Goal: Task Accomplishment & Management: Manage account settings

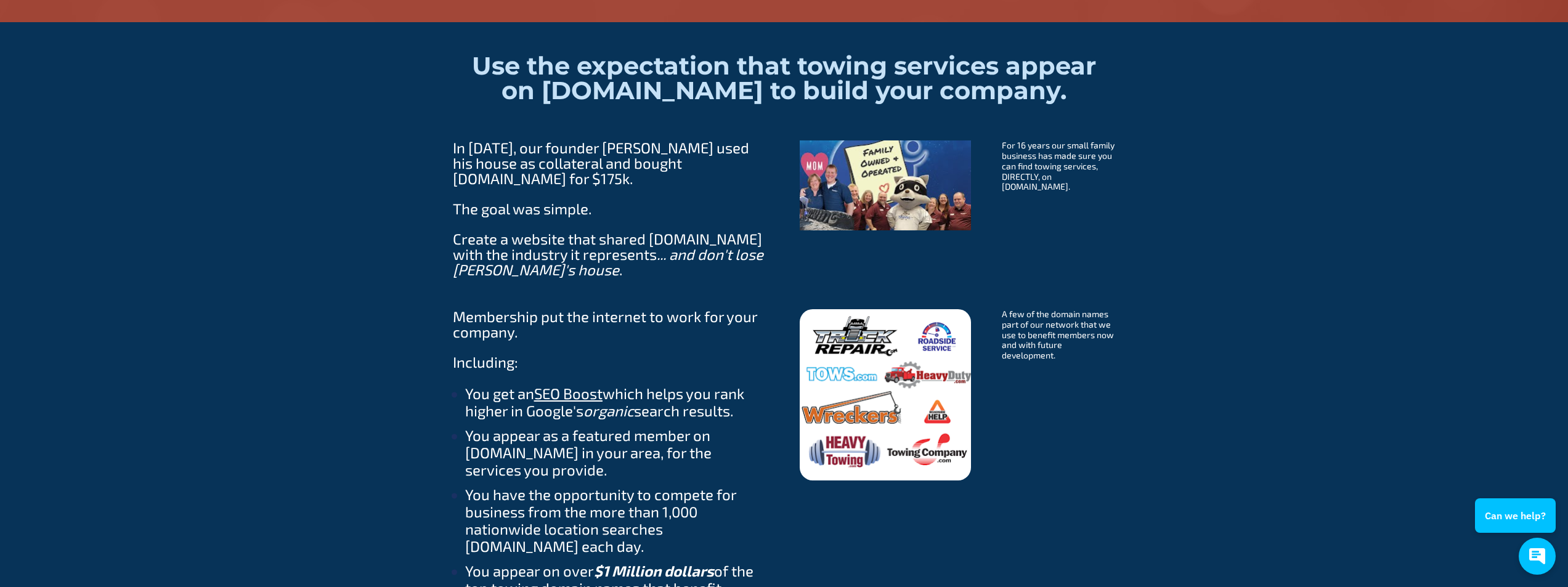
scroll to position [1007, 0]
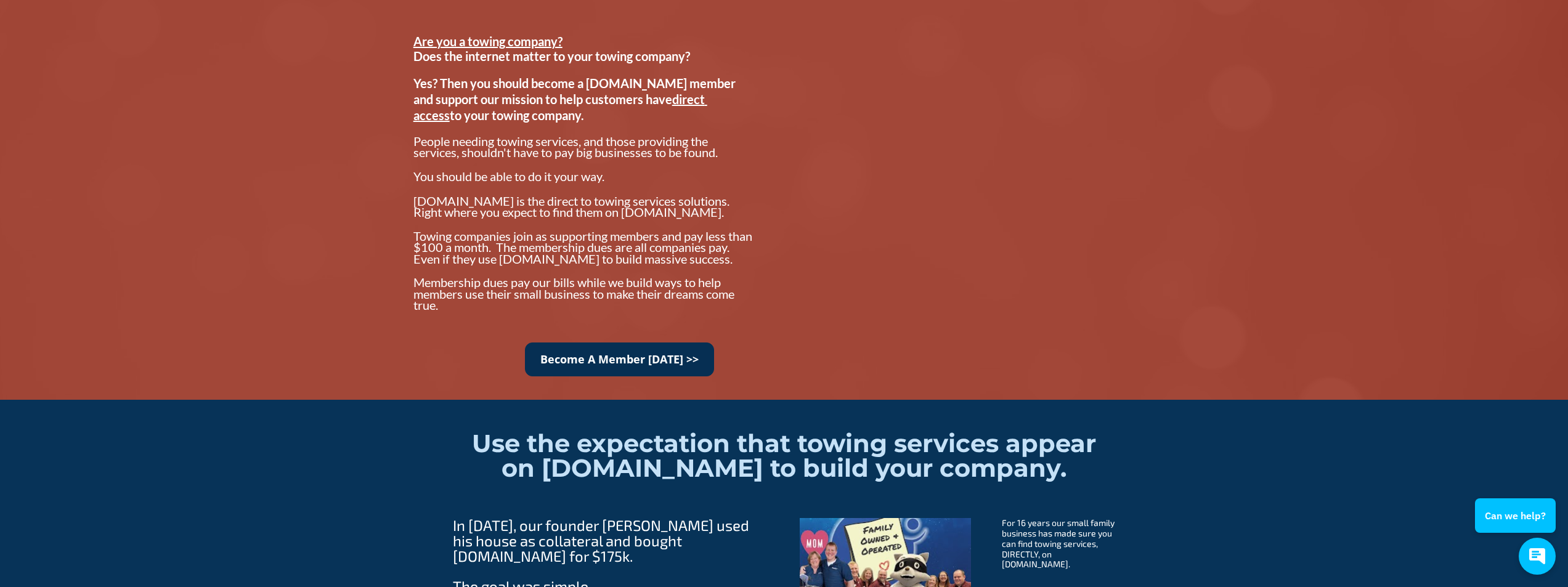
click at [641, 359] on link "Become A Member Today >>" at bounding box center [620, 359] width 189 height 34
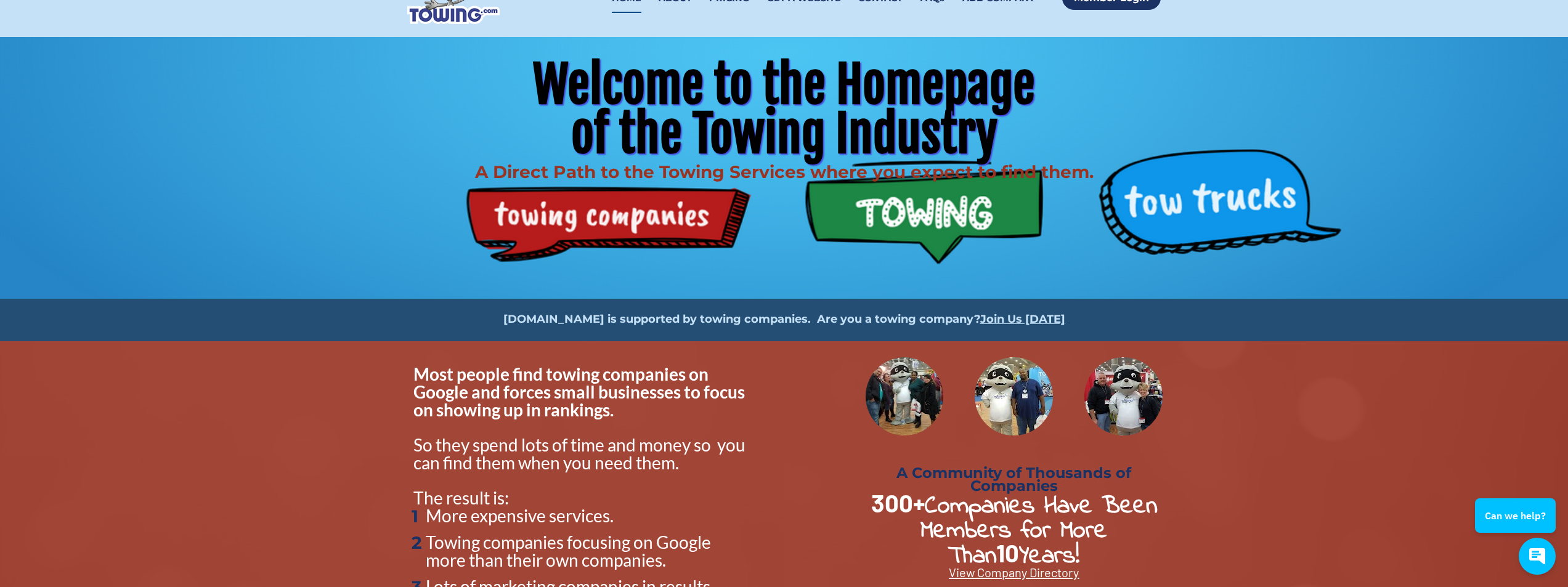
scroll to position [62, 0]
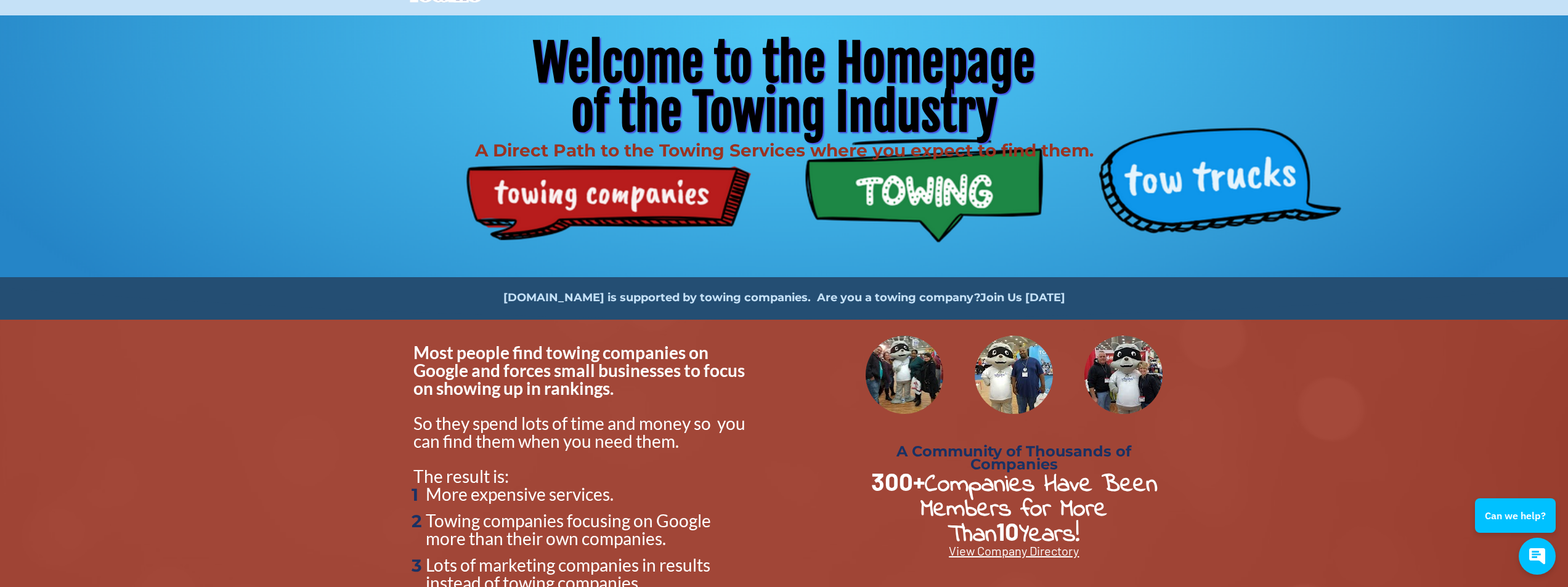
click at [1019, 299] on strong "Join Us Today" at bounding box center [1023, 297] width 85 height 14
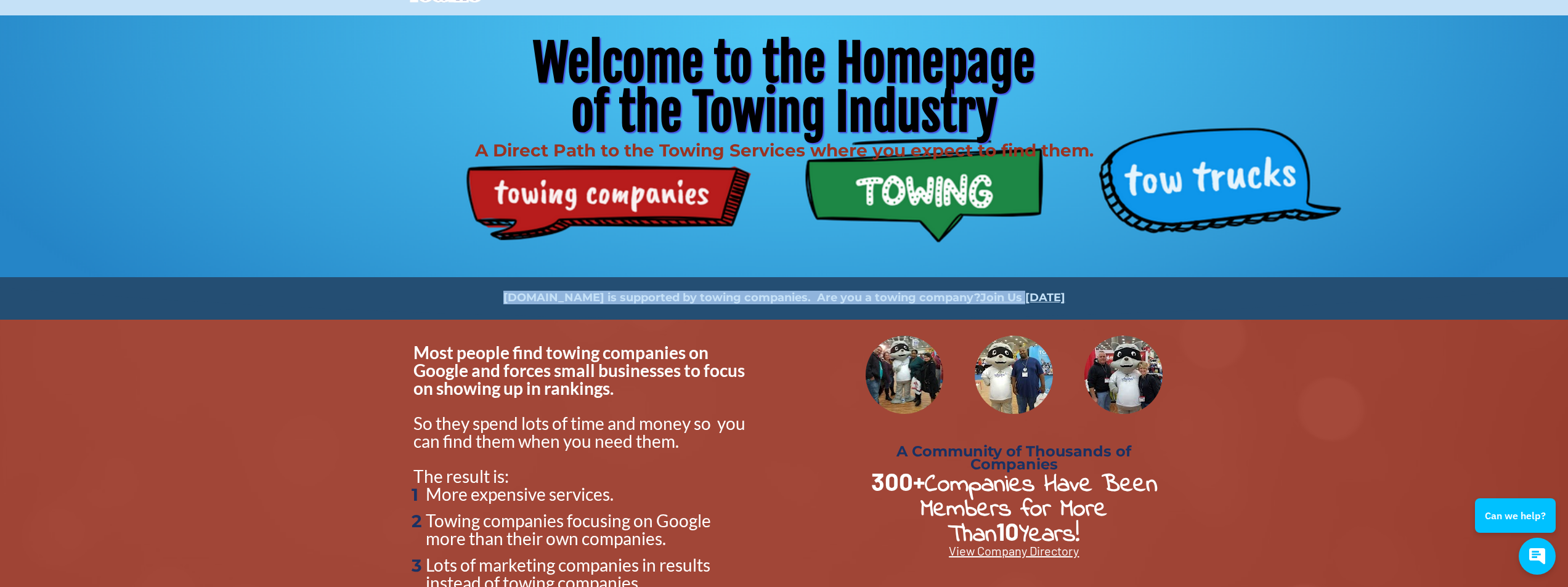
drag, startPoint x: 518, startPoint y: 296, endPoint x: 1064, endPoint y: 296, distance: 546.0
click at [1021, 294] on p "Towing.com is supported by towing companies. Are you a towing company? Join Us …" at bounding box center [784, 299] width 741 height 11
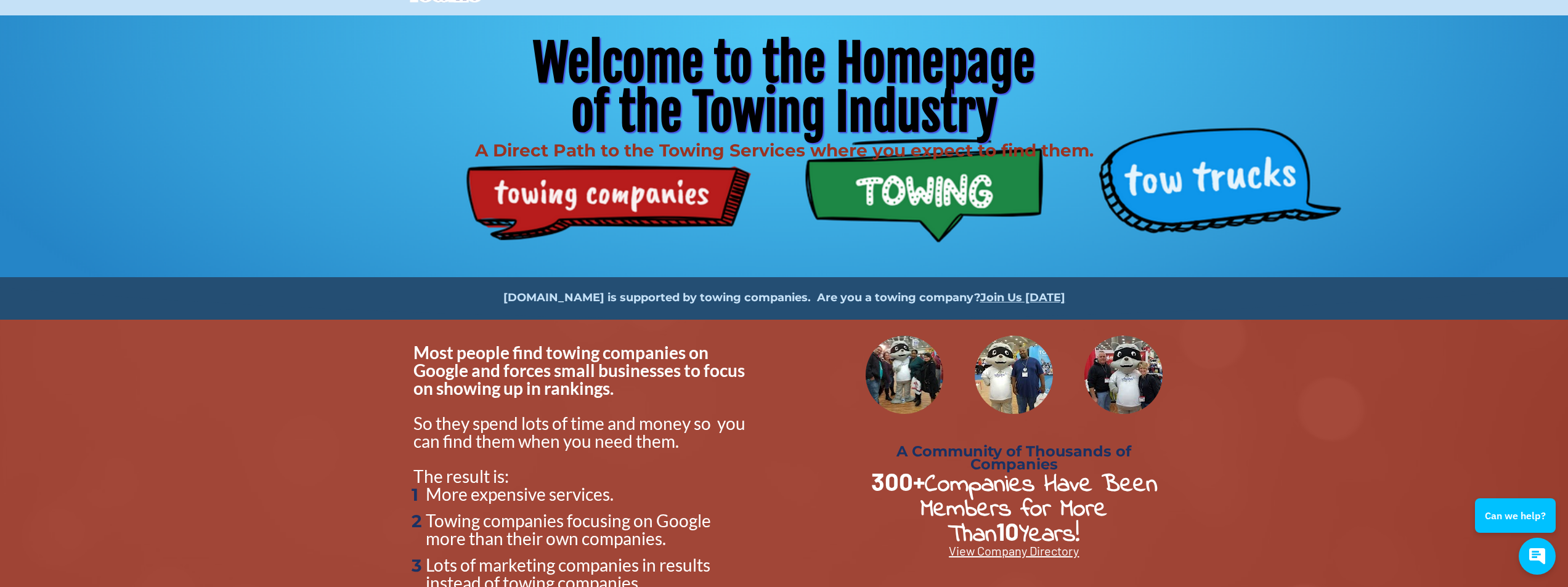
drag, startPoint x: 1064, startPoint y: 296, endPoint x: 1091, endPoint y: 298, distance: 27.1
click at [1089, 298] on p "Towing.com is supported by towing companies. Are you a towing company? Join Us …" at bounding box center [784, 299] width 741 height 11
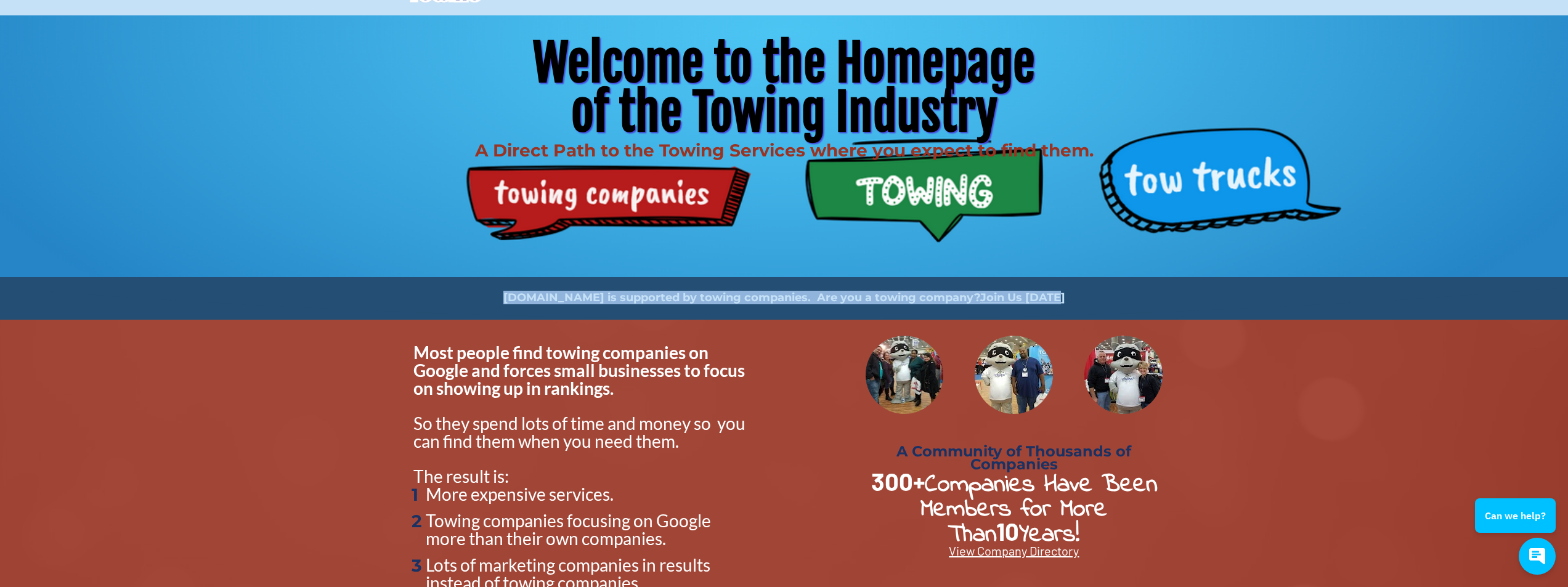
drag, startPoint x: 1139, startPoint y: 295, endPoint x: 501, endPoint y: 292, distance: 638.0
click at [501, 292] on div "Towing.com is supported by towing companies. Are you a towing company? Join Us …" at bounding box center [784, 298] width 773 height 42
click at [1023, 299] on strong "Join Us Today" at bounding box center [1023, 297] width 85 height 14
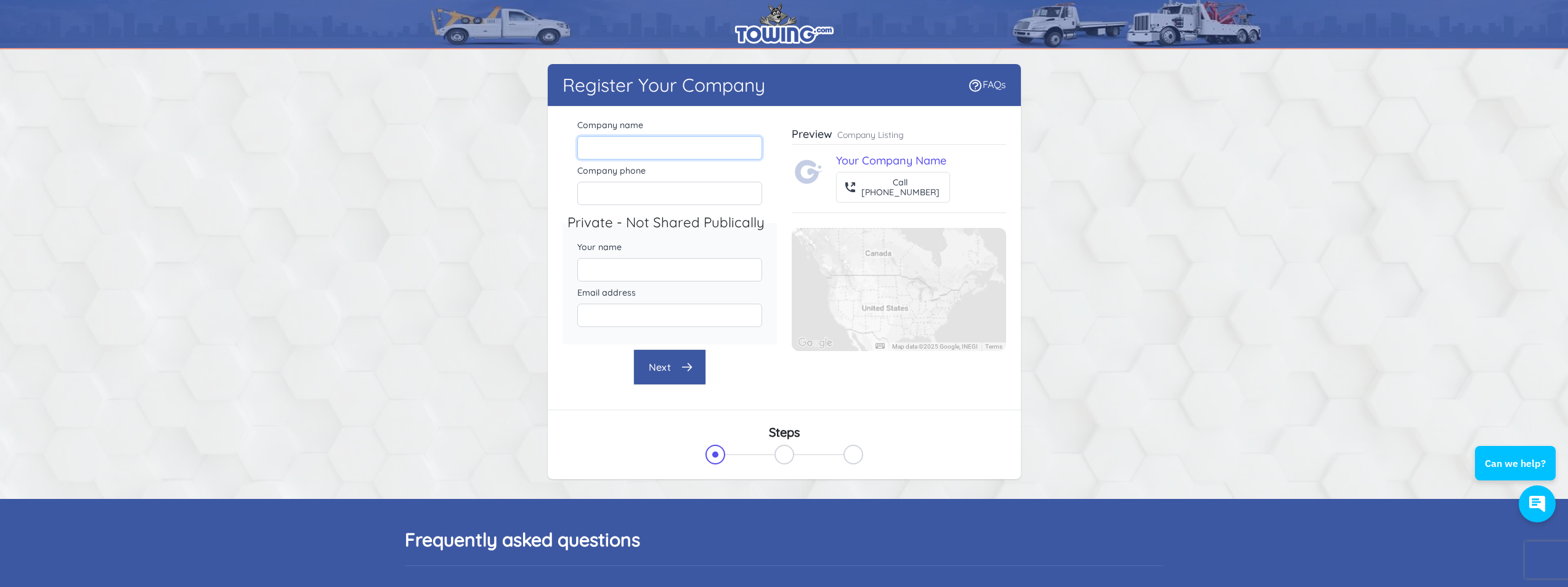
click at [650, 149] on input "Company name" at bounding box center [670, 147] width 185 height 23
type input "Champions Recovery & Investigations, LLC"
type input "5708775599"
type input "[PERSON_NAME]"
type input "[EMAIL_ADDRESS][DOMAIN_NAME]"
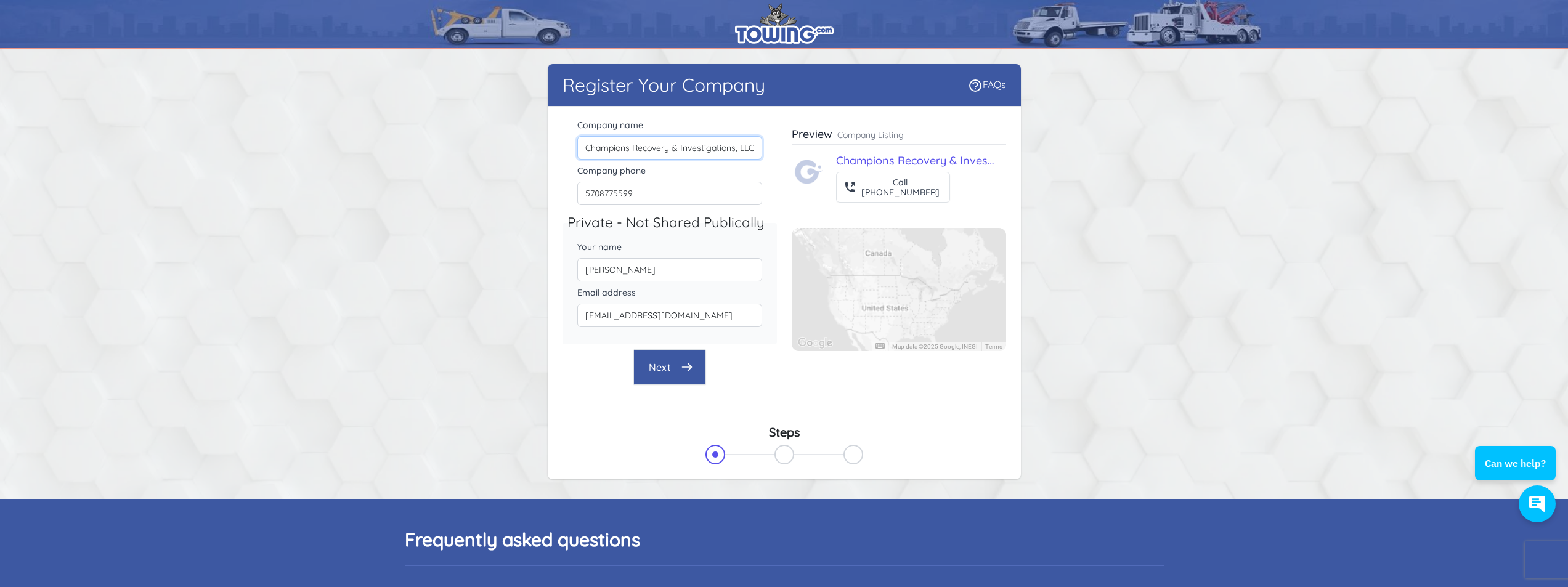
scroll to position [0, 1]
drag, startPoint x: 672, startPoint y: 152, endPoint x: 799, endPoint y: 161, distance: 127.3
click at [799, 161] on div "Company name Champions Recovery & Investigations, LLC Company phone 5708775599 …" at bounding box center [784, 251] width 443 height 269
type input "Champions Recovery"
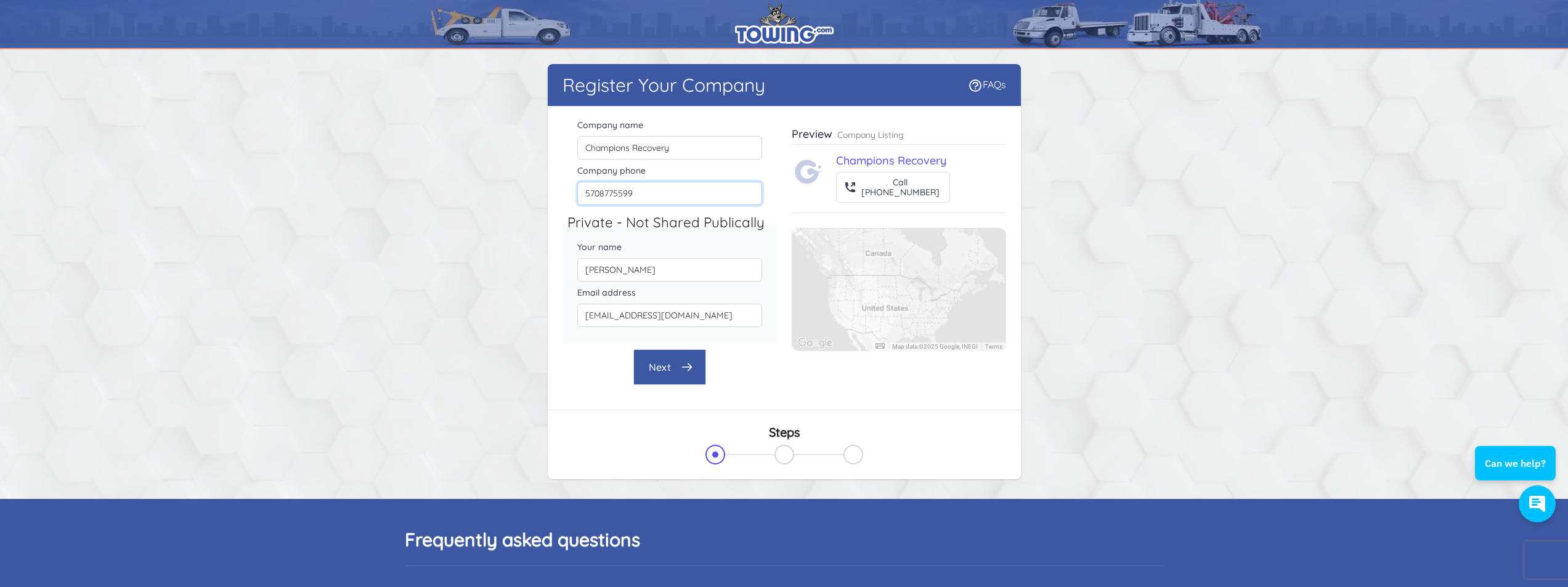
drag, startPoint x: 633, startPoint y: 192, endPoint x: 603, endPoint y: 195, distance: 30.1
click at [601, 197] on input "5708775599" at bounding box center [670, 193] width 185 height 23
type input "5708-536-6179"
click at [683, 366] on icon "button" at bounding box center [686, 367] width 9 height 7
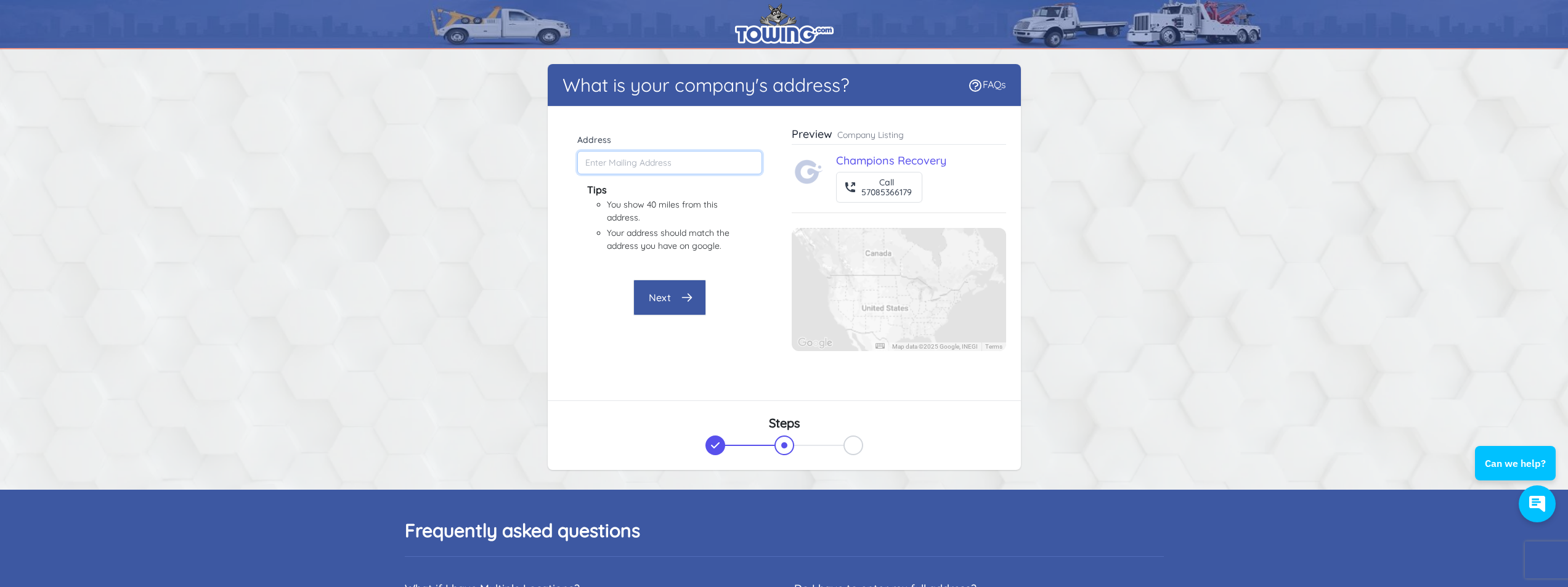
click at [661, 157] on input "Address" at bounding box center [670, 162] width 185 height 23
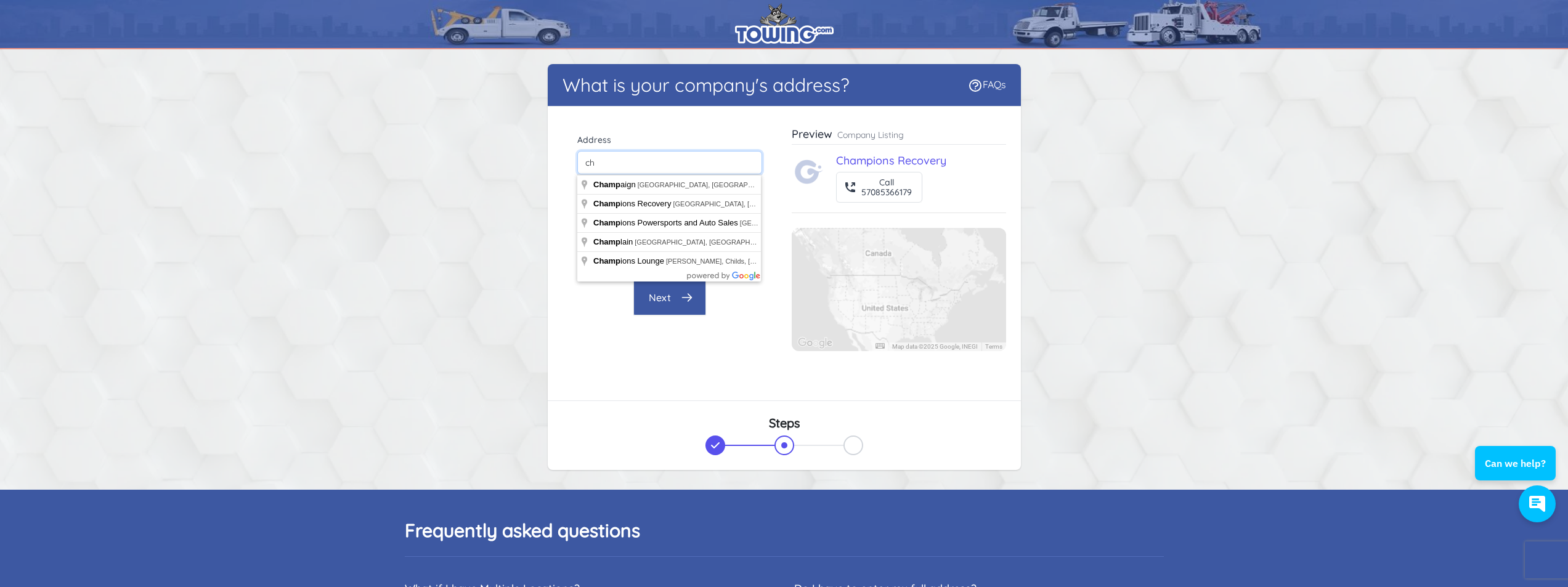
type input "c"
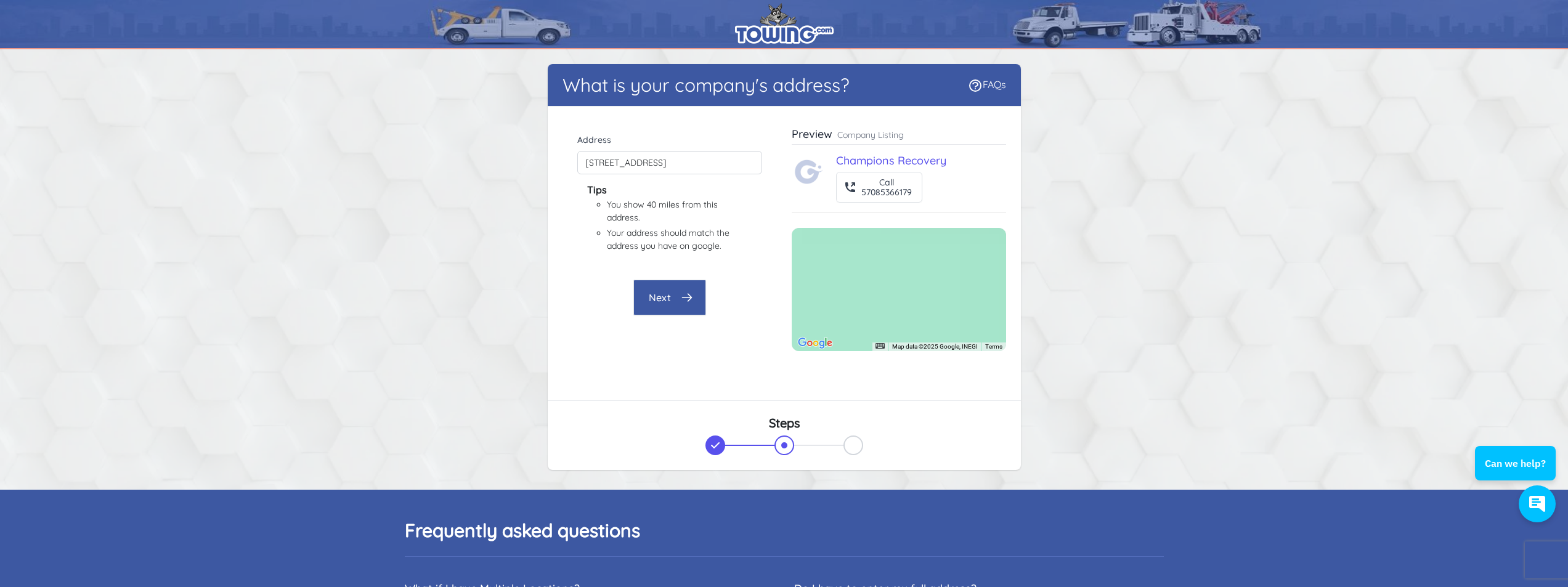
type input "222 Greenfield Rd, Carbondale, PA 18407, USA"
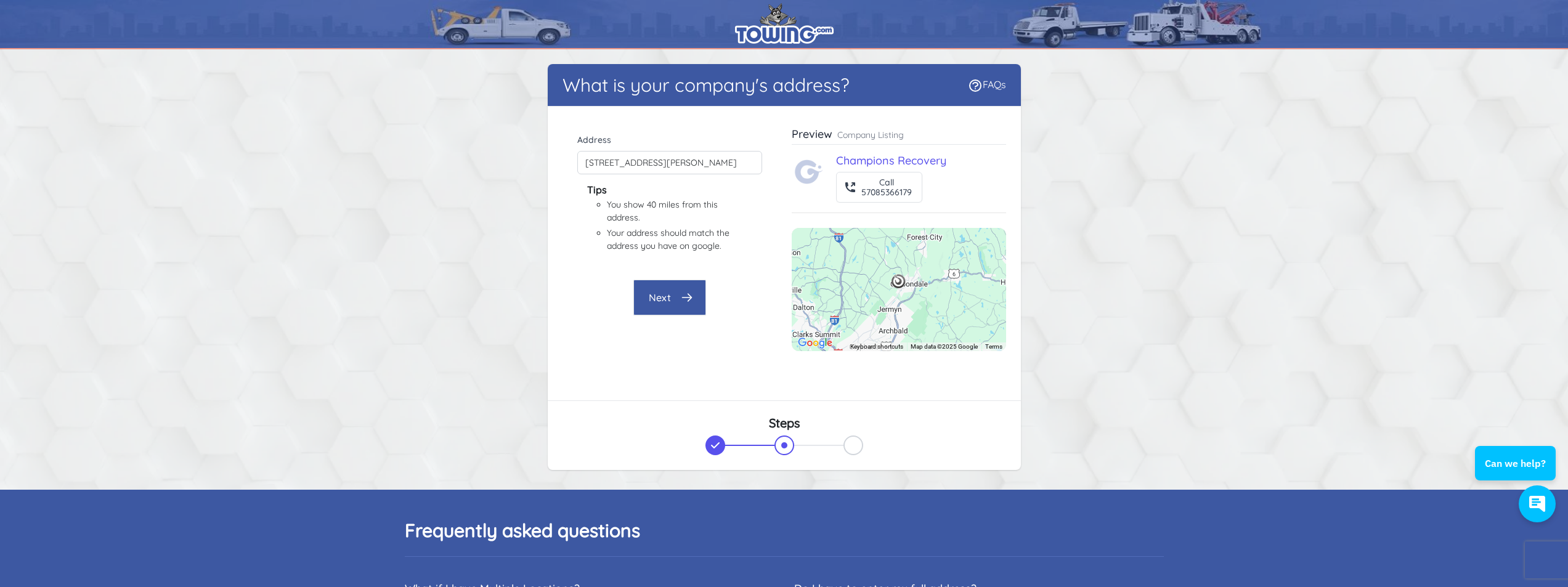
click at [680, 294] on button "Next" at bounding box center [669, 297] width 73 height 36
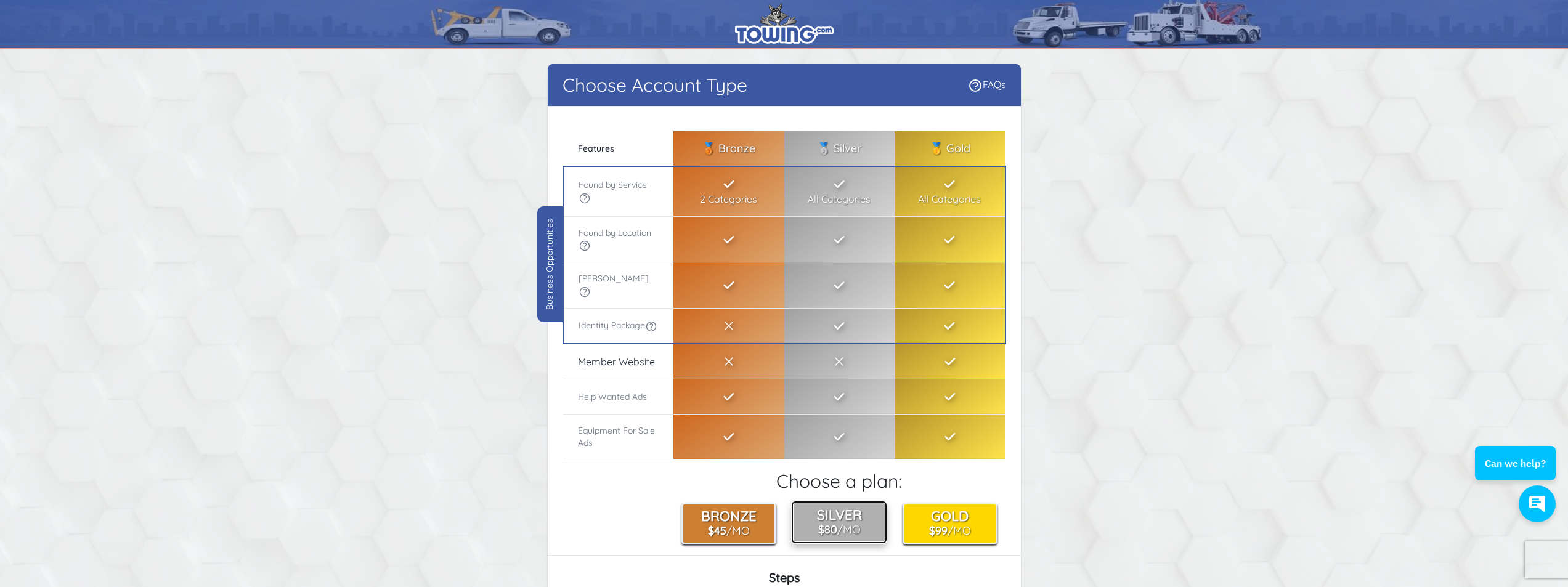
click at [823, 524] on b "$80" at bounding box center [827, 529] width 19 height 14
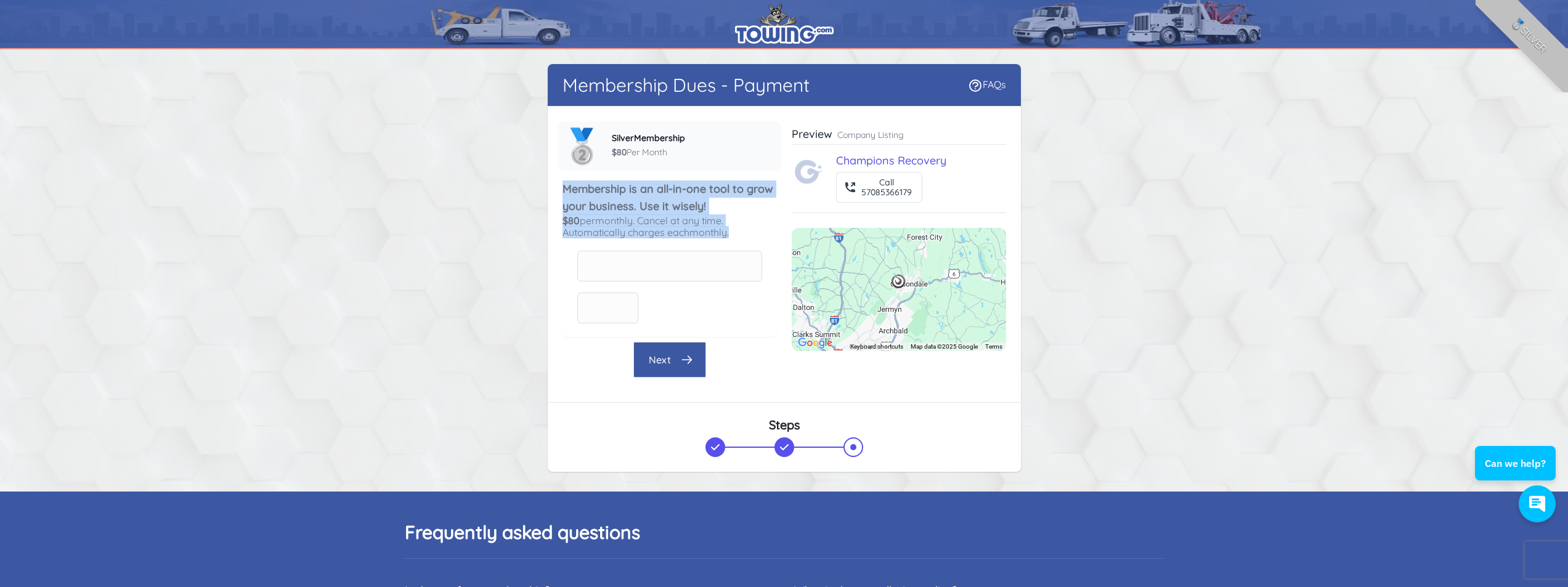
drag, startPoint x: 563, startPoint y: 188, endPoint x: 734, endPoint y: 239, distance: 178.4
click at [734, 239] on fieldset "🥈 Silver Membership $80 Per Month Membership is an all-in-one tool to grow your…" at bounding box center [669, 227] width 214 height 221
click at [738, 236] on h5 "$80 per monthly . Cancel at any time. Automatically charges each monthly ." at bounding box center [669, 226] width 214 height 23
drag, startPoint x: 736, startPoint y: 231, endPoint x: 558, endPoint y: 190, distance: 182.7
click at [549, 189] on div "Company name Champions Recovery Company phone 5708-536-6179 Private - Not Share…" at bounding box center [784, 254] width 473 height 295
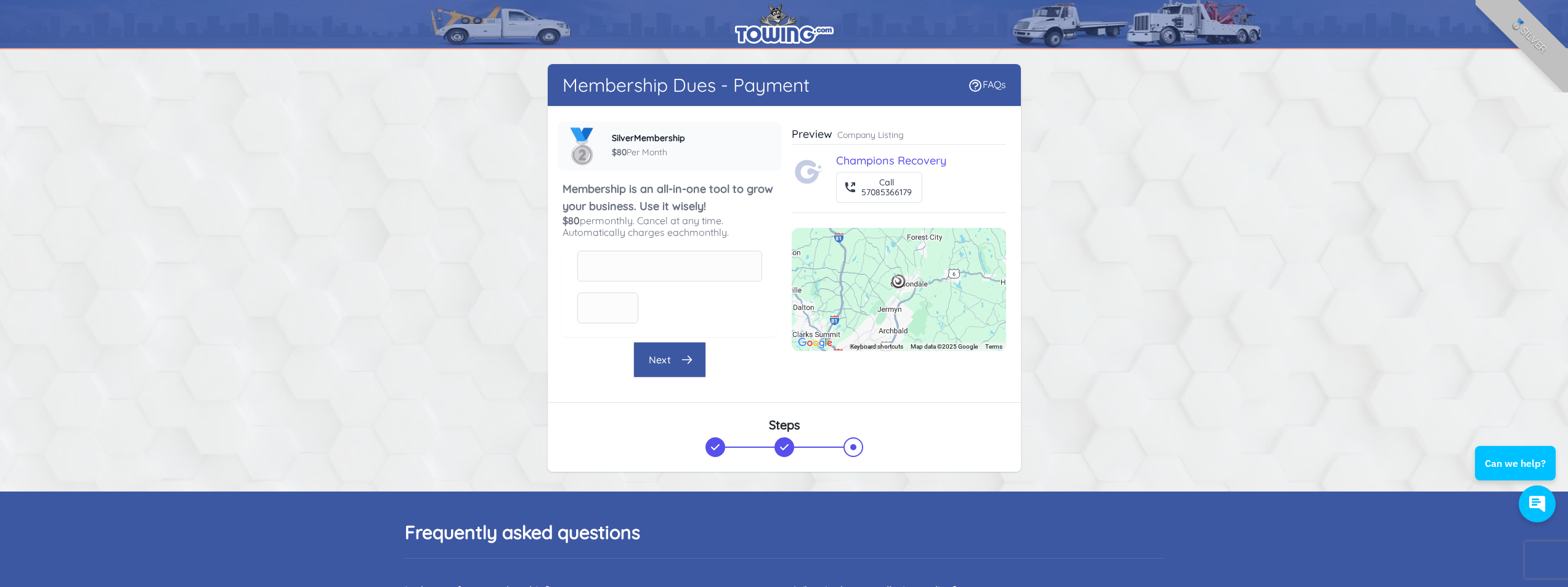
drag, startPoint x: 471, startPoint y: 229, endPoint x: 384, endPoint y: 317, distance: 123.7
click at [384, 317] on body "Membership Dues - Payment FAQs There were errors with your submission" at bounding box center [784, 539] width 1568 height 1079
drag, startPoint x: 564, startPoint y: 192, endPoint x: 765, endPoint y: 236, distance: 205.8
click at [765, 236] on fieldset "🥈 Silver Membership $80 Per Month Membership is an all-in-one tool to grow your…" at bounding box center [669, 227] width 214 height 221
click at [746, 238] on h5 "$80 per monthly . Cancel at any time. Automatically charges each monthly ." at bounding box center [669, 226] width 214 height 23
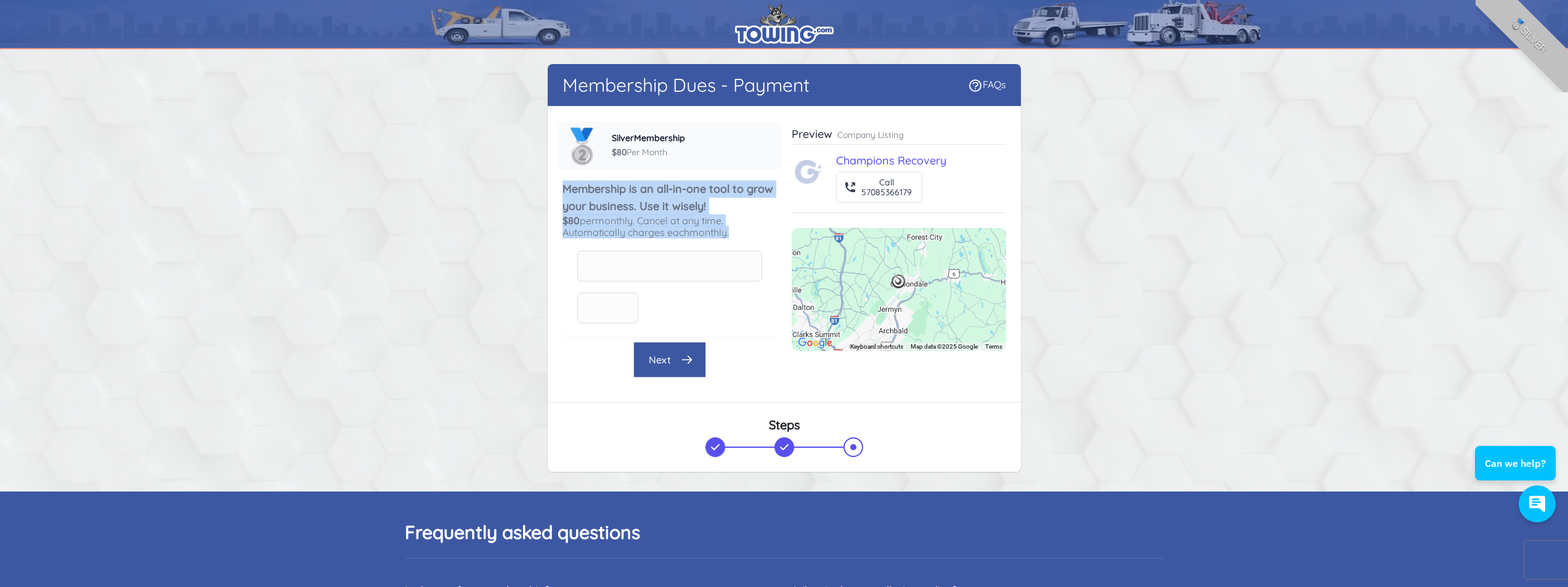
drag, startPoint x: 738, startPoint y: 236, endPoint x: 566, endPoint y: 191, distance: 177.8
click at [566, 191] on fieldset "🥈 Silver Membership $80 Per Month Membership is an all-in-one tool to grow your…" at bounding box center [669, 227] width 214 height 221
click at [752, 231] on h5 "$80 per monthly . Cancel at any time. Automatically charges each monthly ." at bounding box center [669, 226] width 214 height 23
drag, startPoint x: 743, startPoint y: 236, endPoint x: 555, endPoint y: 185, distance: 194.8
click at [555, 185] on div "Company name Champions Recovery Company phone 5708-536-6179 Private - Not Share…" at bounding box center [784, 254] width 473 height 295
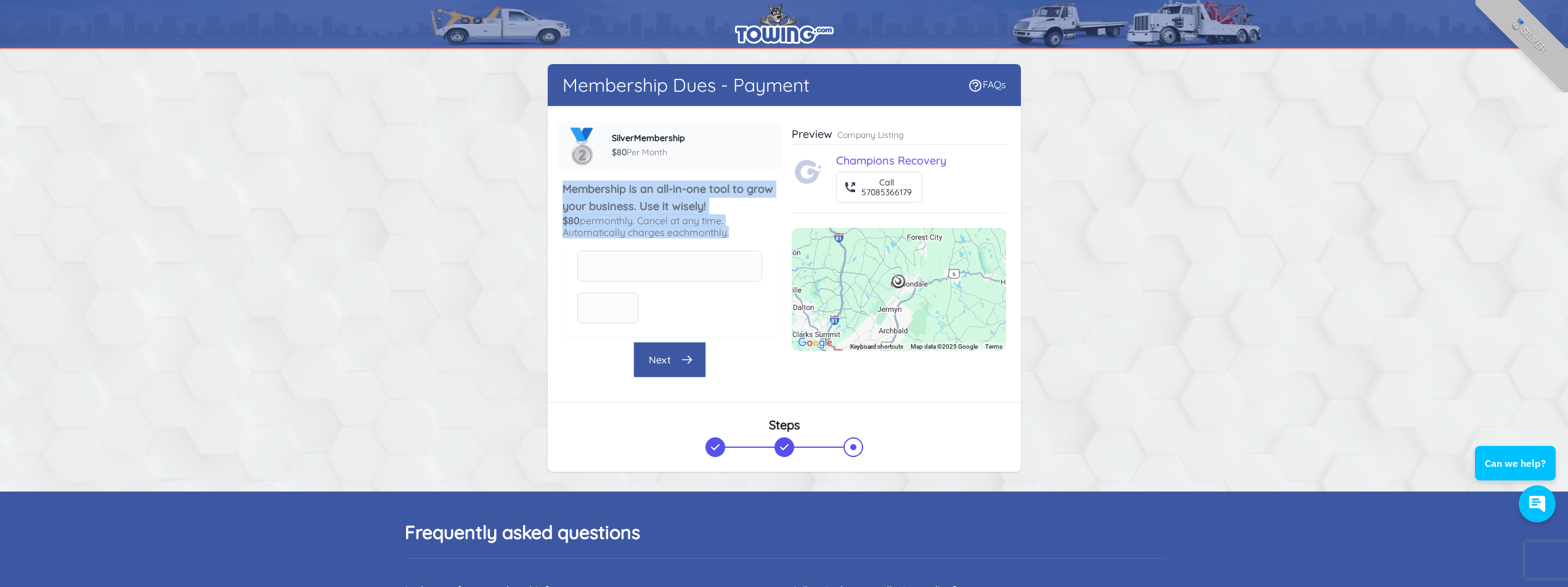
click at [562, 190] on h3 "Membership is an all-in-one tool to grow your business. Use it wisely!" at bounding box center [669, 198] width 214 height 35
drag, startPoint x: 562, startPoint y: 190, endPoint x: 749, endPoint y: 234, distance: 192.1
click at [749, 234] on fieldset "🥈 Silver Membership $80 Per Month Membership is an all-in-one tool to grow your…" at bounding box center [669, 227] width 214 height 221
click at [741, 236] on h5 "$80 per monthly . Cancel at any time. Automatically charges each monthly ." at bounding box center [669, 226] width 214 height 23
drag, startPoint x: 740, startPoint y: 235, endPoint x: 542, endPoint y: 188, distance: 203.5
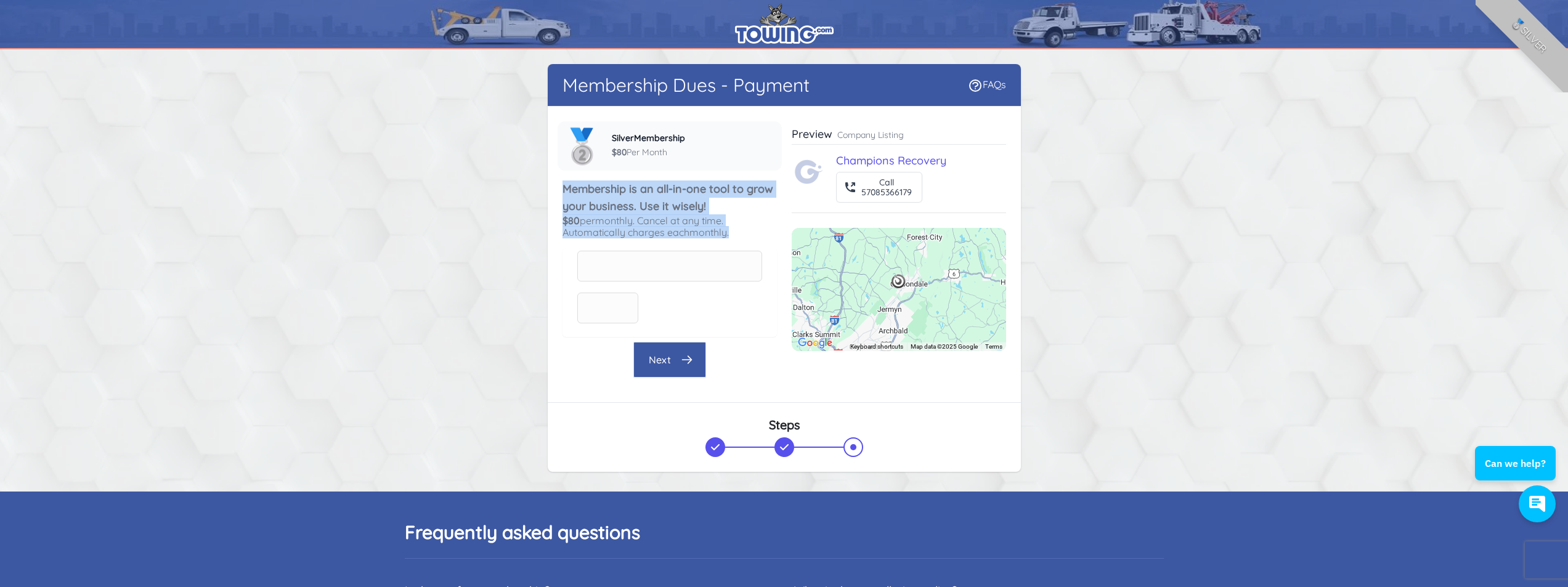
click at [542, 188] on div "Membership Dues - Payment FAQs There were errors with your submission Company n…" at bounding box center [784, 270] width 788 height 413
click at [560, 190] on div "Company name Champions Recovery Company phone 5708-536-6179 Private - Not Share…" at bounding box center [784, 254] width 473 height 295
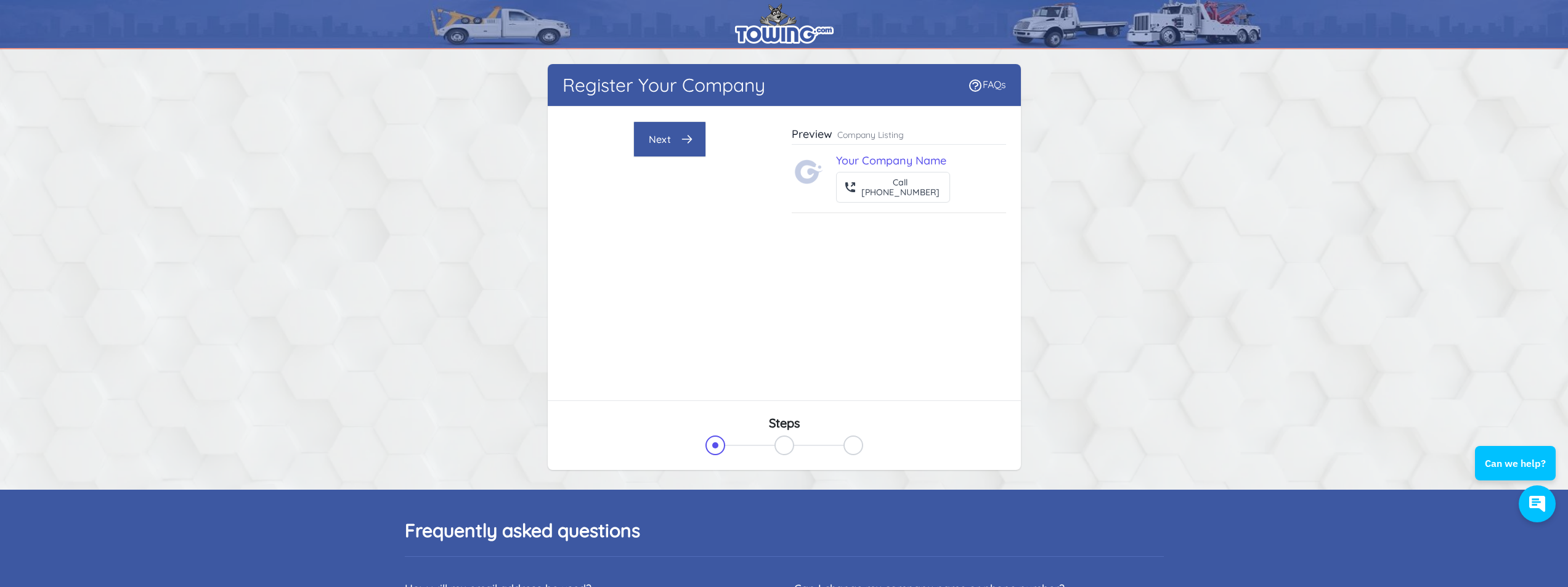
click at [686, 146] on button "Next" at bounding box center [669, 139] width 73 height 36
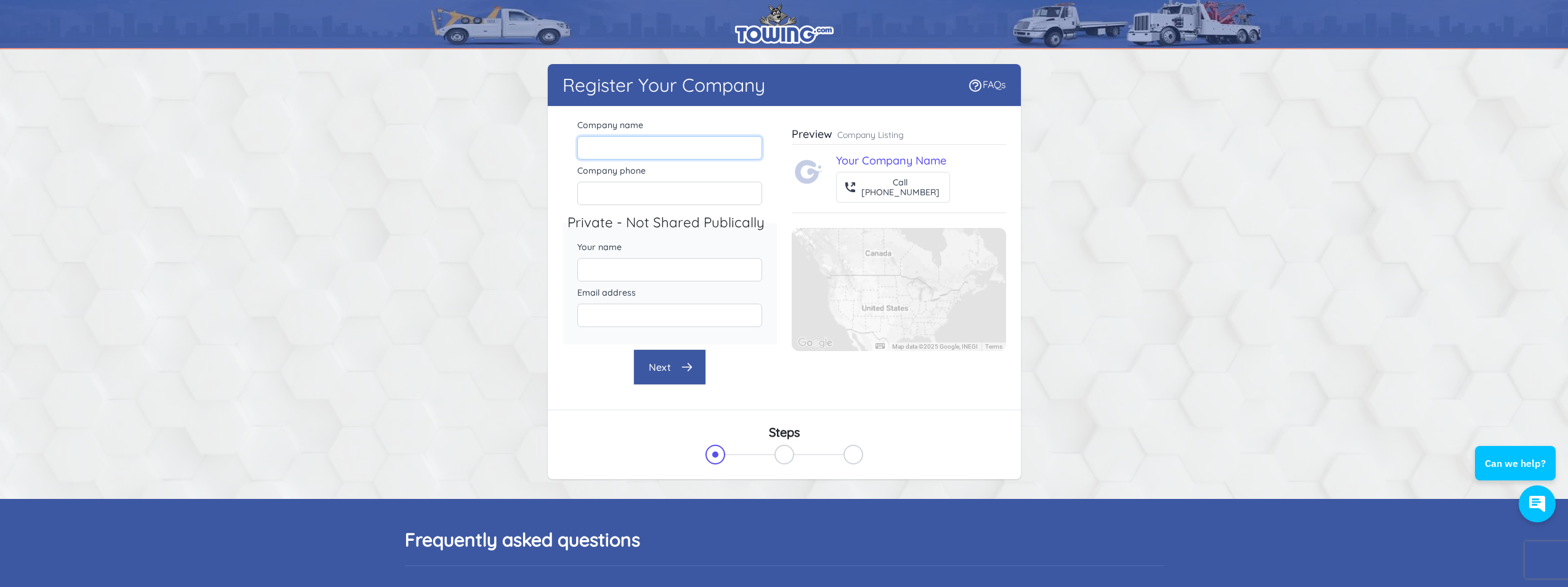
click at [667, 148] on input "Company name" at bounding box center [670, 147] width 185 height 23
type input "Champions Recovery & Investigations, LLC"
type input "5708775599"
type input "[PERSON_NAME]"
type input "Championsrecovery@yahoo.com"
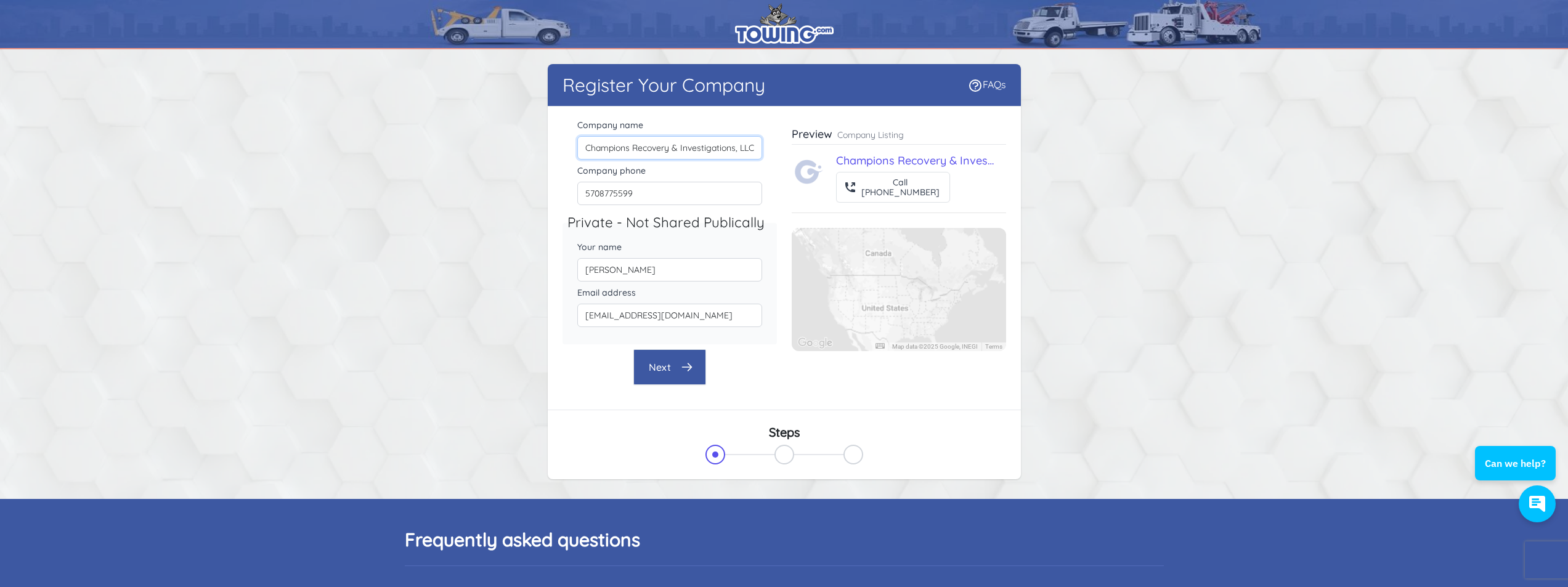
scroll to position [0, 1]
drag, startPoint x: 672, startPoint y: 148, endPoint x: 837, endPoint y: 154, distance: 165.1
click at [837, 154] on div "Company name Champions Recovery & Investigations, LLC Company phone 5708775599 …" at bounding box center [784, 251] width 443 height 269
type input "Champions Recovery"
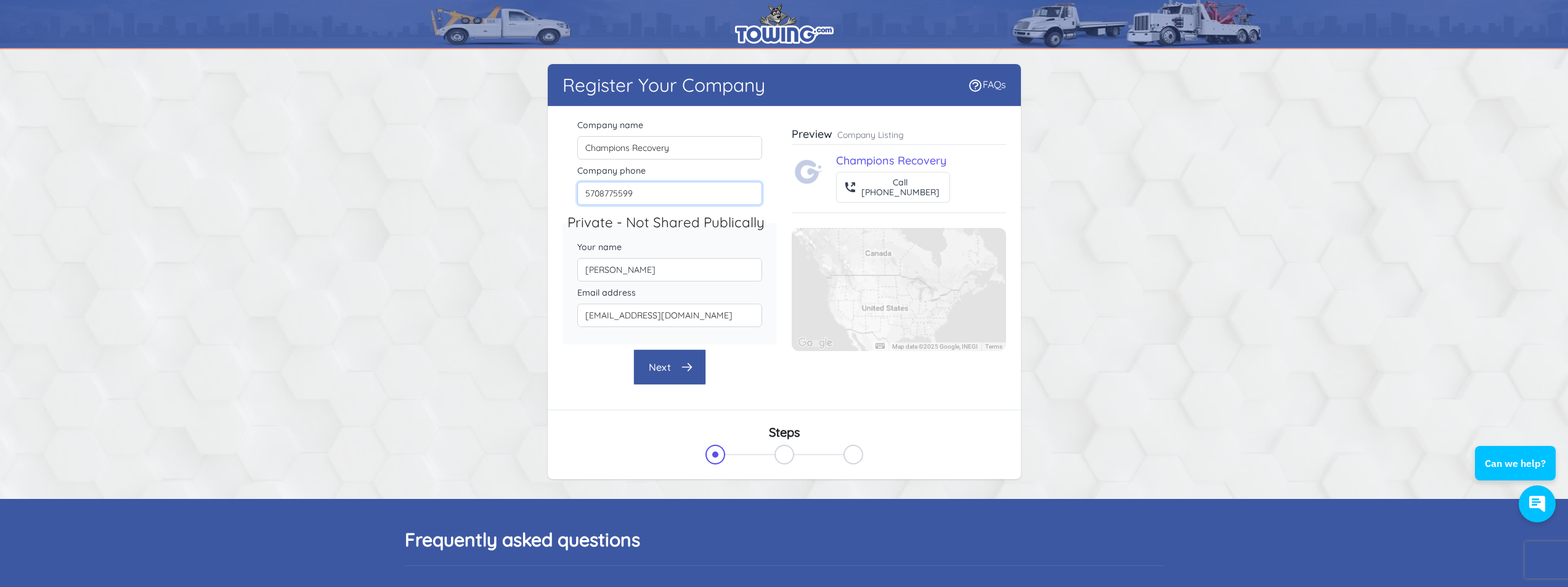
drag, startPoint x: 631, startPoint y: 193, endPoint x: 600, endPoint y: 199, distance: 31.6
click at [600, 199] on input "5708775599" at bounding box center [670, 193] width 185 height 23
type input "570-536-6179"
click at [686, 371] on icon "button" at bounding box center [686, 366] width 12 height 12
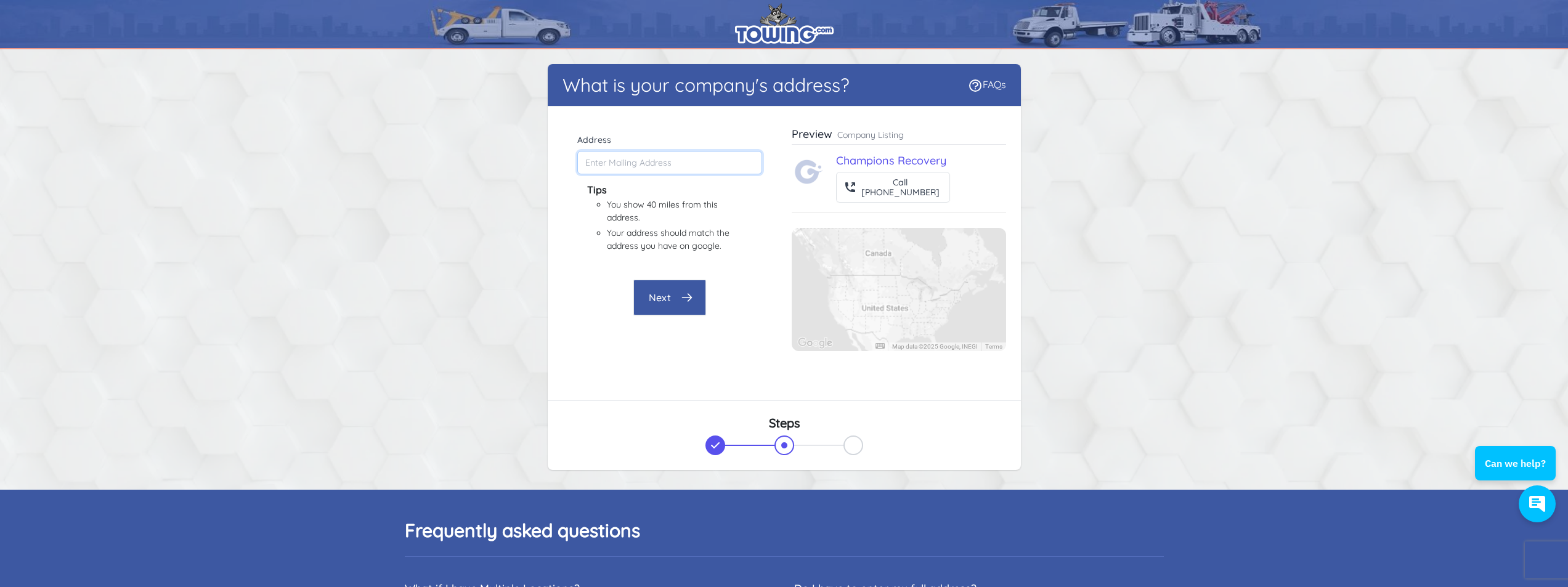
click at [652, 165] on input "Address" at bounding box center [670, 162] width 185 height 23
click at [660, 166] on input "Address" at bounding box center [670, 162] width 185 height 23
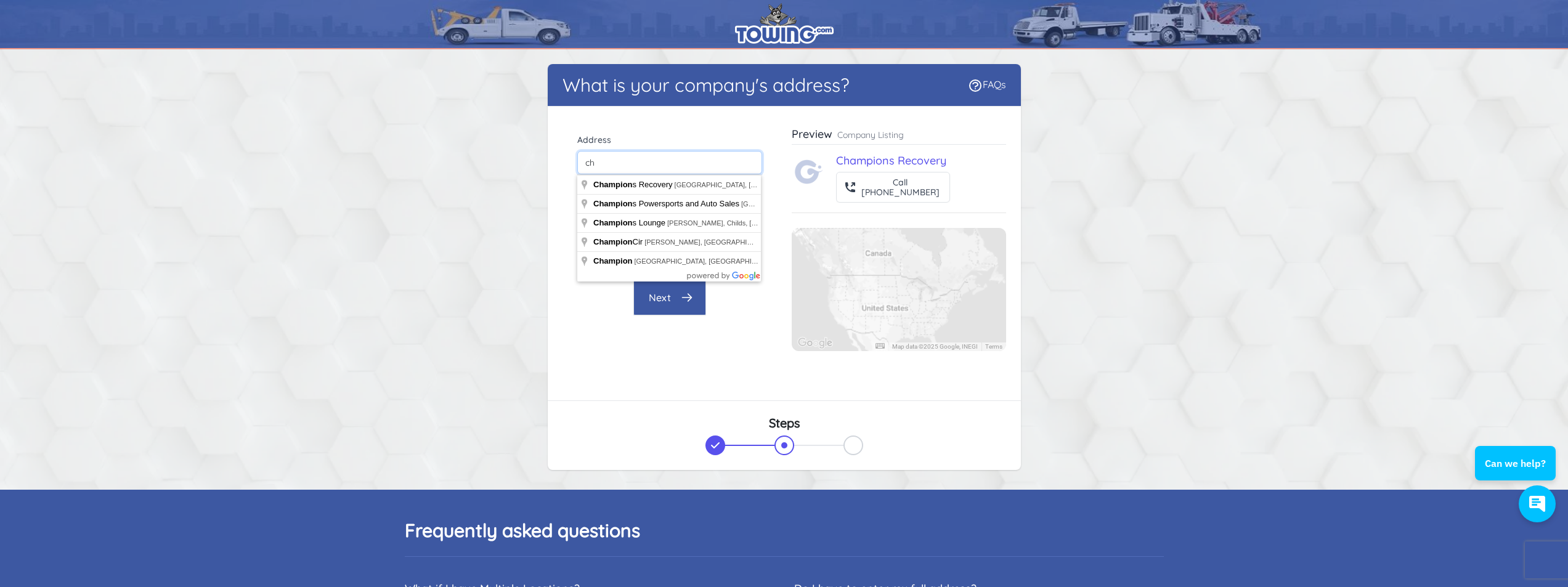
type input "c"
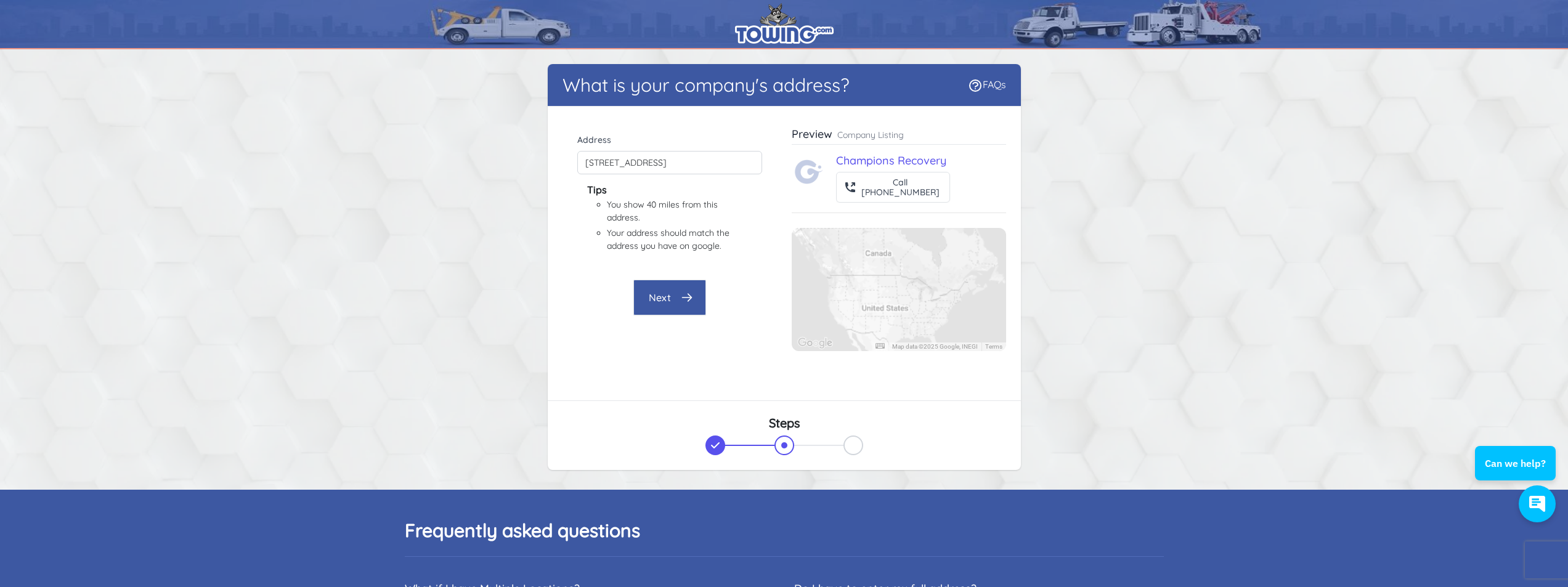
type input "222 Greenfield Rd, Carbondale, PA 18407, USA"
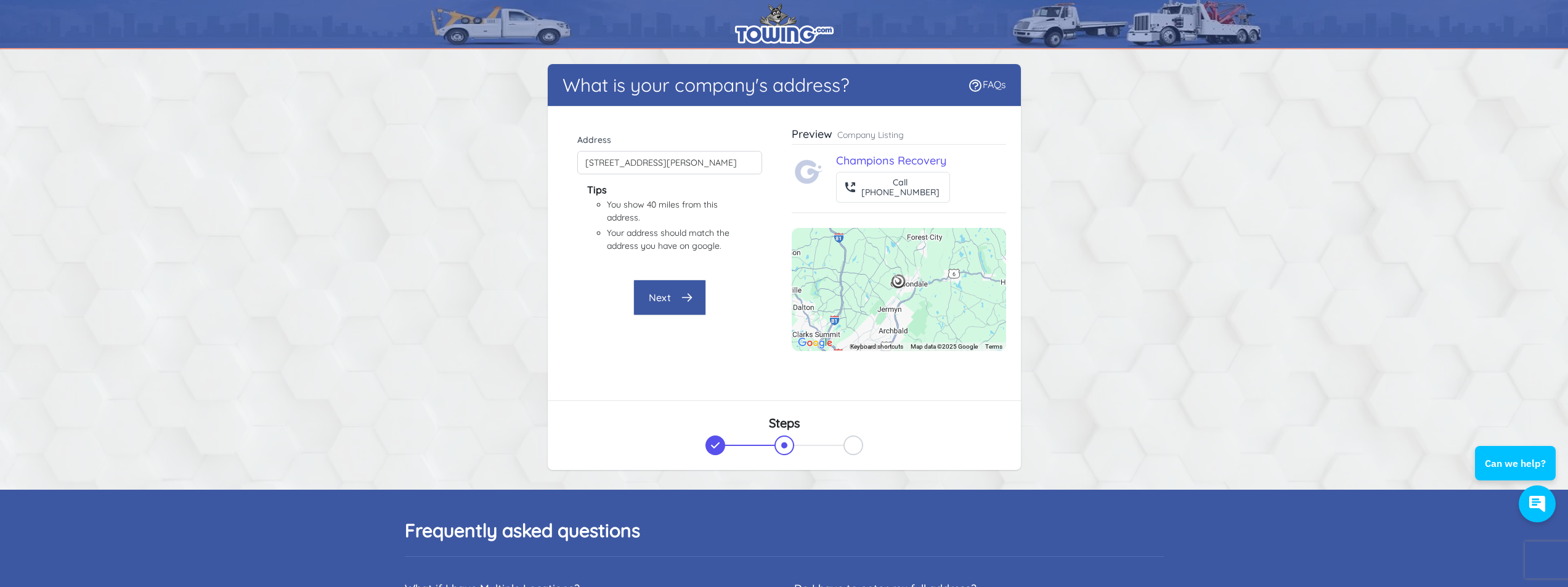
click at [670, 304] on button "Next" at bounding box center [669, 297] width 73 height 36
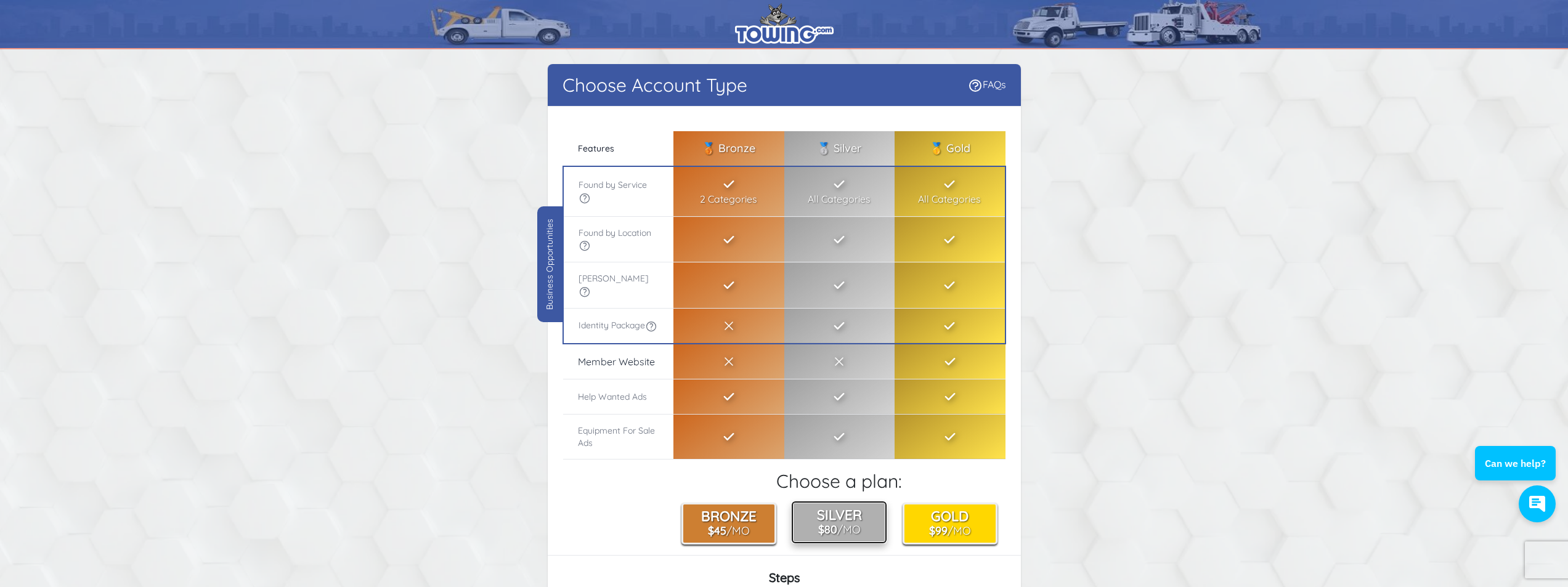
click at [844, 527] on small "$80 /Mo" at bounding box center [839, 529] width 42 height 14
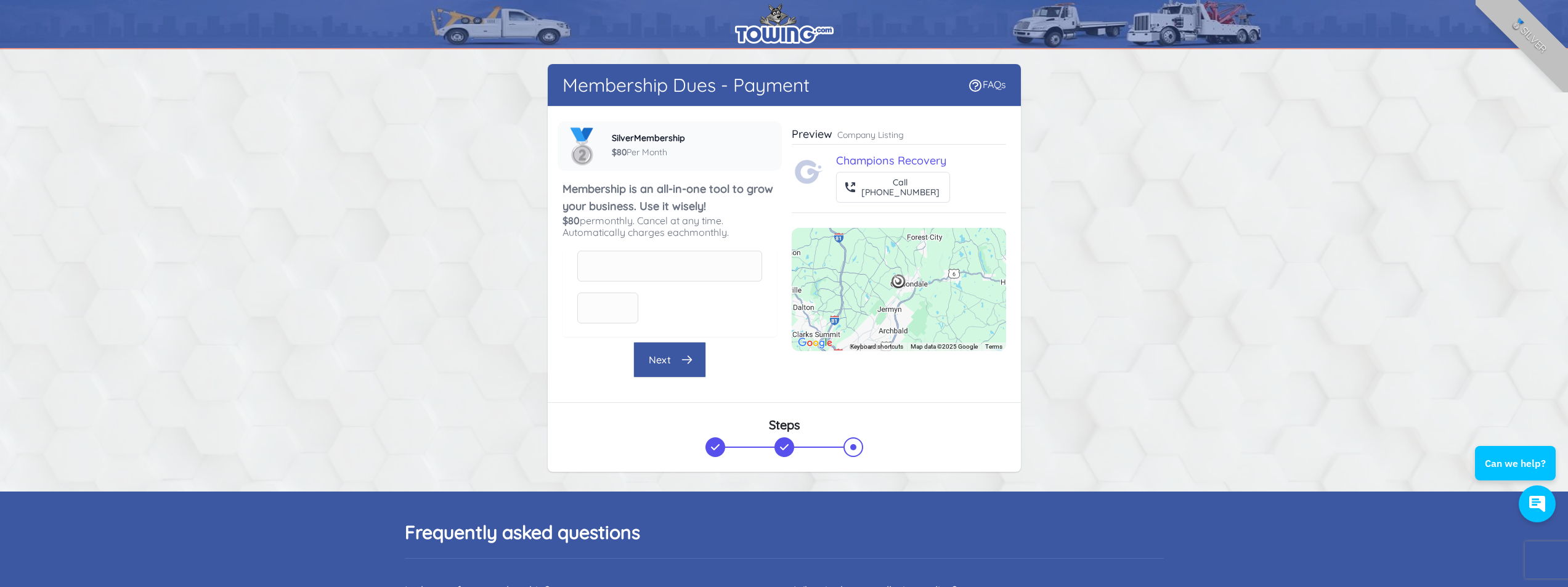
click at [874, 133] on p "Company Listing" at bounding box center [870, 134] width 66 height 12
click at [659, 354] on button "Next" at bounding box center [669, 360] width 73 height 36
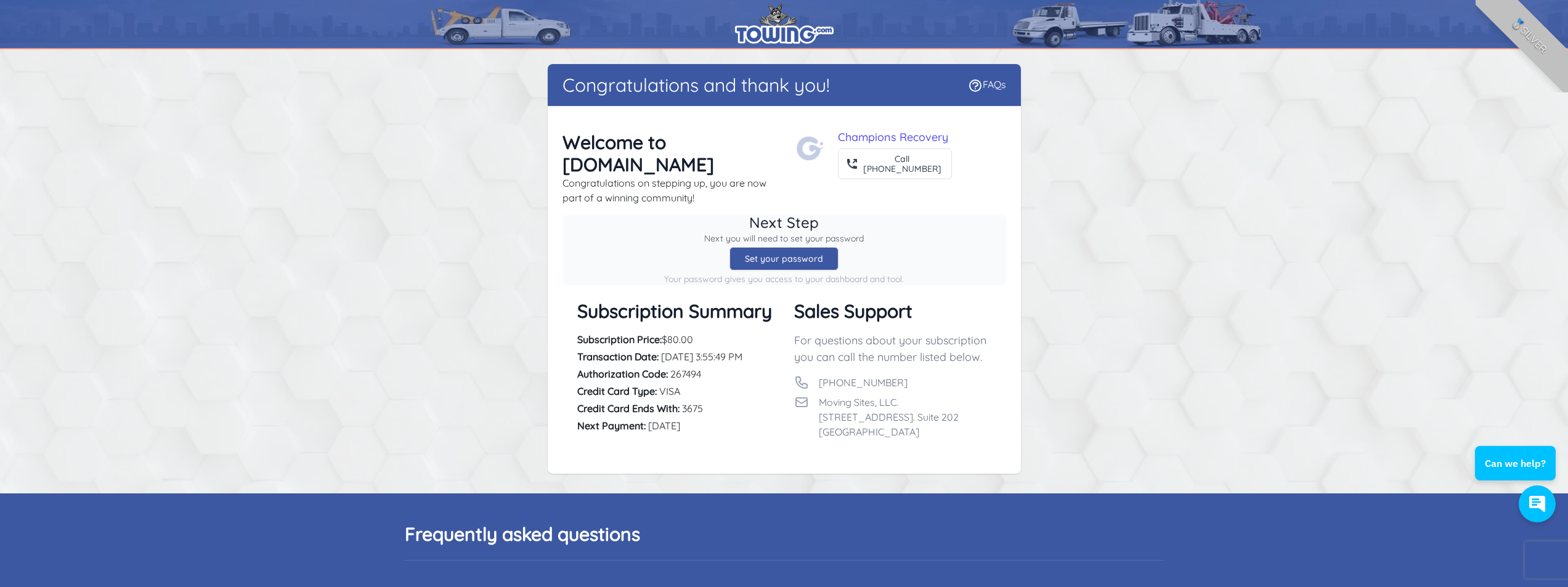
click at [798, 247] on div "Set your password" at bounding box center [784, 259] width 109 height 23
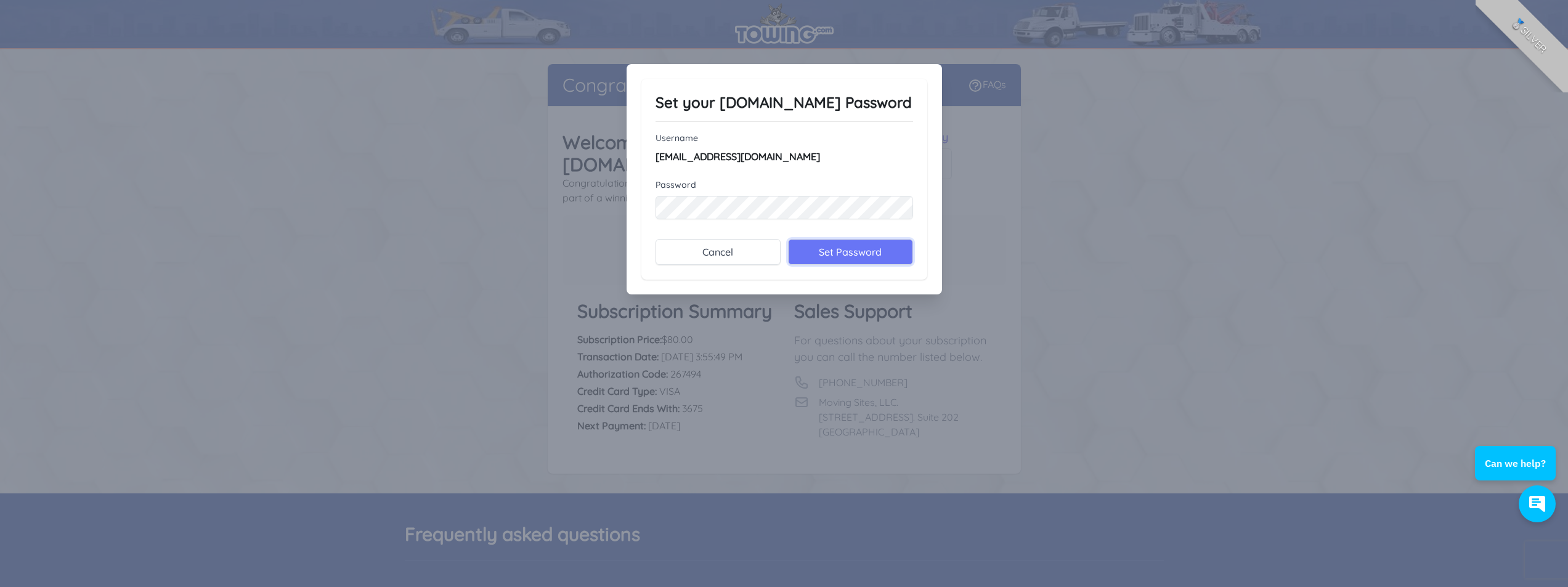
click at [836, 260] on input "Set Password" at bounding box center [851, 252] width 125 height 26
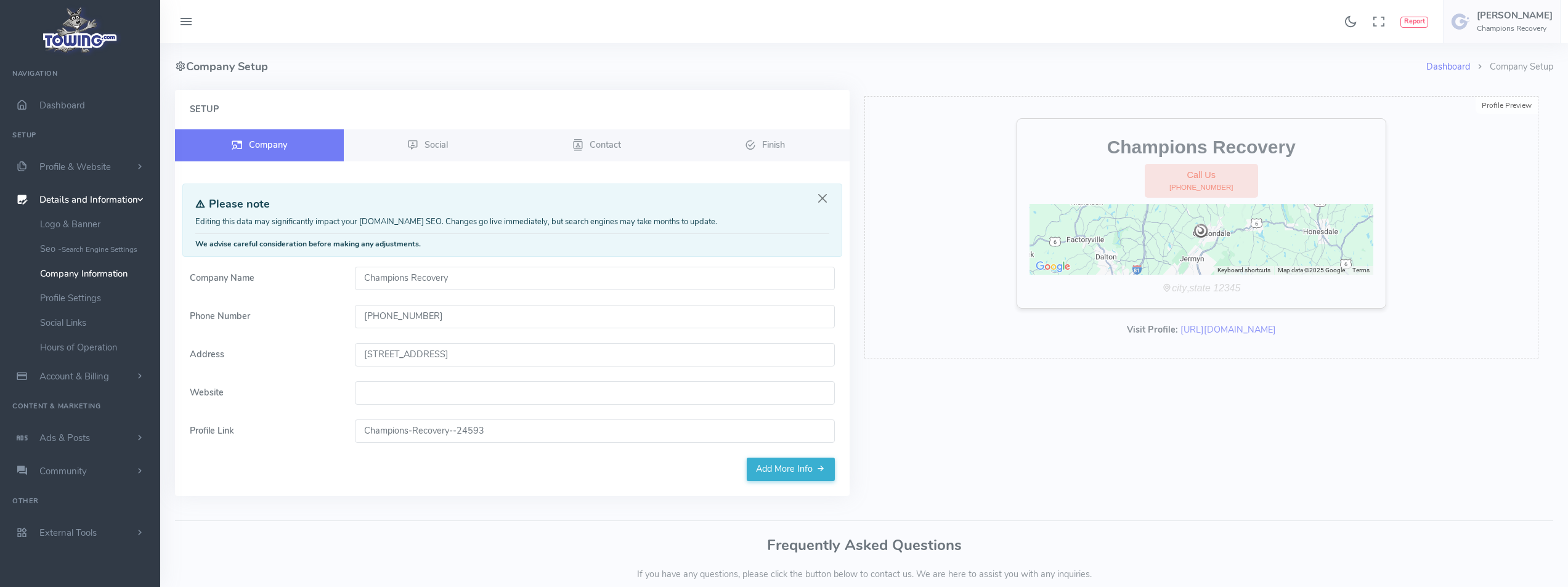
click at [438, 393] on input "Website" at bounding box center [595, 393] width 480 height 23
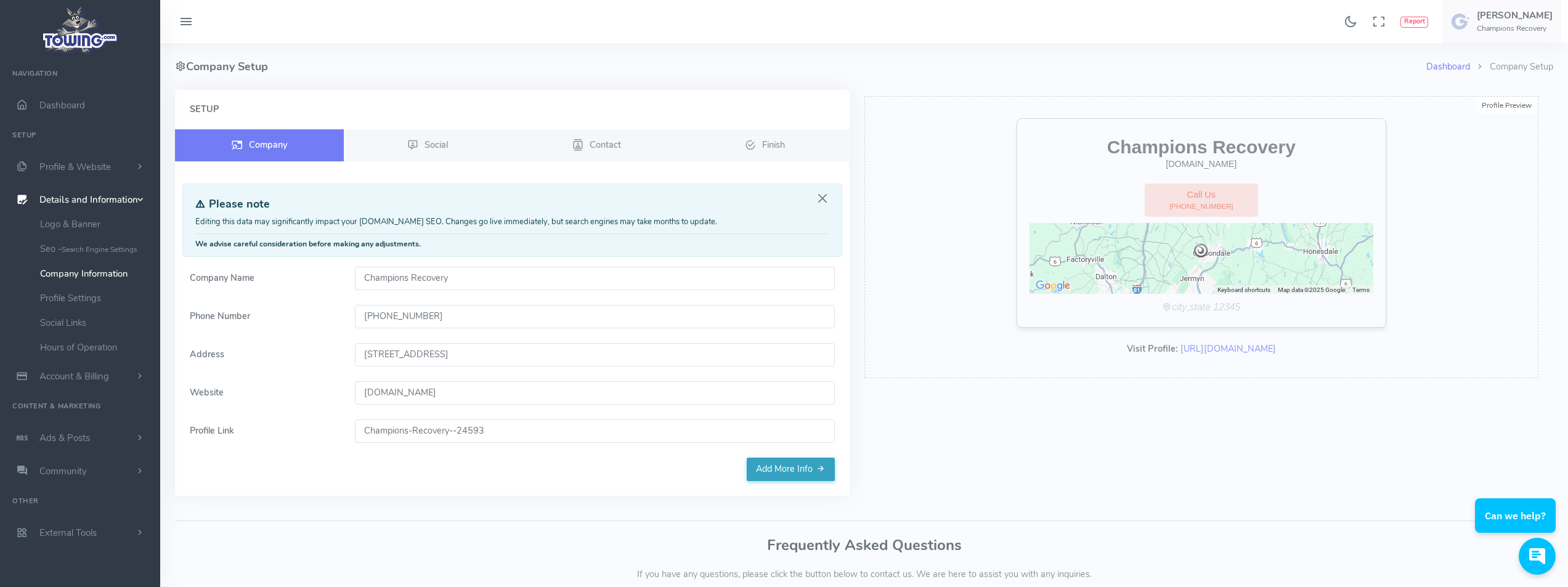
type input "[DOMAIN_NAME]"
click at [771, 466] on link "Add More Info" at bounding box center [791, 469] width 88 height 23
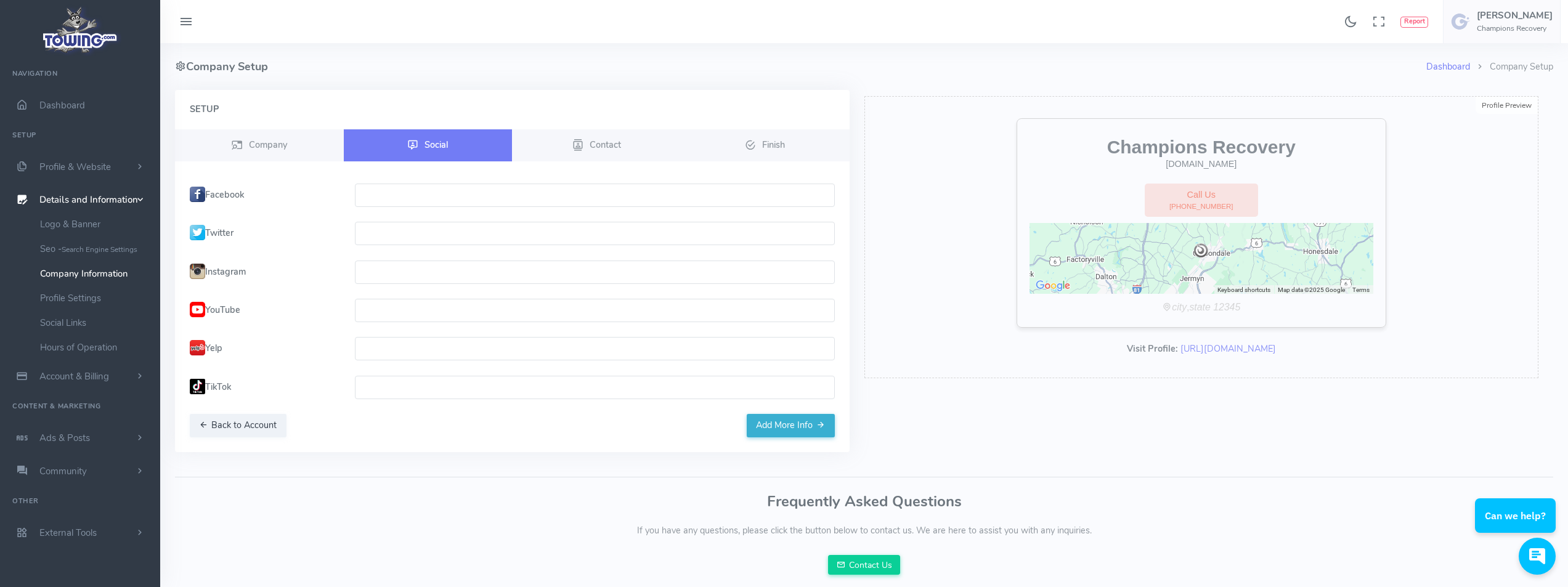
click at [426, 195] on input "text" at bounding box center [595, 195] width 480 height 23
paste input "[URL][DOMAIN_NAME]"
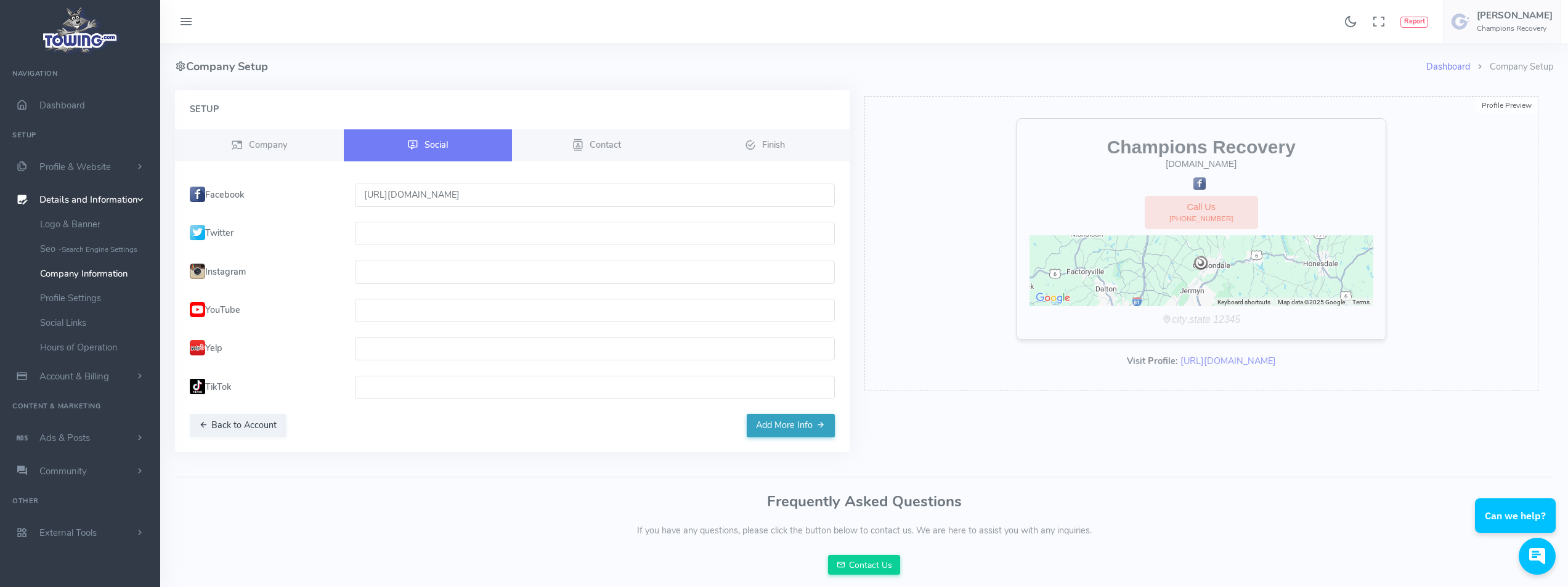
type input "[URL][DOMAIN_NAME]"
click at [780, 421] on button "Add More Info" at bounding box center [791, 425] width 88 height 23
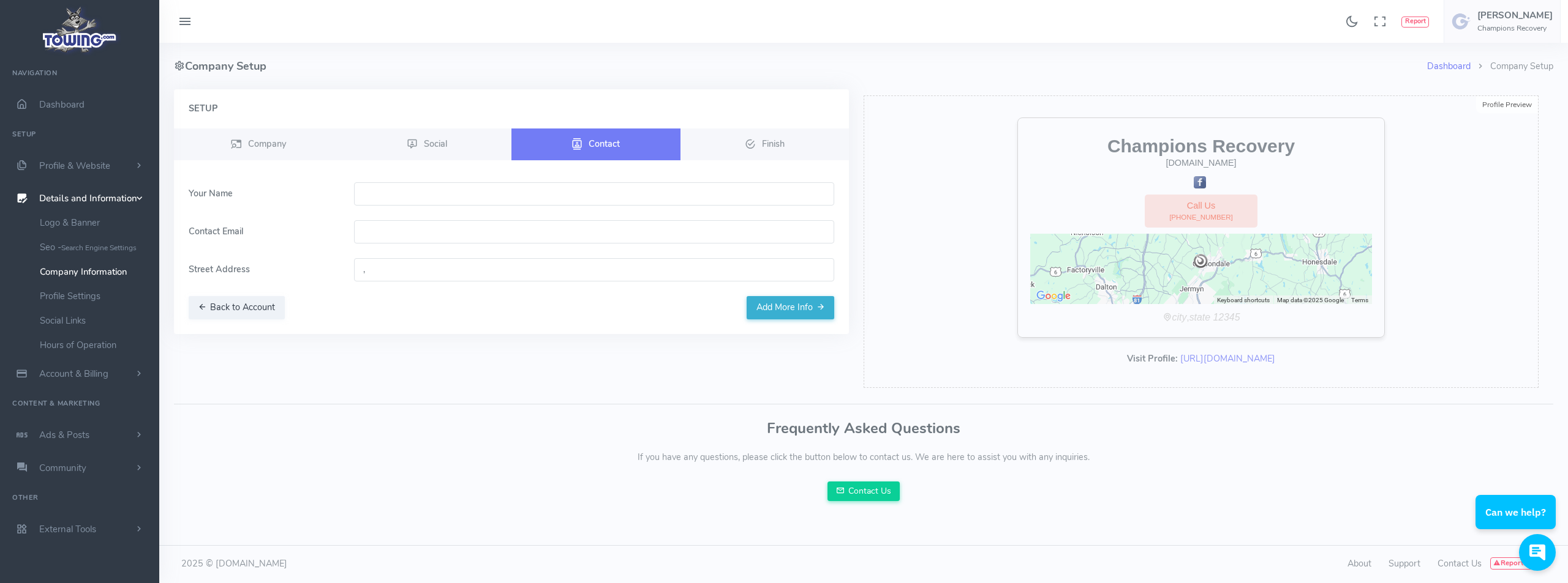
click at [409, 237] on input "email" at bounding box center [594, 231] width 481 height 23
type input "Championsrecovery@yahoo.com"
type input "[PERSON_NAME]"
click at [425, 279] on input "," at bounding box center [594, 270] width 481 height 23
type input "222 Greenfield Rd, Carbondale, PA 18407, USA"
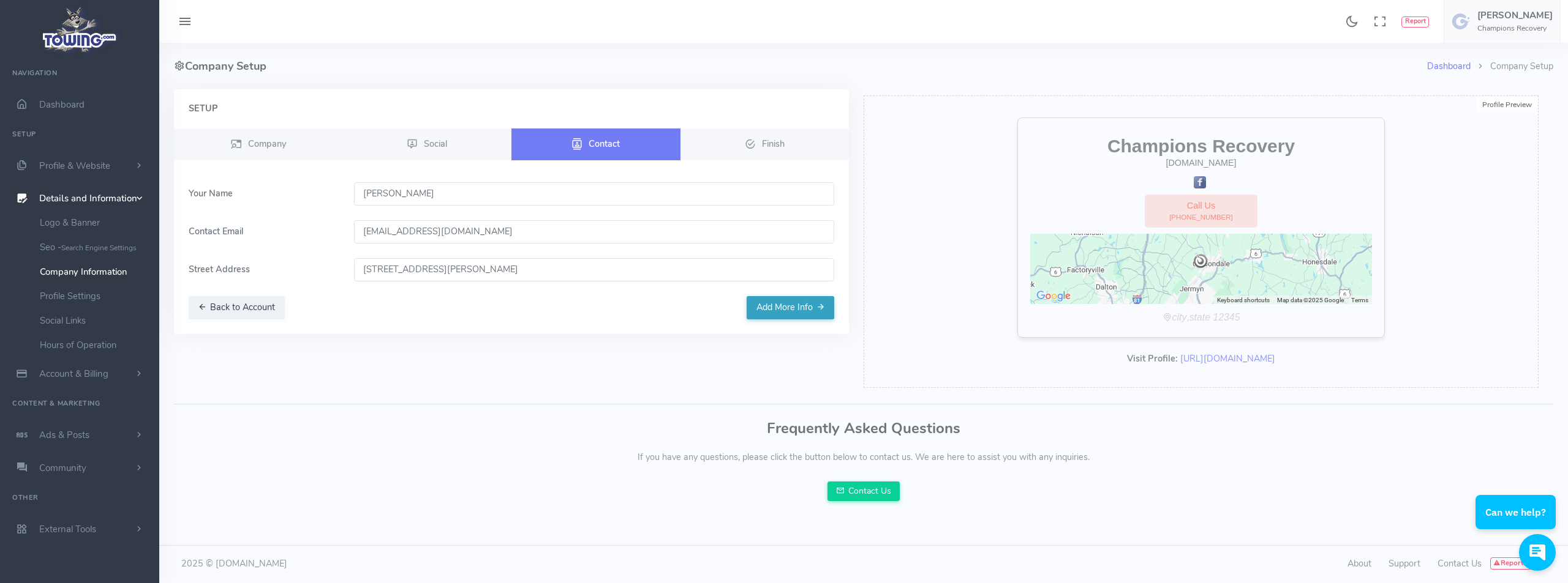
click at [782, 309] on button "Add More Info" at bounding box center [790, 307] width 88 height 23
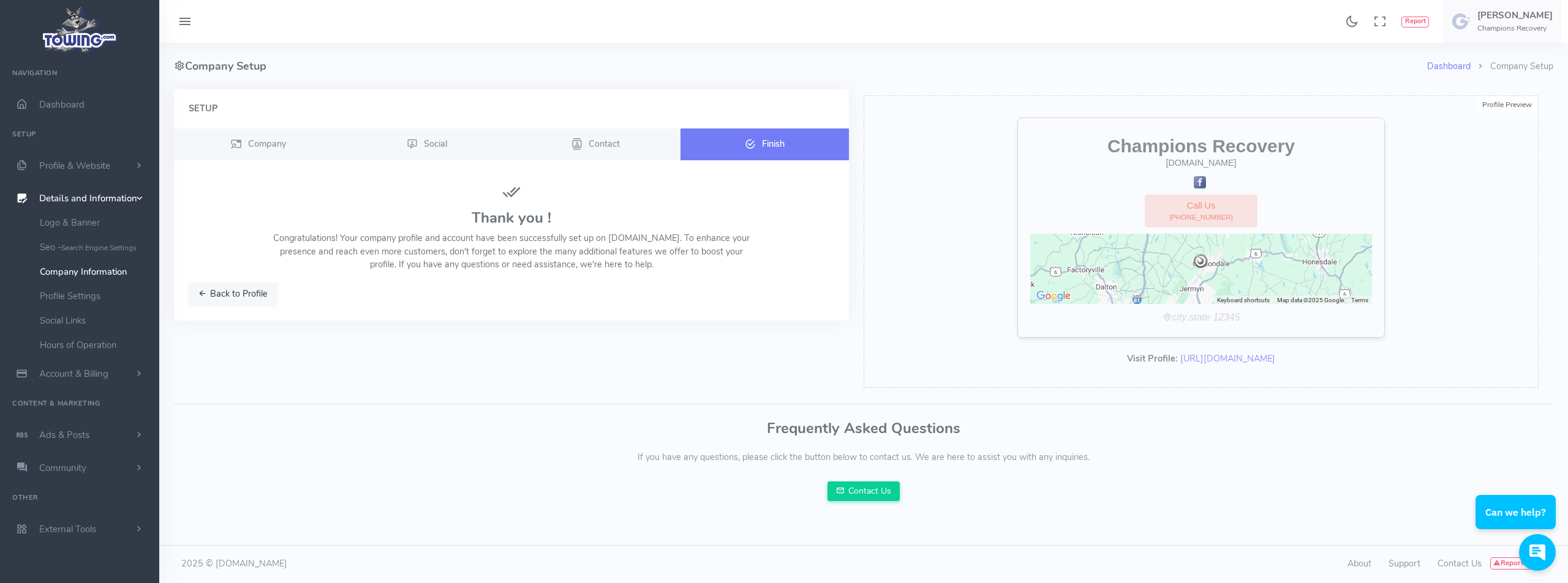
click at [254, 299] on button "Back to Profile" at bounding box center [232, 293] width 89 height 23
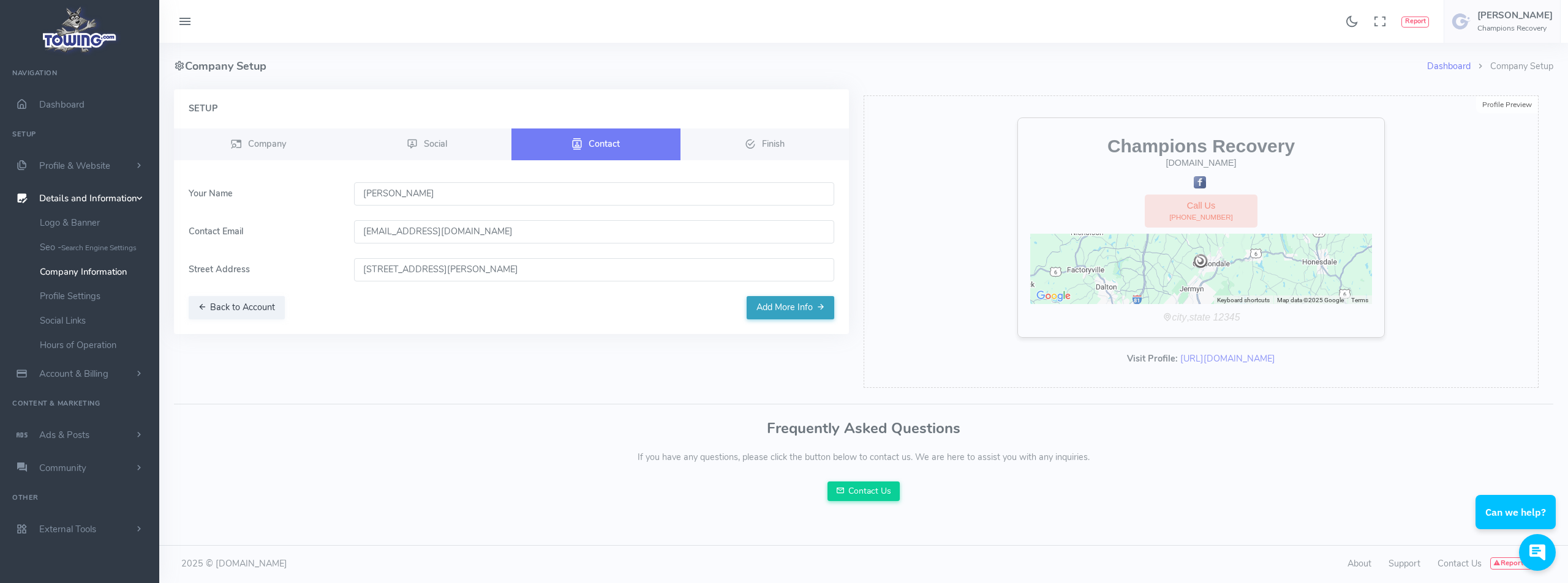
click at [791, 313] on button "Add More Info" at bounding box center [790, 307] width 88 height 23
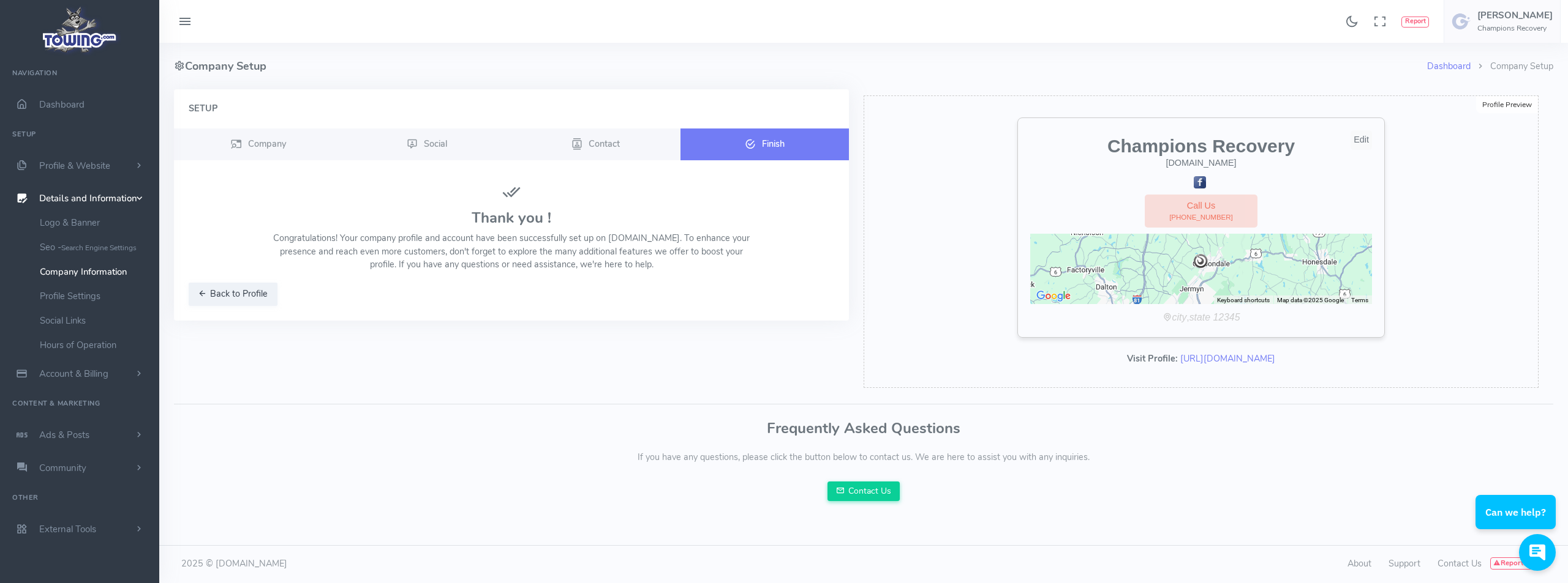
click at [1210, 322] on icon "state" at bounding box center [1200, 317] width 21 height 10
click at [80, 217] on link "Logo & Banner" at bounding box center [94, 222] width 129 height 25
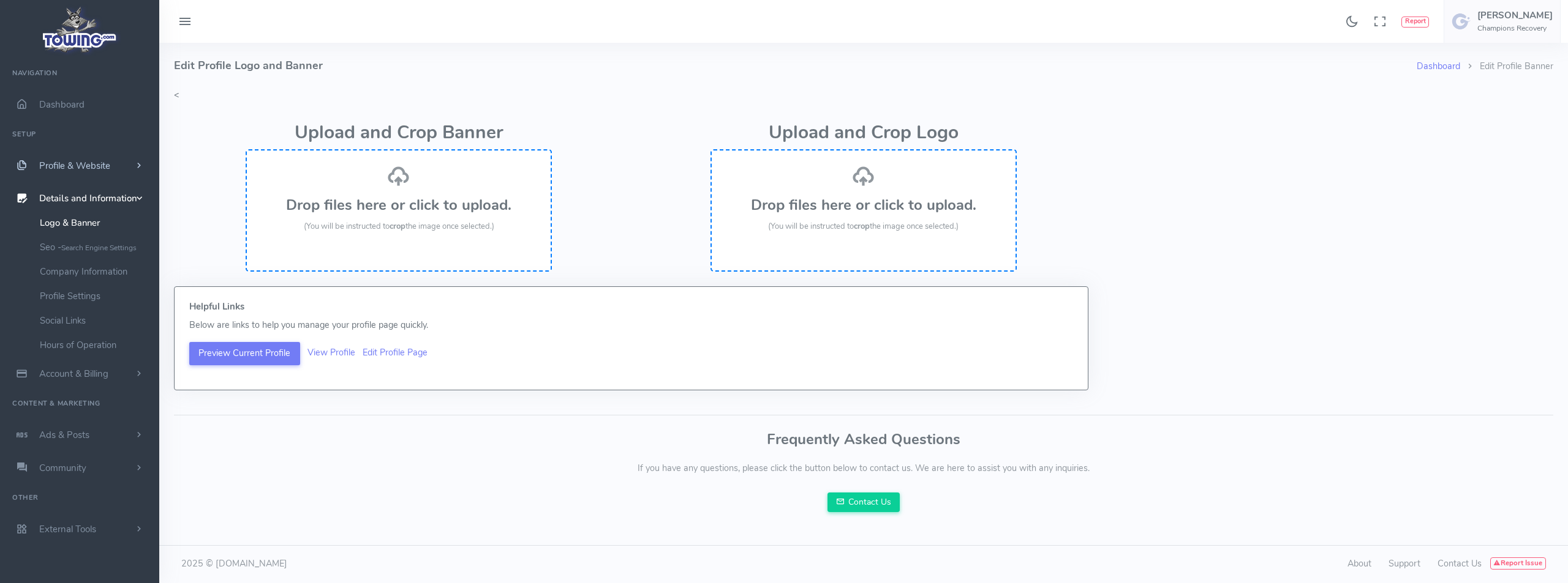
click at [87, 166] on span "Profile & Website" at bounding box center [75, 165] width 71 height 12
click at [95, 185] on link "Homepage Content" at bounding box center [94, 189] width 129 height 25
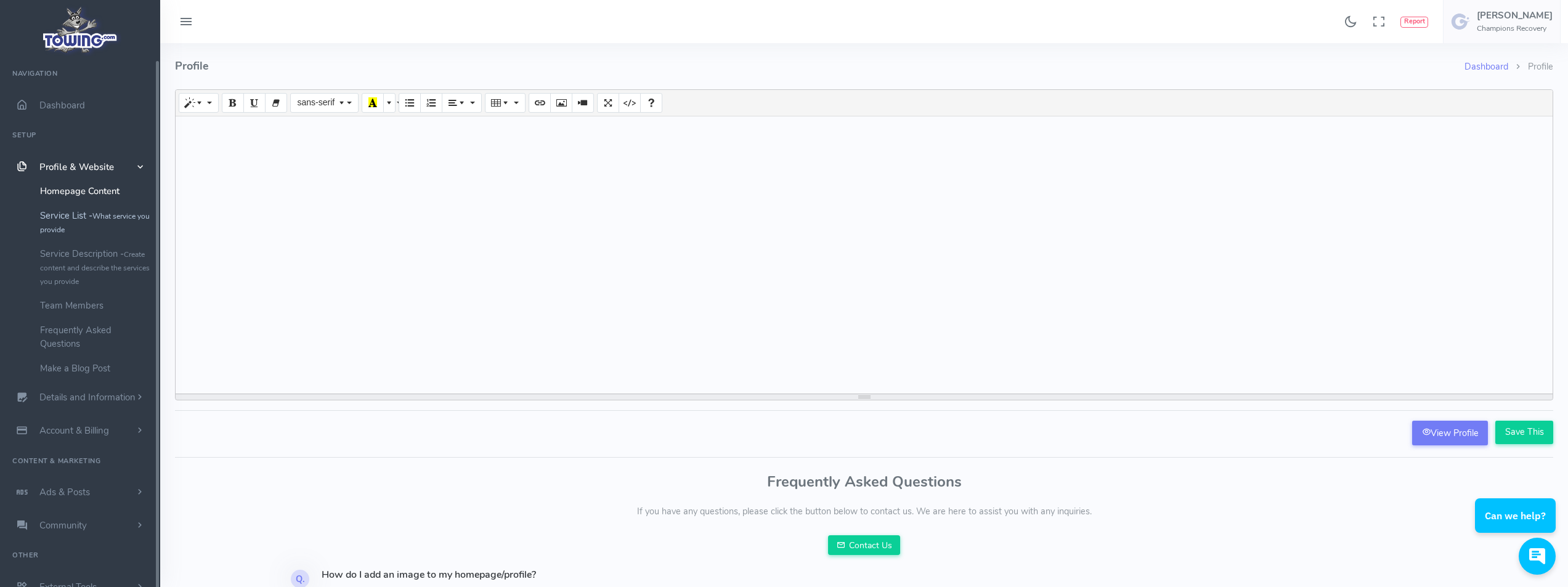
click at [86, 213] on link "Service List - What service you provide" at bounding box center [95, 223] width 130 height 39
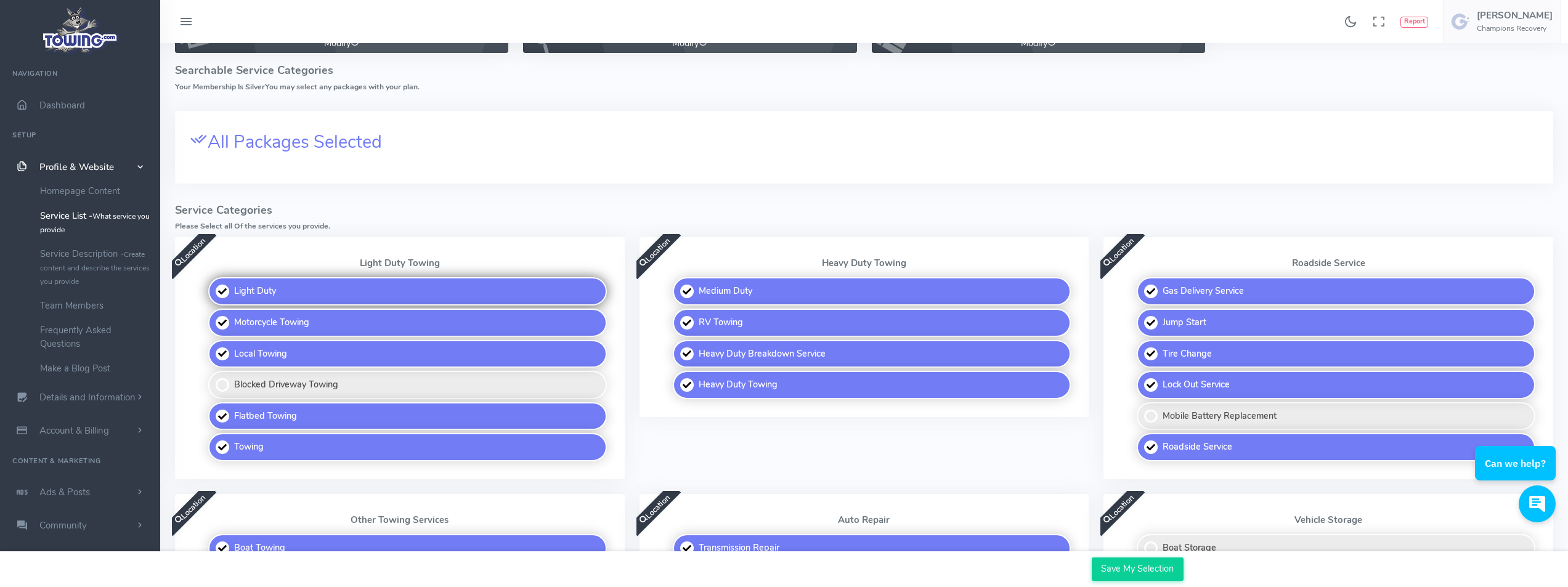
scroll to position [247, 0]
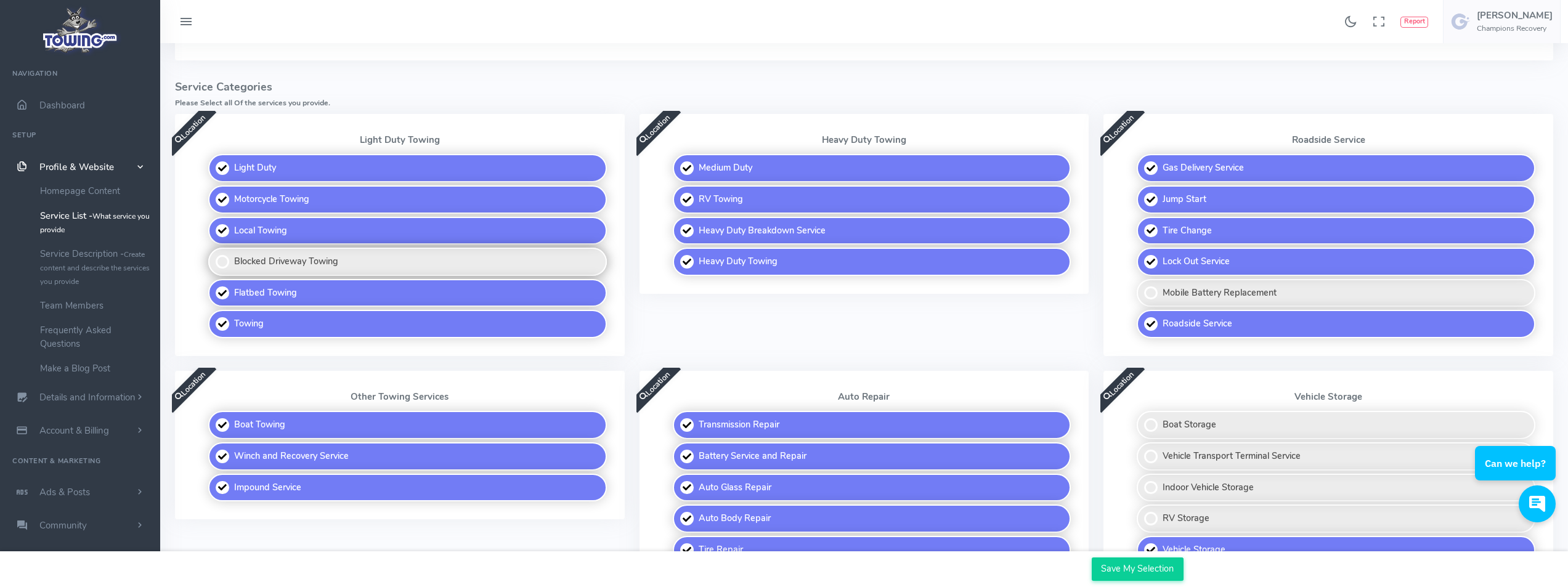
click at [224, 259] on label "Blocked Driveway Towing" at bounding box center [406, 261] width 398 height 29
click at [213, 256] on input "Blocked Driveway Towing" at bounding box center [209, 251] width 8 height 8
checkbox input "true"
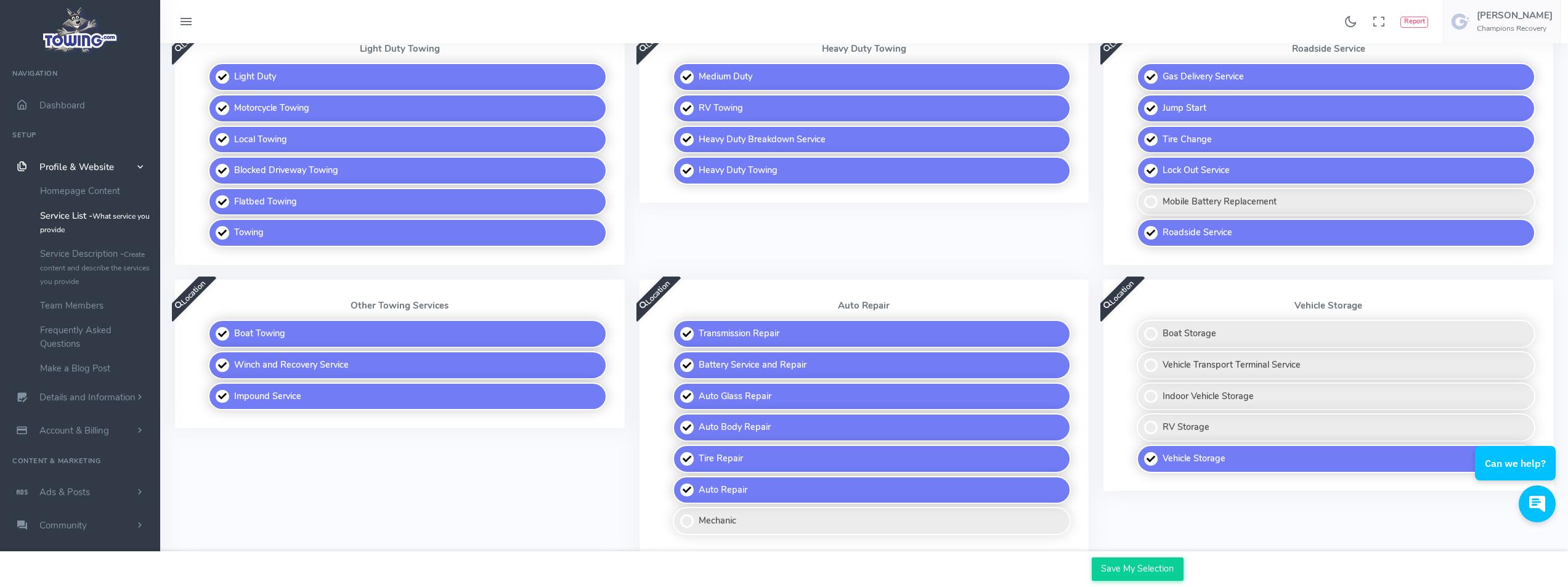
scroll to position [370, 0]
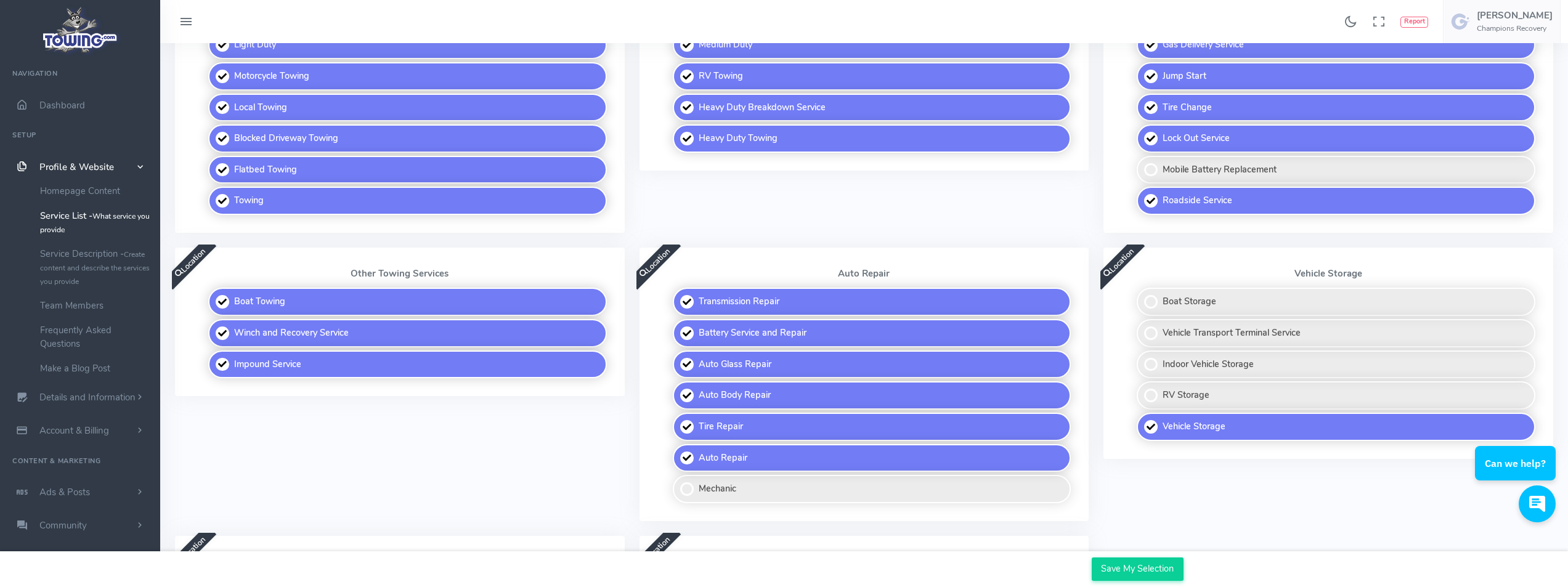
click at [1095, 445] on div "Location Auto Repair Transmission Repair Battery Service and Repair Auto Glass …" at bounding box center [864, 391] width 464 height 288
click at [1093, 316] on div "Location Auto Repair Transmission Repair Battery Service and Repair Auto Glass …" at bounding box center [864, 391] width 464 height 288
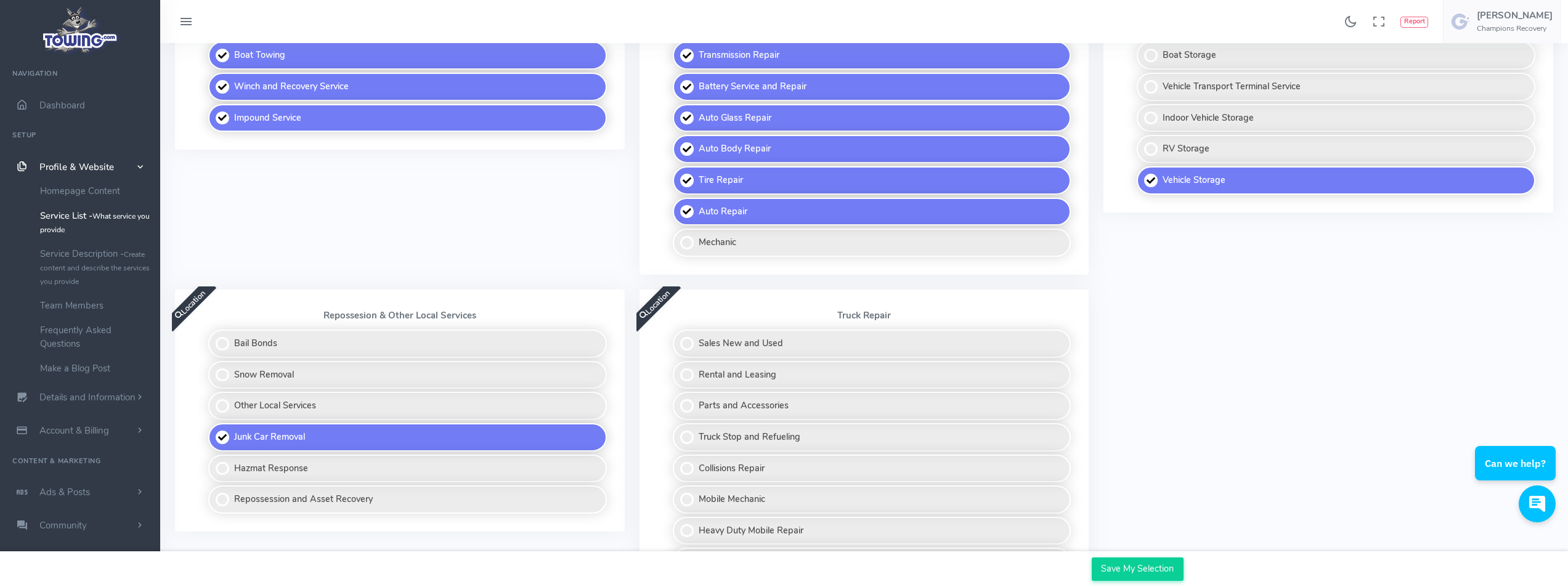
scroll to position [678, 0]
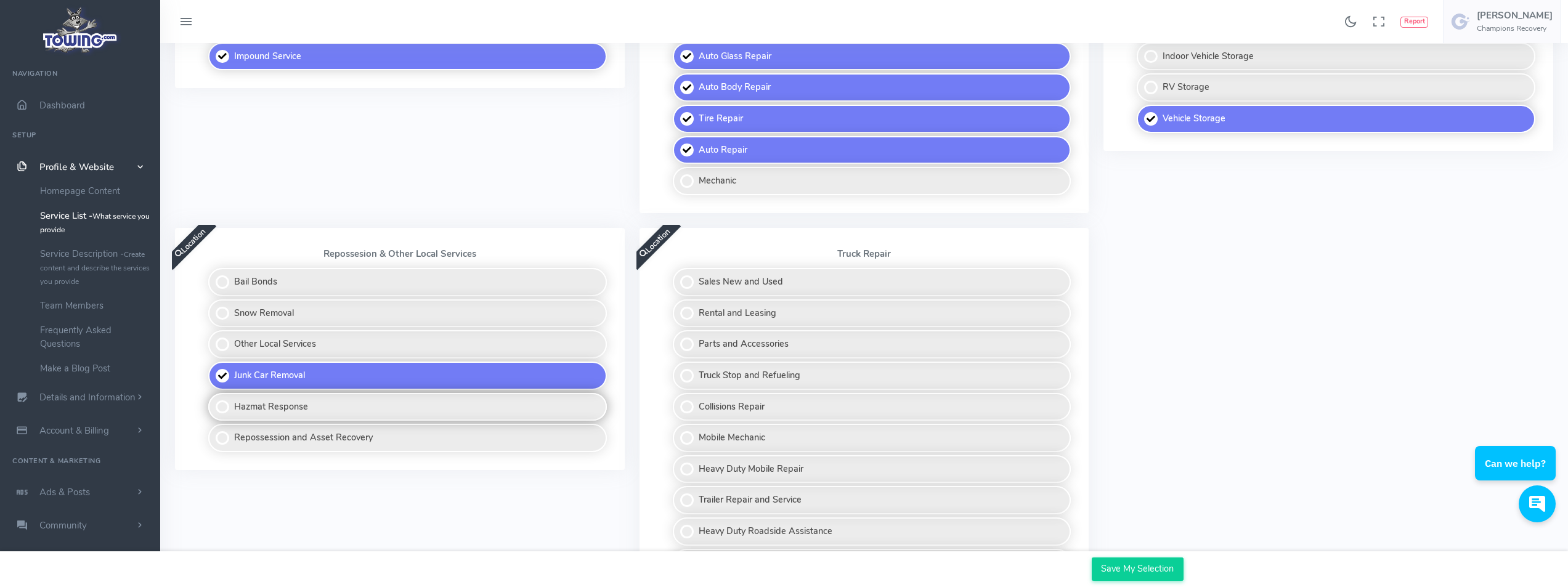
click at [223, 409] on label "Hazmat Response" at bounding box center [406, 407] width 398 height 29
click at [213, 401] on input "Hazmat Response" at bounding box center [209, 397] width 8 height 8
checkbox input "true"
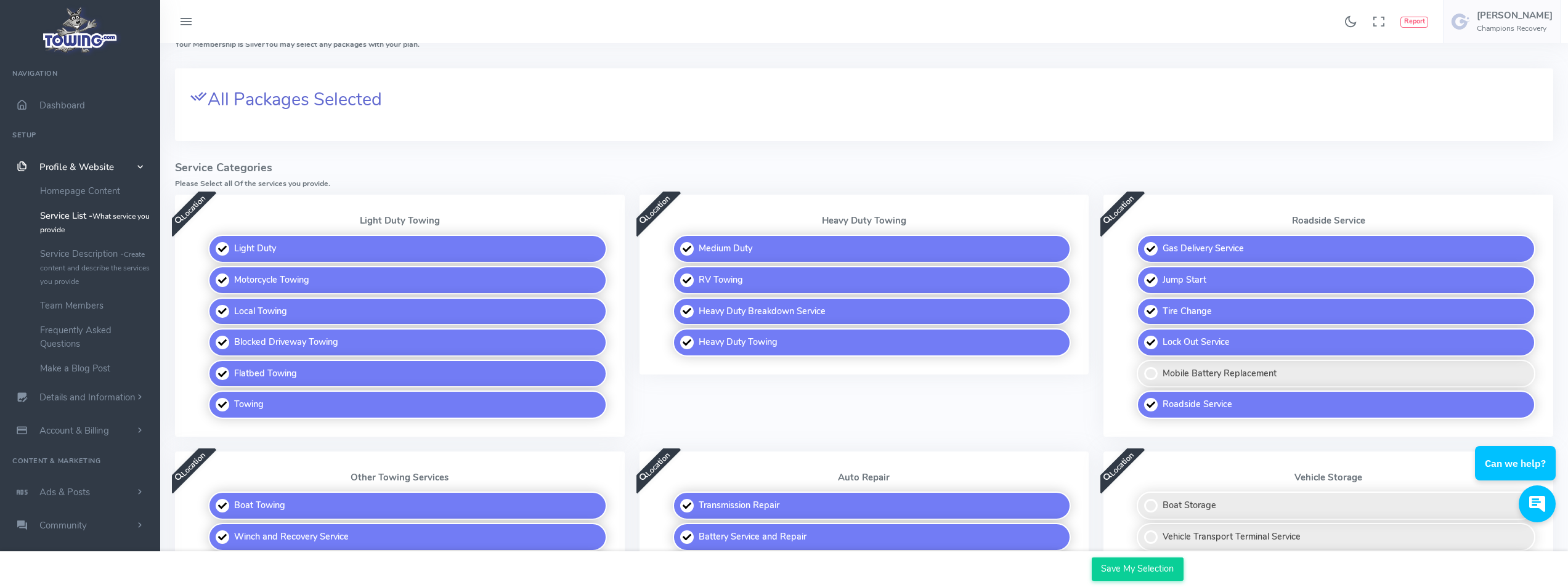
scroll to position [185, 0]
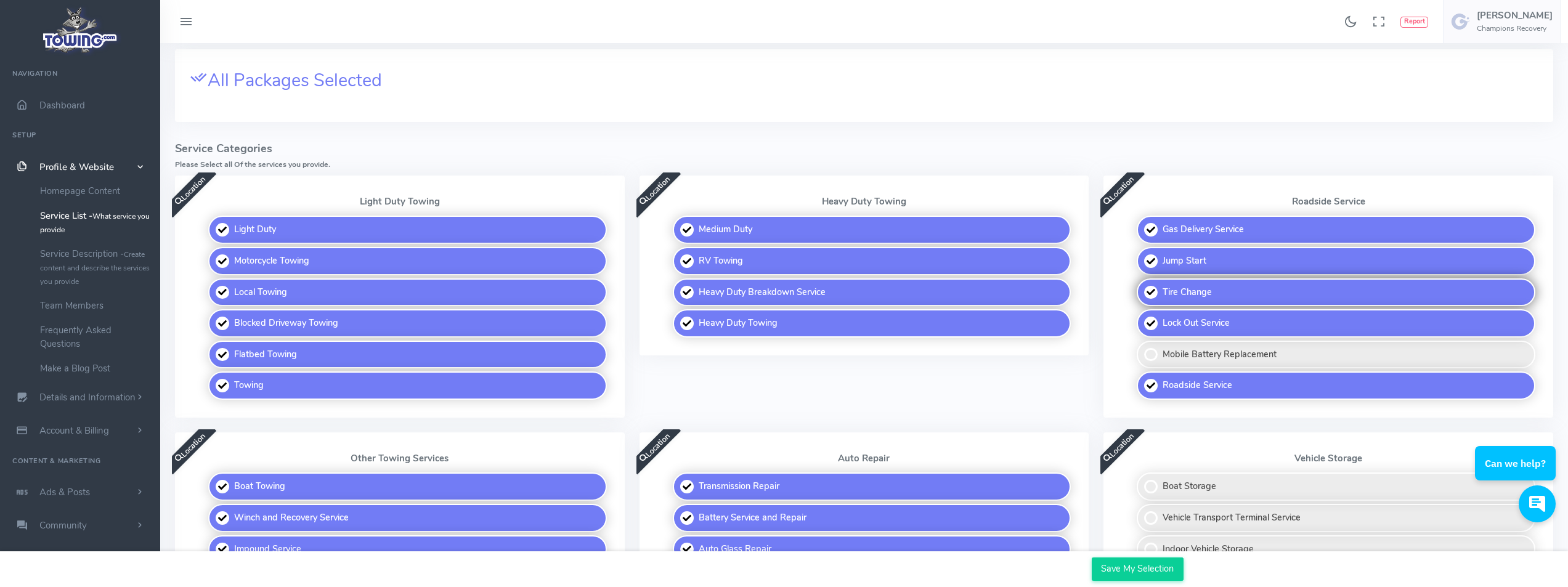
click at [1150, 294] on label "Tire Change" at bounding box center [1335, 293] width 398 height 29
click at [1141, 286] on input "Tire Change" at bounding box center [1137, 282] width 8 height 8
checkbox input "false"
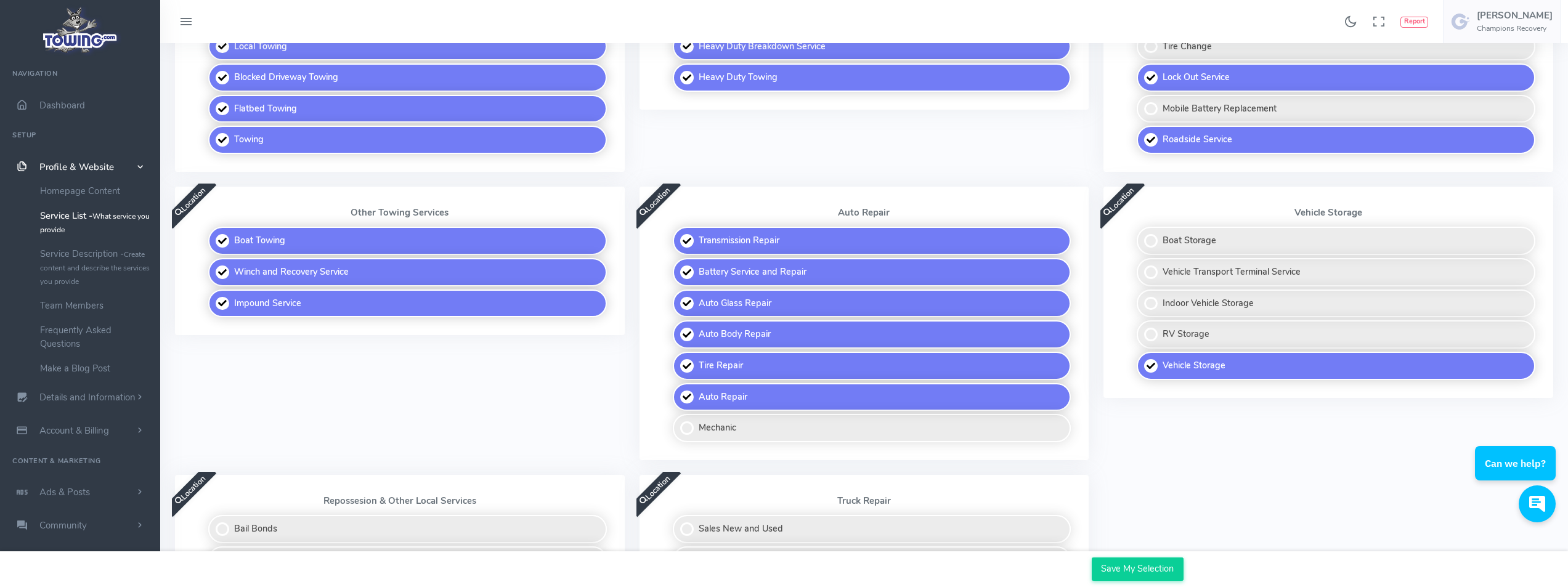
scroll to position [432, 0]
click at [1151, 240] on label "Boat Storage" at bounding box center [1335, 240] width 398 height 29
click at [1141, 235] on input "Boat Storage" at bounding box center [1137, 230] width 8 height 8
checkbox input "true"
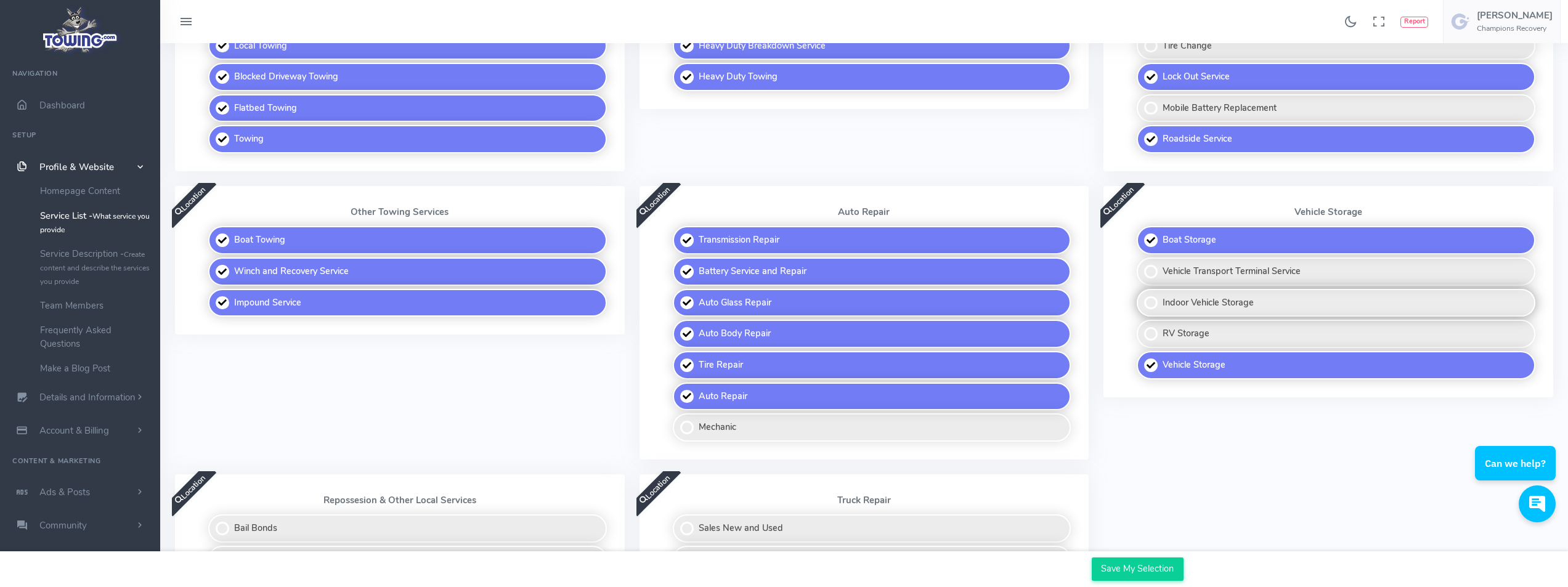
click at [1151, 304] on label "Indoor Vehicle Storage" at bounding box center [1335, 303] width 398 height 29
click at [1141, 297] on input "Indoor Vehicle Storage" at bounding box center [1137, 293] width 8 height 8
checkbox input "true"
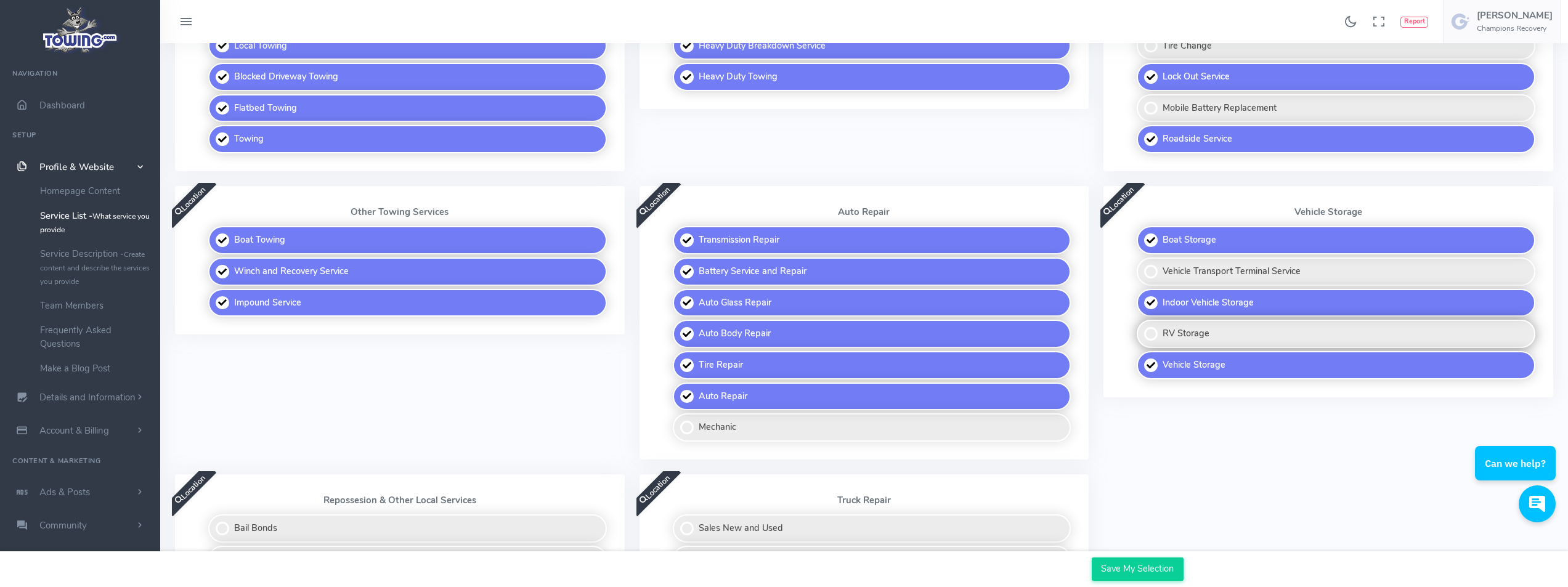
click at [1148, 333] on label "RV Storage" at bounding box center [1335, 334] width 398 height 29
click at [1141, 328] on input "RV Storage" at bounding box center [1137, 324] width 8 height 8
checkbox input "true"
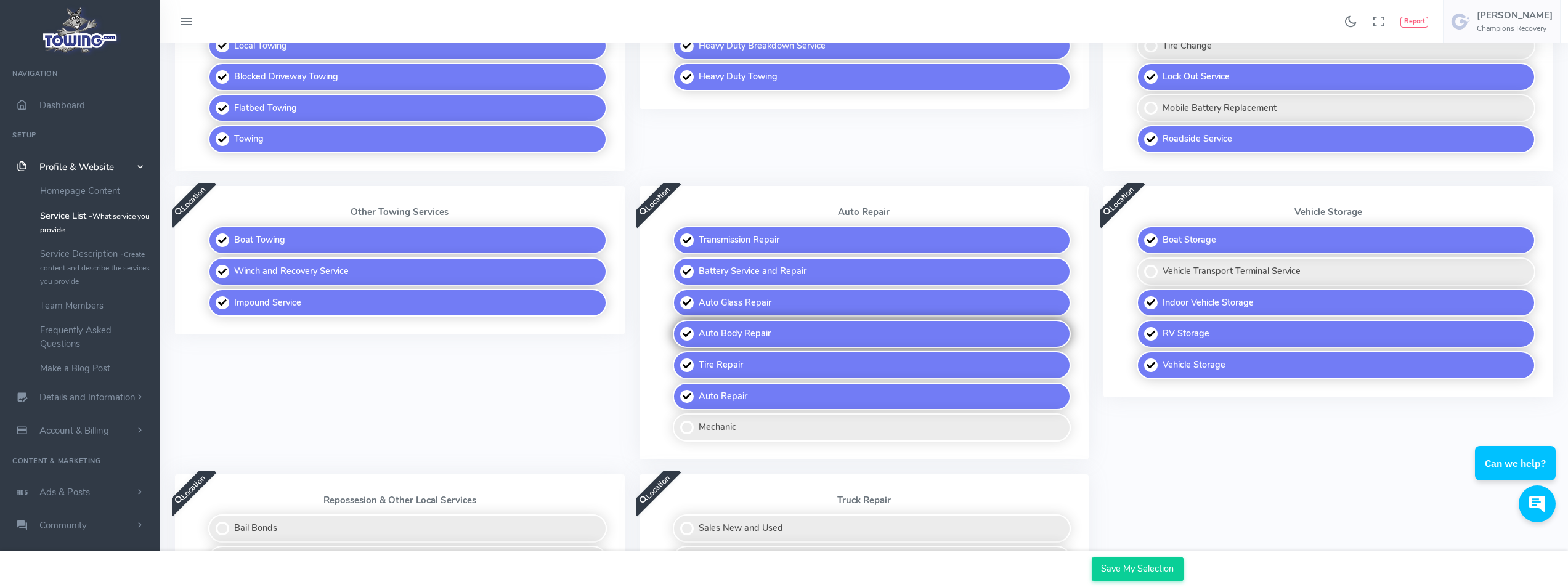
scroll to position [493, 0]
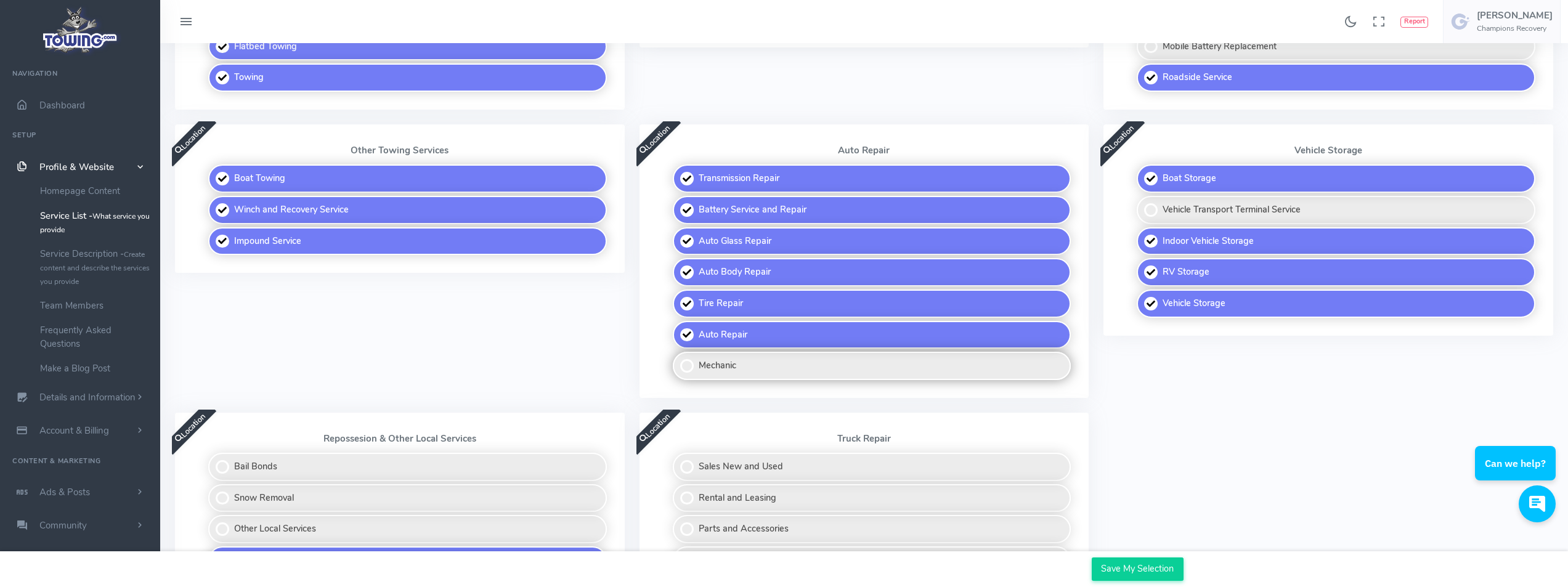
click at [691, 366] on label "Mechanic" at bounding box center [871, 365] width 398 height 29
click at [678, 360] on input "Mechanic" at bounding box center [673, 355] width 8 height 8
checkbox input "true"
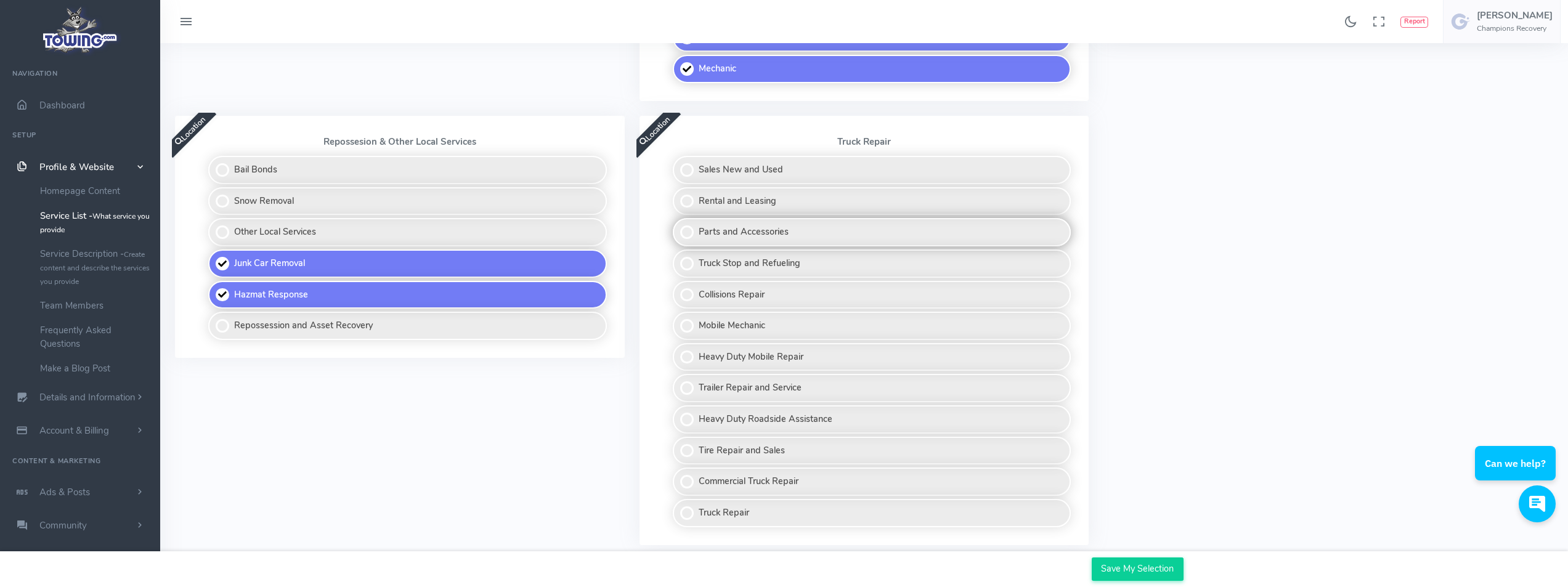
scroll to position [801, 0]
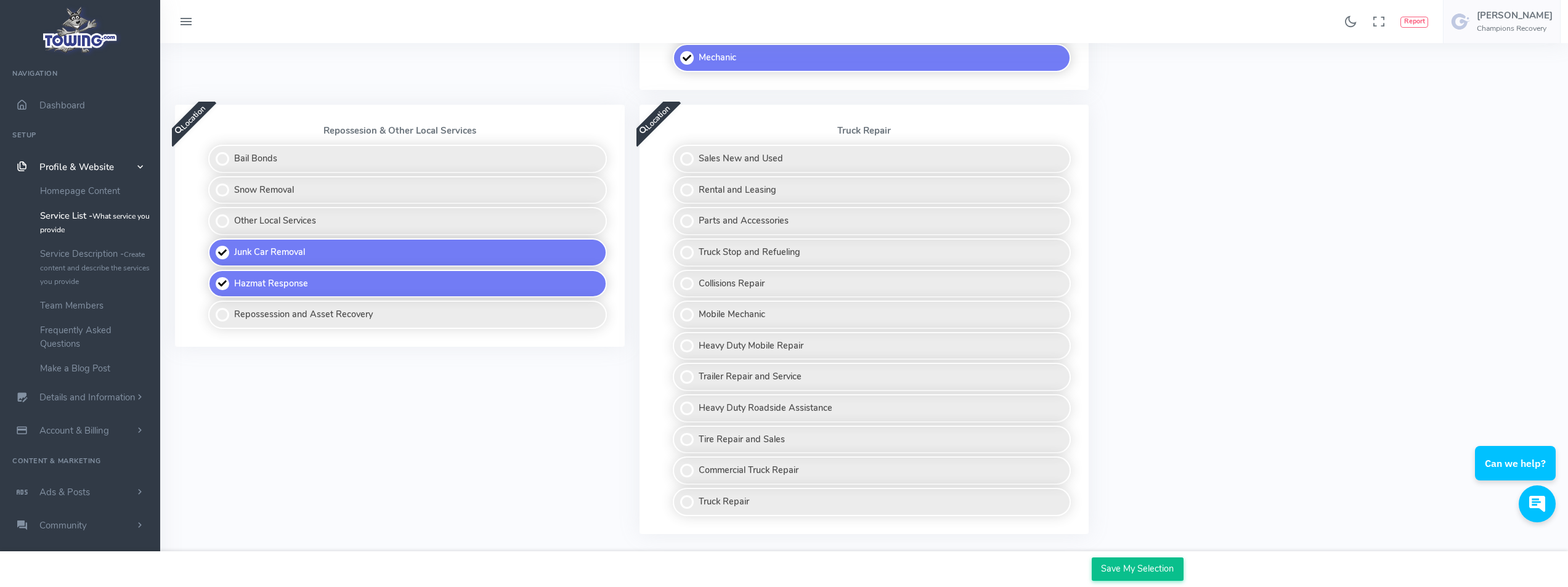
click at [1151, 574] on input "Save My Selection" at bounding box center [1138, 569] width 92 height 23
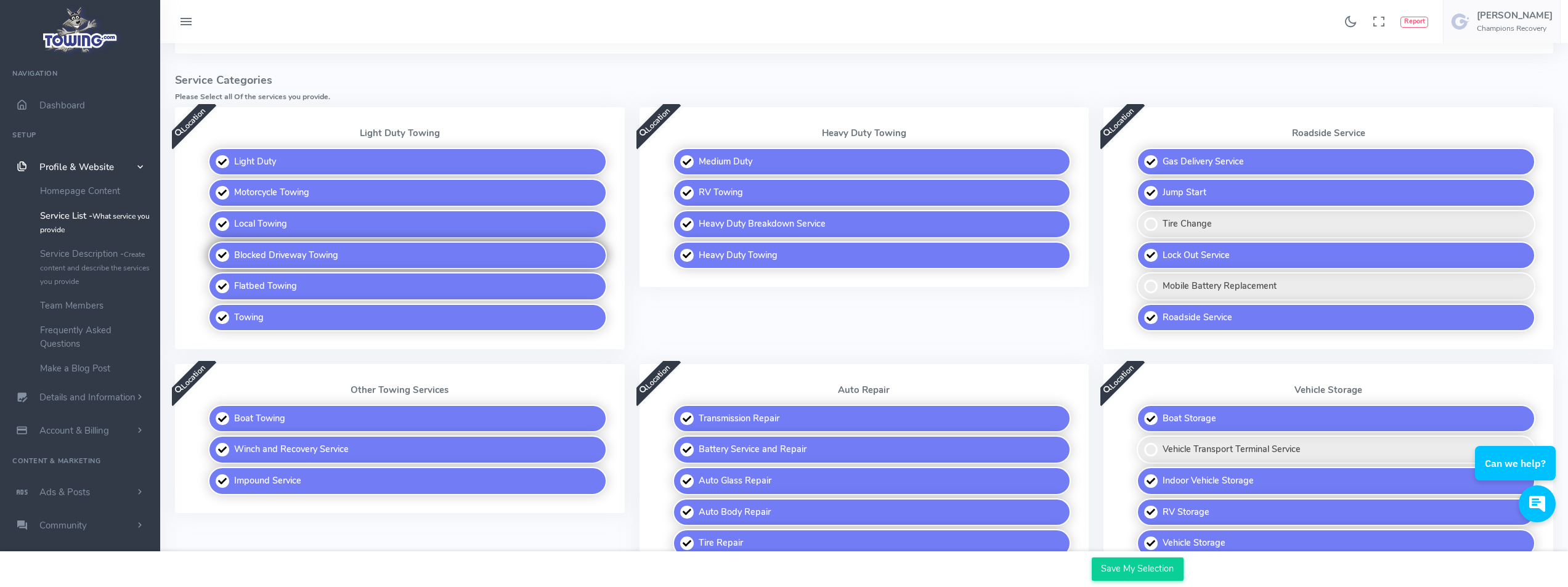
scroll to position [295, 0]
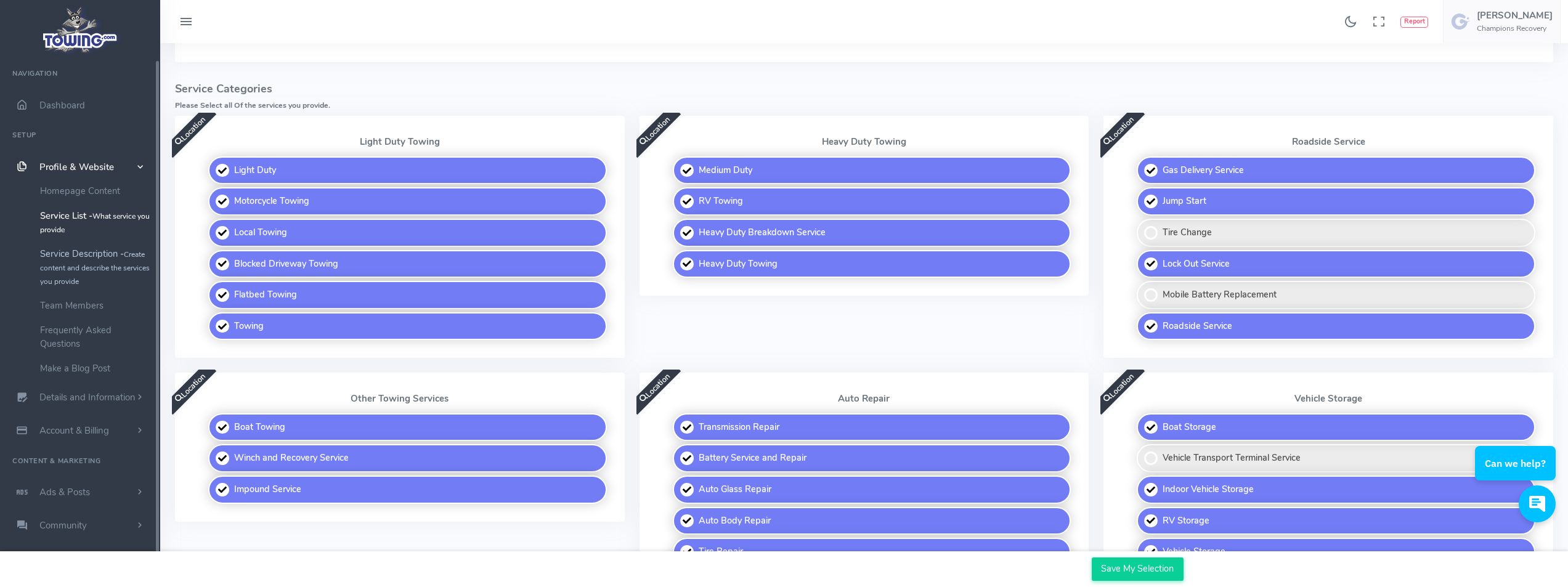
click at [97, 255] on link "Service Description - Create content and describe the services you provide" at bounding box center [95, 268] width 130 height 52
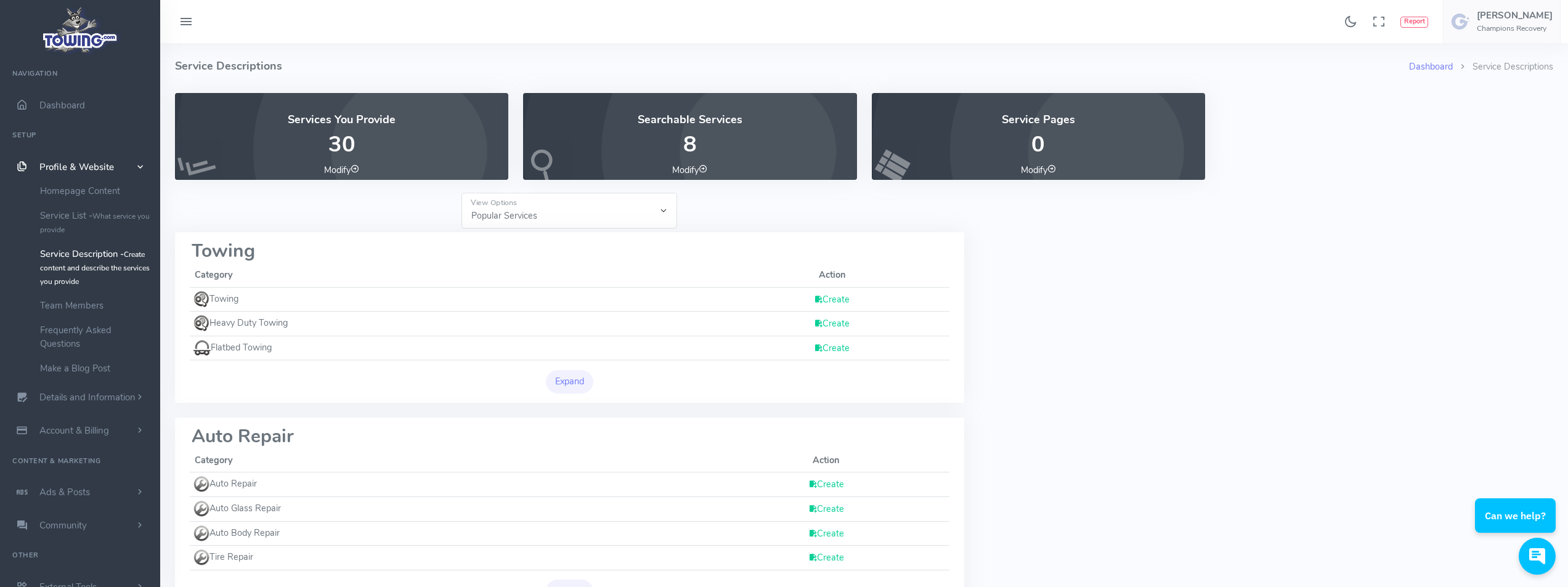
click at [837, 328] on link "Create" at bounding box center [831, 323] width 36 height 12
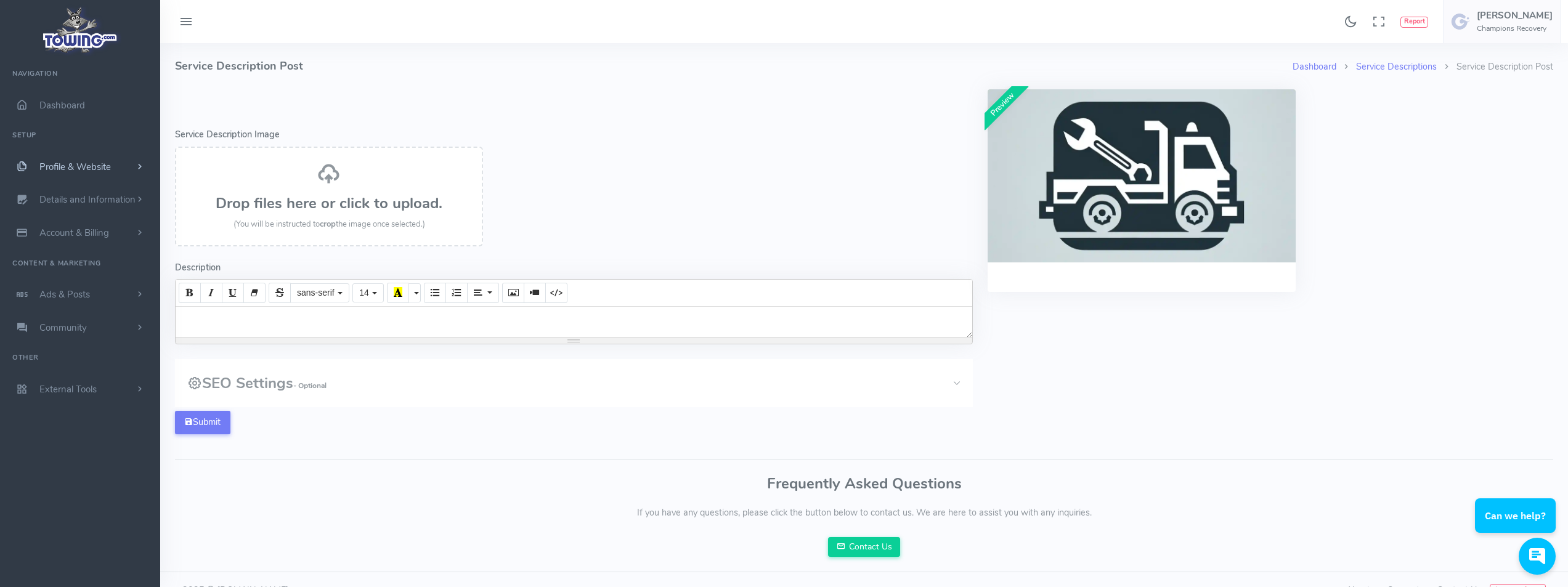
click at [112, 169] on link "Profile & Website" at bounding box center [80, 167] width 160 height 33
click at [105, 397] on span "Details and Information" at bounding box center [87, 397] width 96 height 12
click at [81, 223] on link "Logo & Banner" at bounding box center [95, 224] width 130 height 25
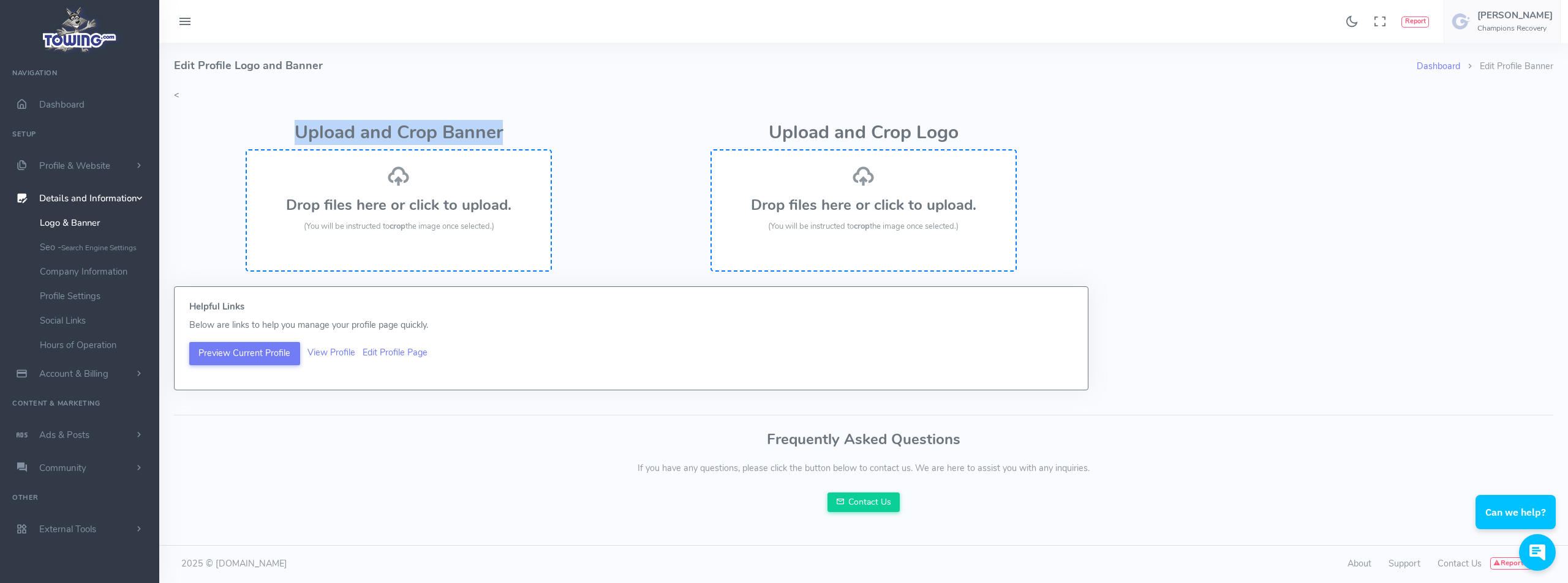
drag, startPoint x: 513, startPoint y: 129, endPoint x: 298, endPoint y: 125, distance: 215.0
click at [298, 125] on h2 "Upload and Crop Banner" at bounding box center [399, 133] width 421 height 20
click at [378, 204] on h3 "Drop files here or click to upload." at bounding box center [398, 205] width 279 height 16
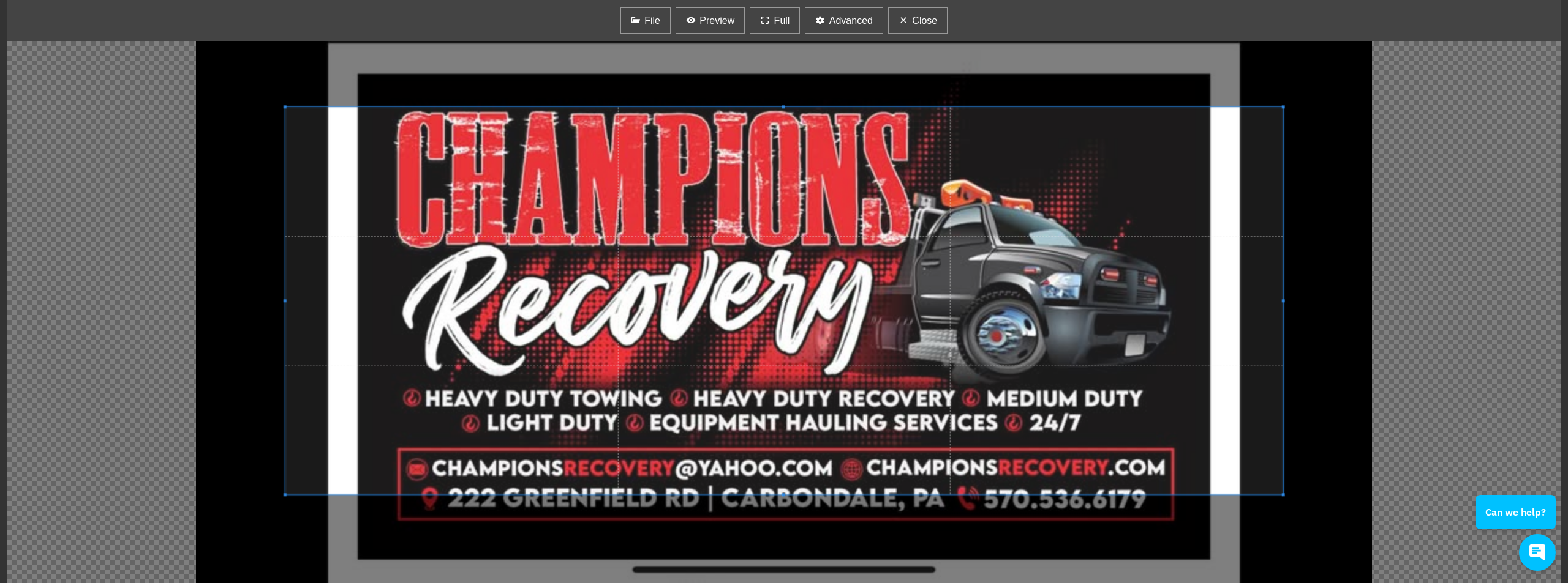
click at [675, 105] on span at bounding box center [784, 106] width 997 height 3
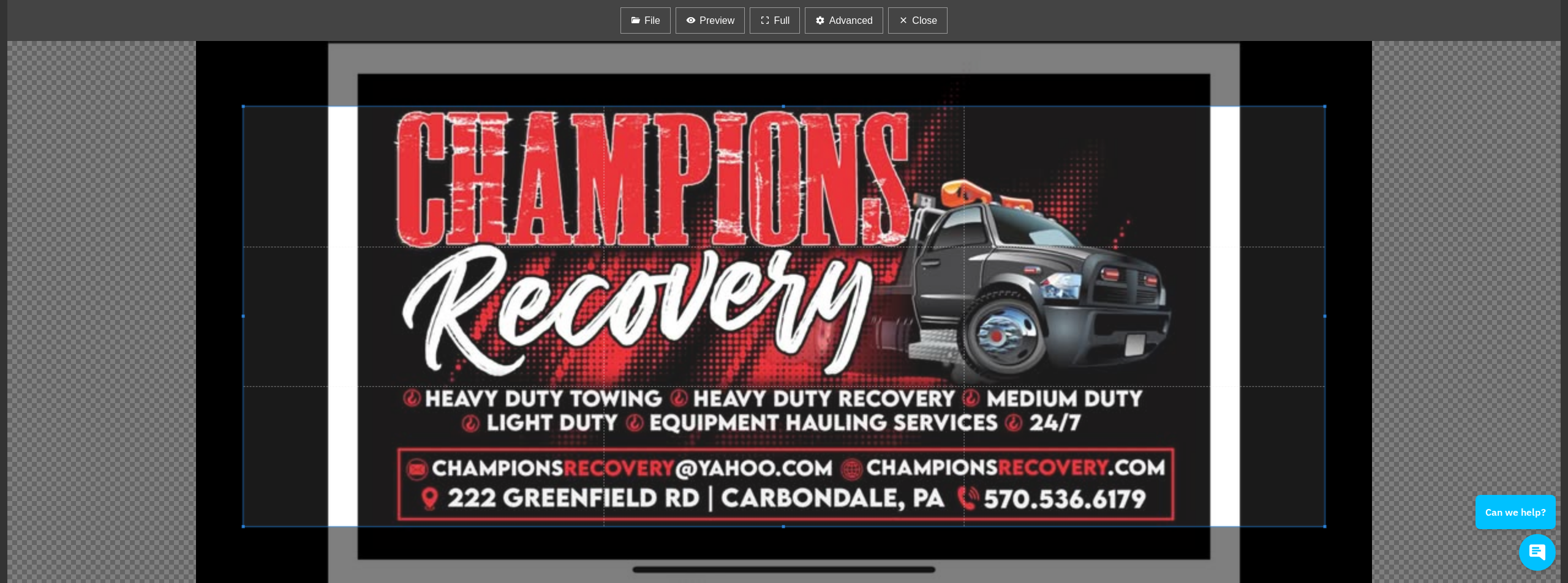
click at [881, 527] on span at bounding box center [784, 526] width 1081 height 3
click at [917, 23] on span "Close" at bounding box center [923, 21] width 25 height 15
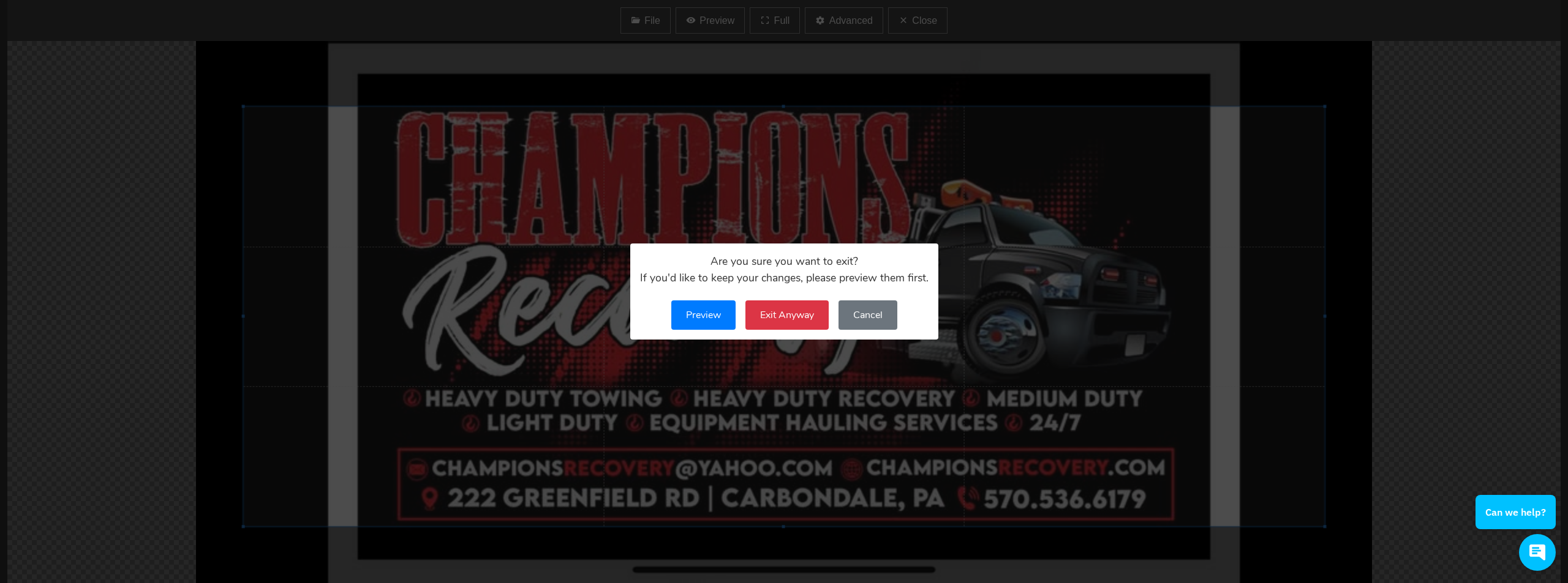
click at [869, 311] on button "Cancel" at bounding box center [868, 315] width 59 height 29
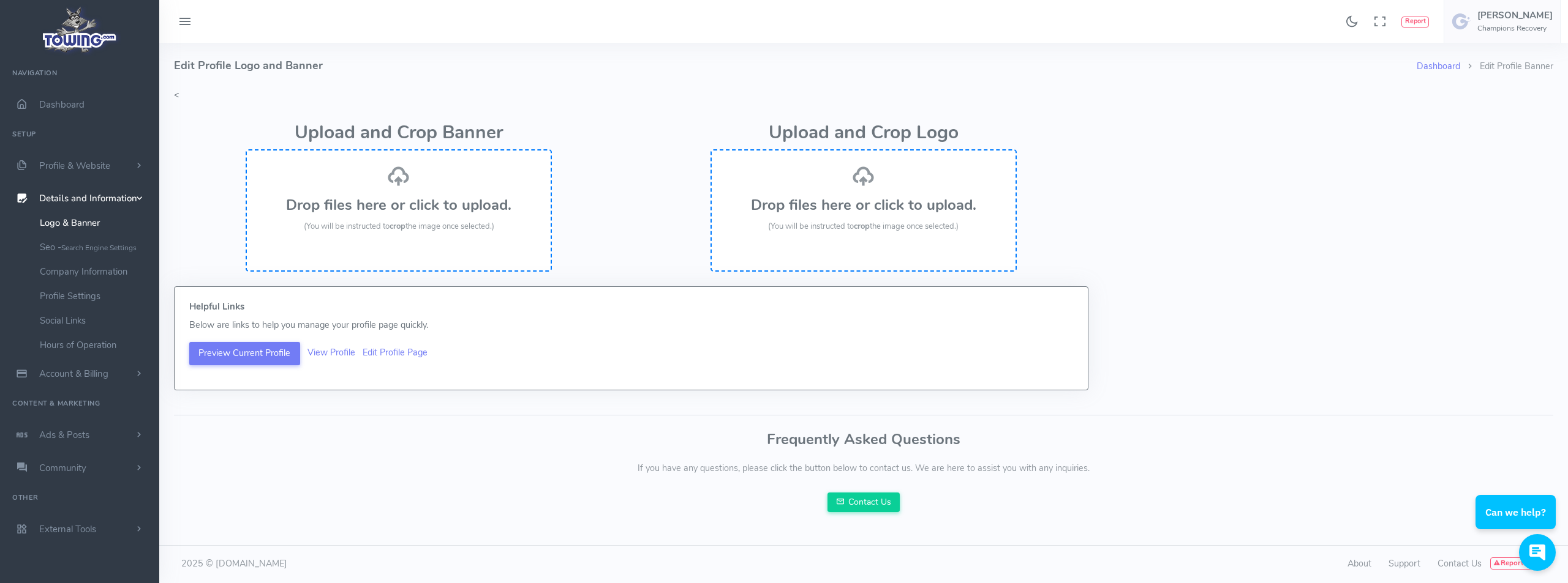
click at [409, 237] on div "Drop files here or click to upload. (You will be instructed to crop the image o…" at bounding box center [399, 210] width 306 height 122
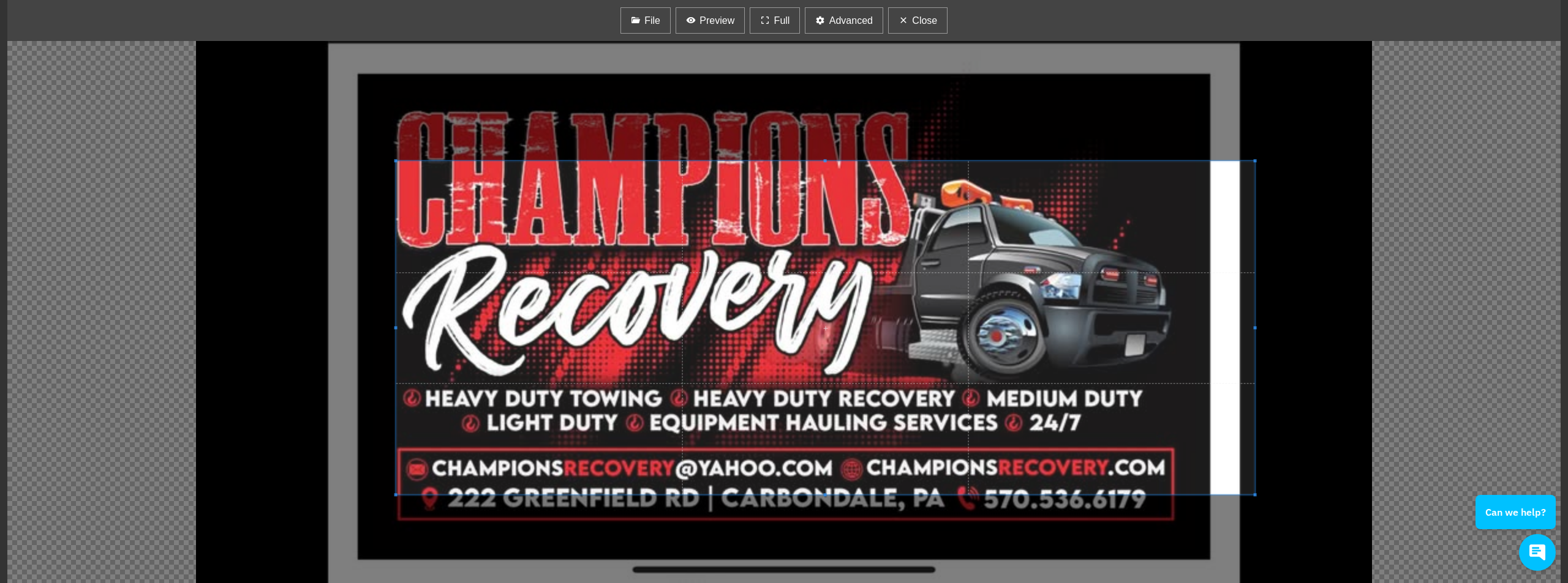
click at [381, 129] on div at bounding box center [784, 312] width 1552 height 542
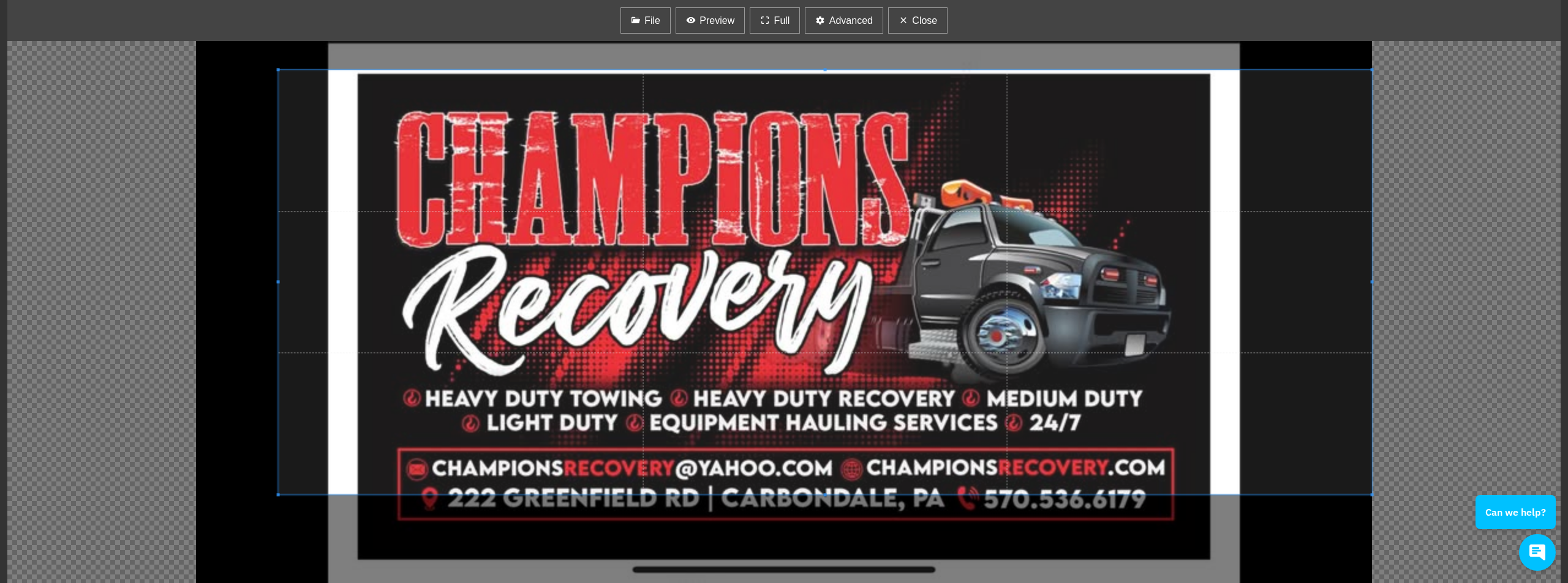
click at [764, 66] on div at bounding box center [784, 312] width 1552 height 542
click at [800, 575] on div at bounding box center [784, 312] width 1552 height 542
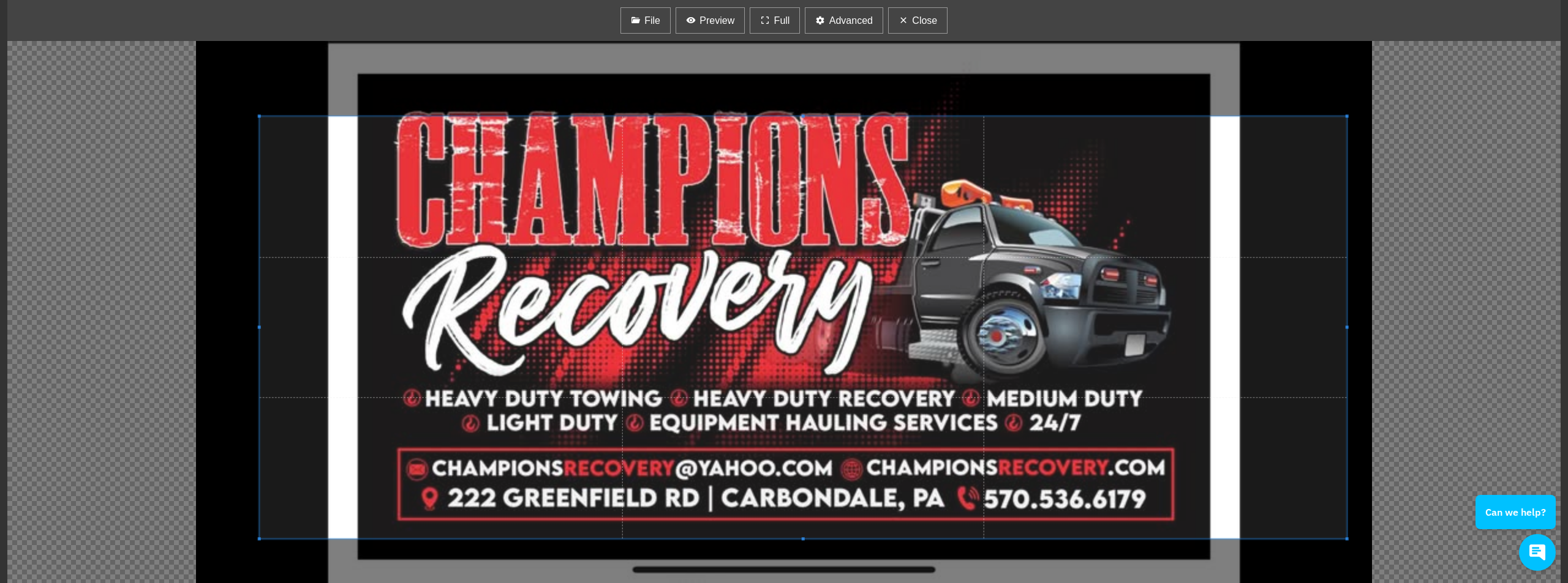
click at [761, 537] on span at bounding box center [803, 327] width 1087 height 422
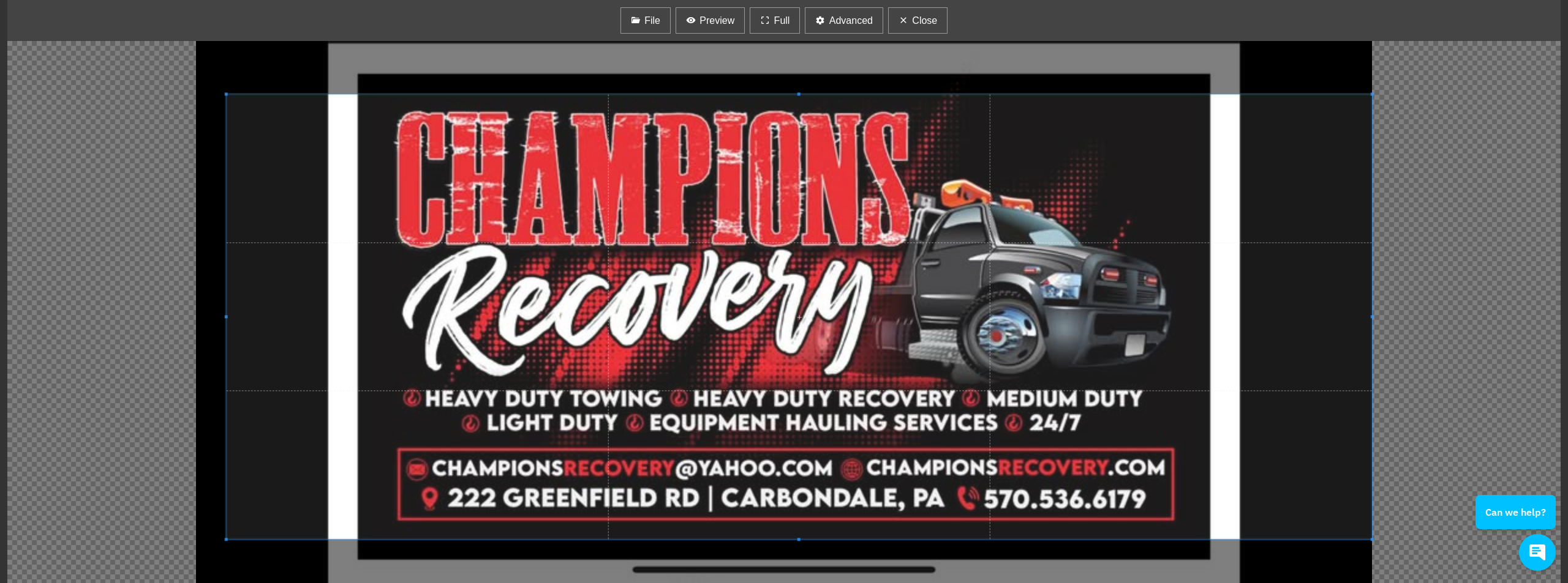
click at [776, 6] on div "File [GEOGRAPHIC_DATA] Full Advanced Close -45 +45 Zoom In Zoom Out Flip X Flip…" at bounding box center [784, 292] width 1568 height 583
click at [706, 23] on span "Preview" at bounding box center [717, 21] width 35 height 15
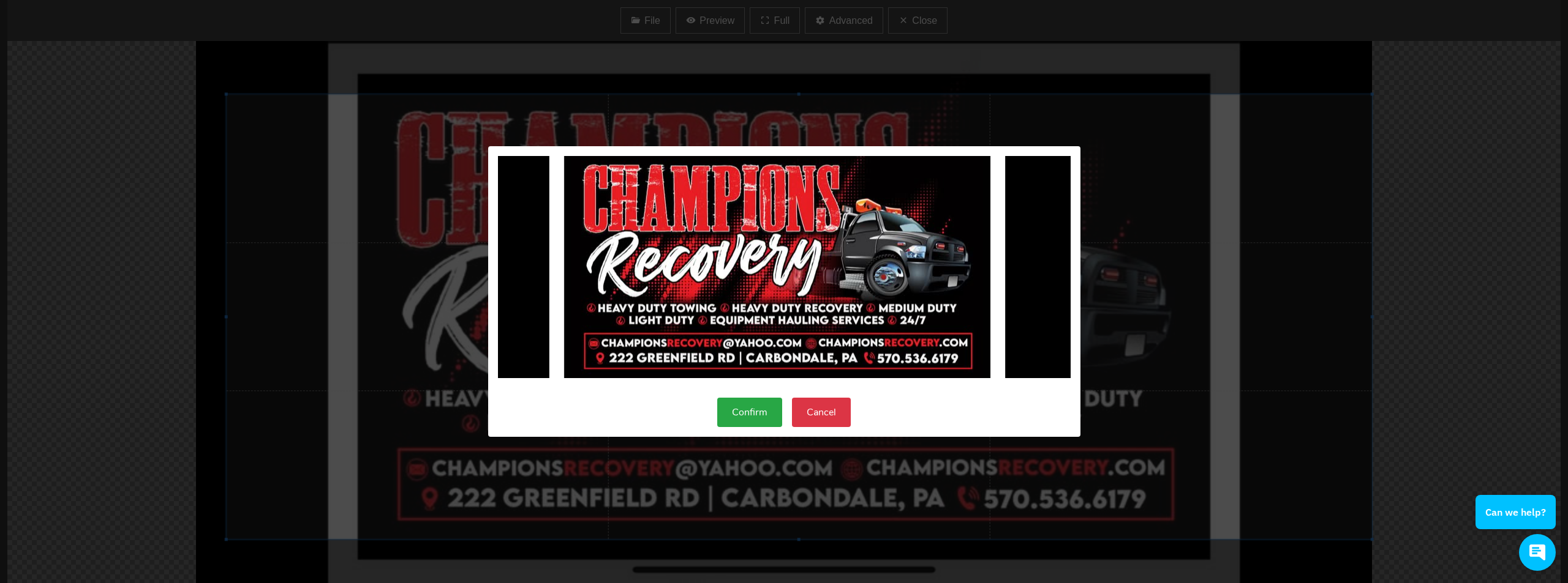
click at [745, 416] on button "Confirm" at bounding box center [749, 412] width 65 height 29
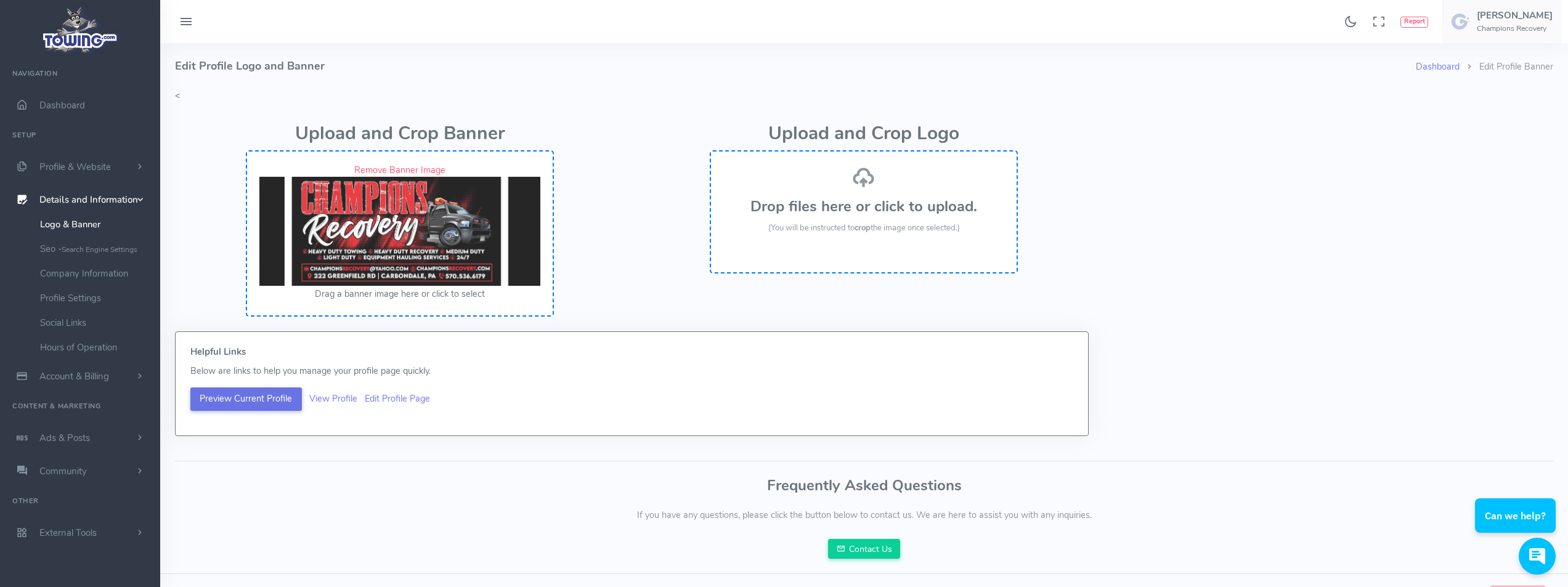
click at [255, 402] on button "Preview Current Profile" at bounding box center [246, 398] width 111 height 23
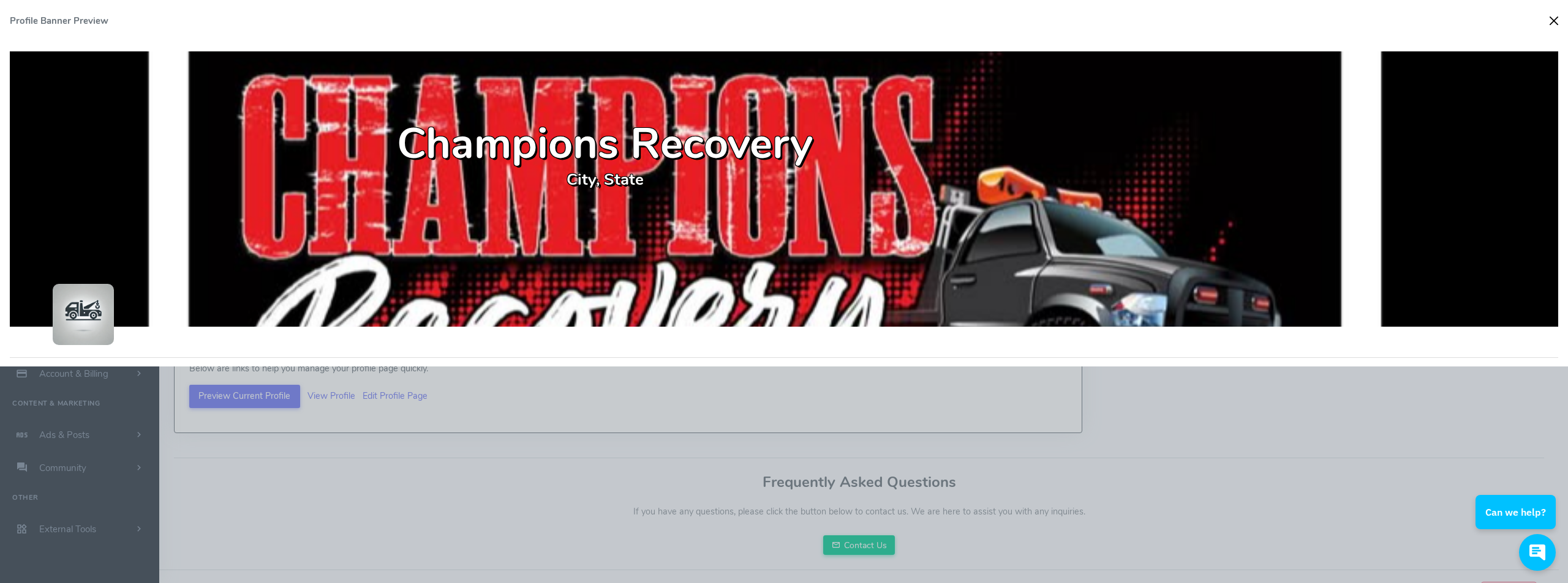
click at [1551, 20] on button "Close" at bounding box center [1553, 21] width 18 height 18
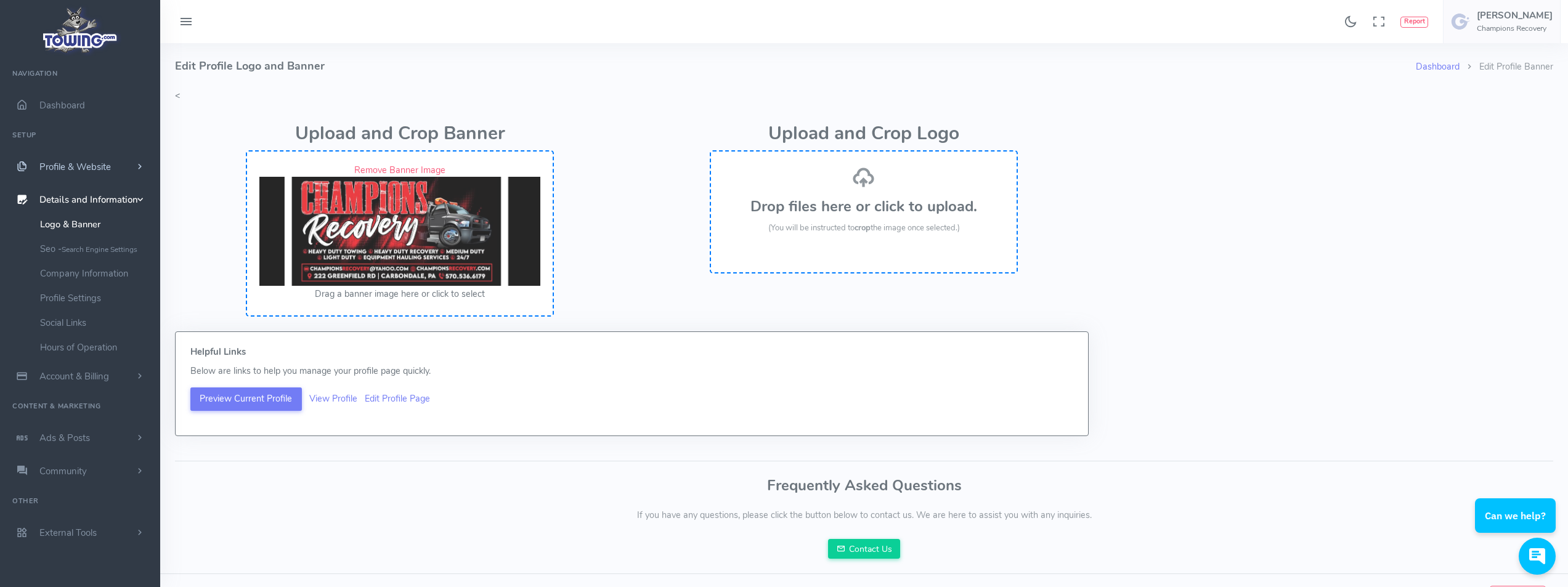
click at [74, 161] on span "Profile & Website" at bounding box center [75, 167] width 72 height 12
click at [124, 398] on span "Details and Information" at bounding box center [88, 397] width 98 height 12
click at [110, 274] on link "Company Information" at bounding box center [95, 273] width 130 height 25
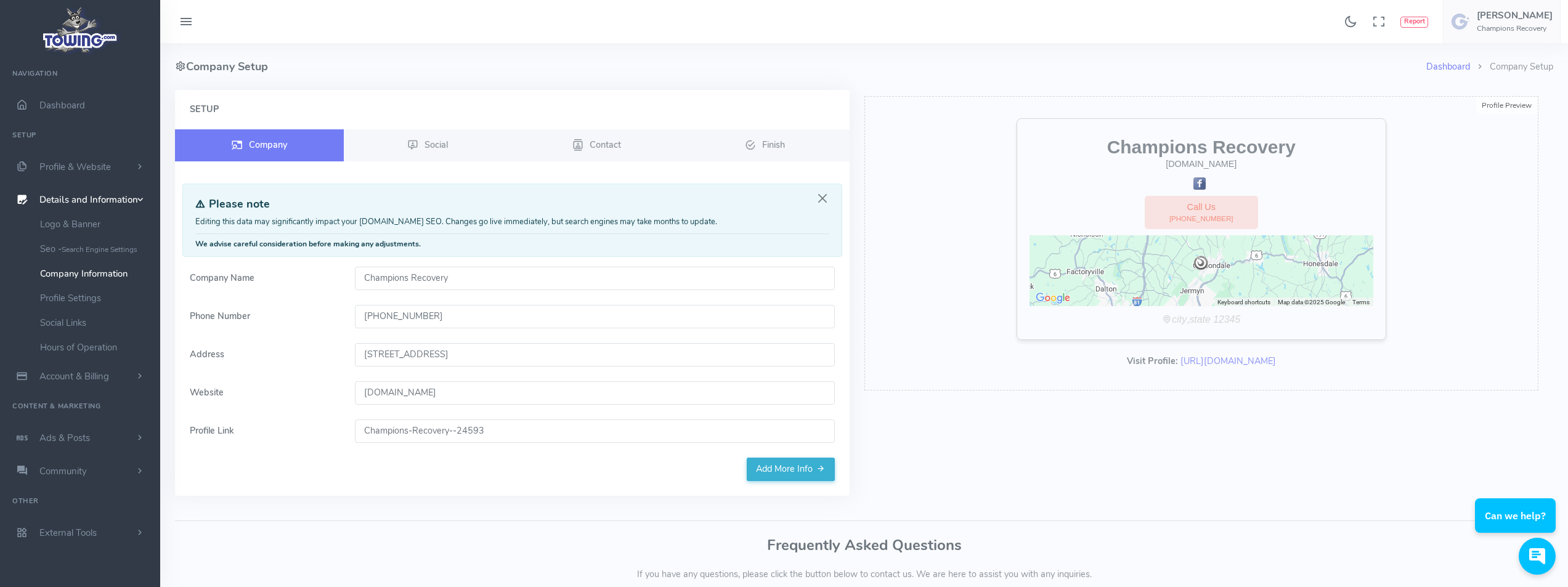
click at [514, 353] on input "[STREET_ADDRESS]" at bounding box center [595, 354] width 480 height 23
click at [510, 354] on input "[STREET_ADDRESS]" at bounding box center [595, 354] width 480 height 23
type input "[STREET_ADDRESS][PERSON_NAME]"
click at [454, 152] on link "Social" at bounding box center [429, 145] width 169 height 32
click at [438, 142] on span "Social" at bounding box center [435, 144] width 23 height 12
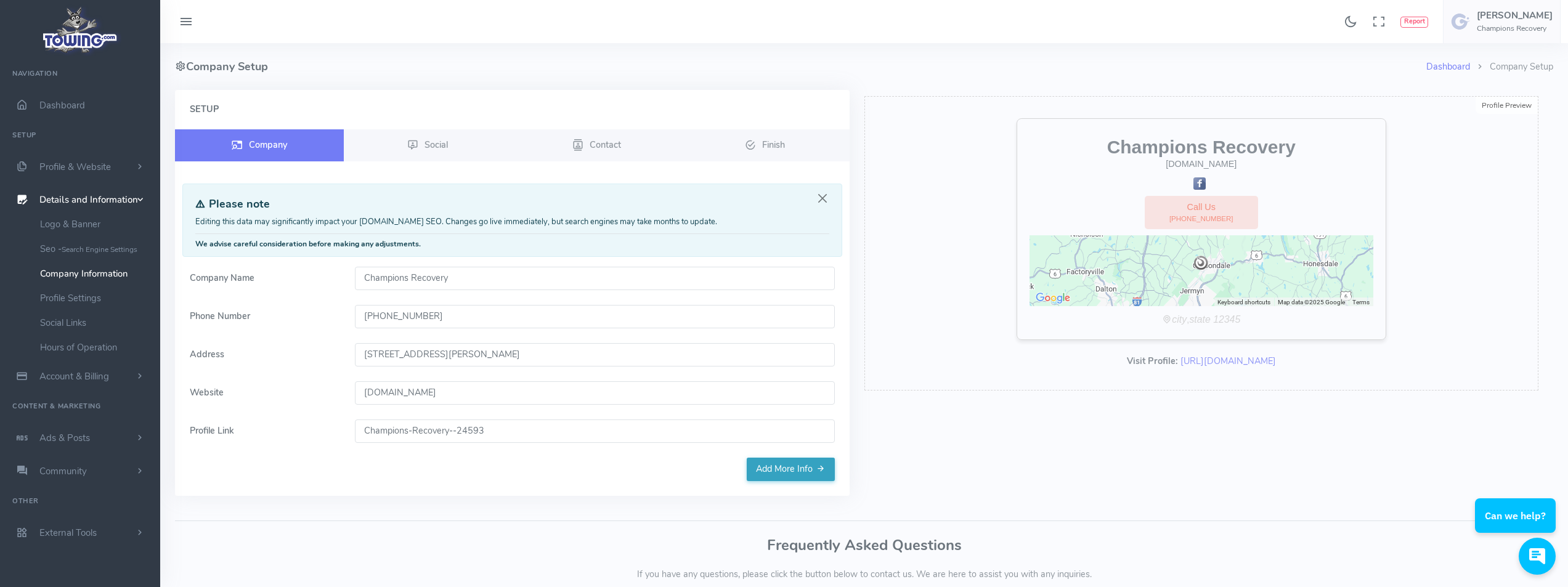
click at [773, 469] on link "Add More Info" at bounding box center [791, 469] width 88 height 23
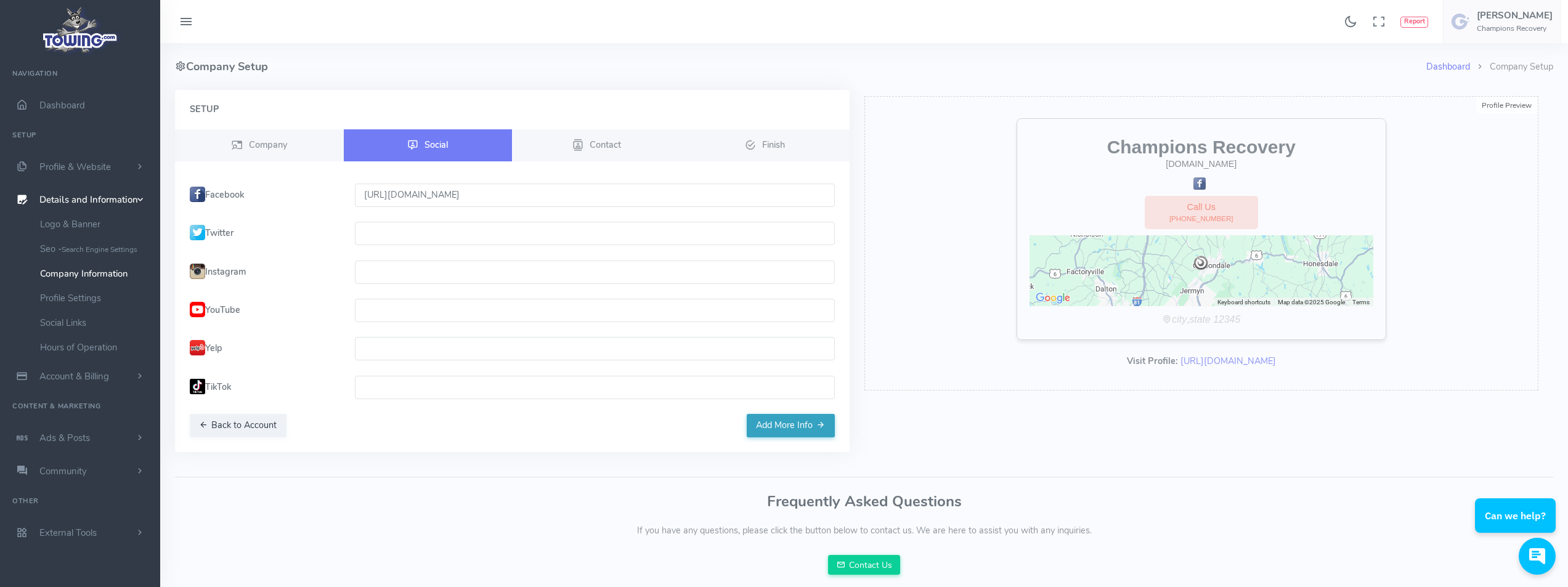
click at [760, 422] on button "Add More Info" at bounding box center [791, 425] width 88 height 23
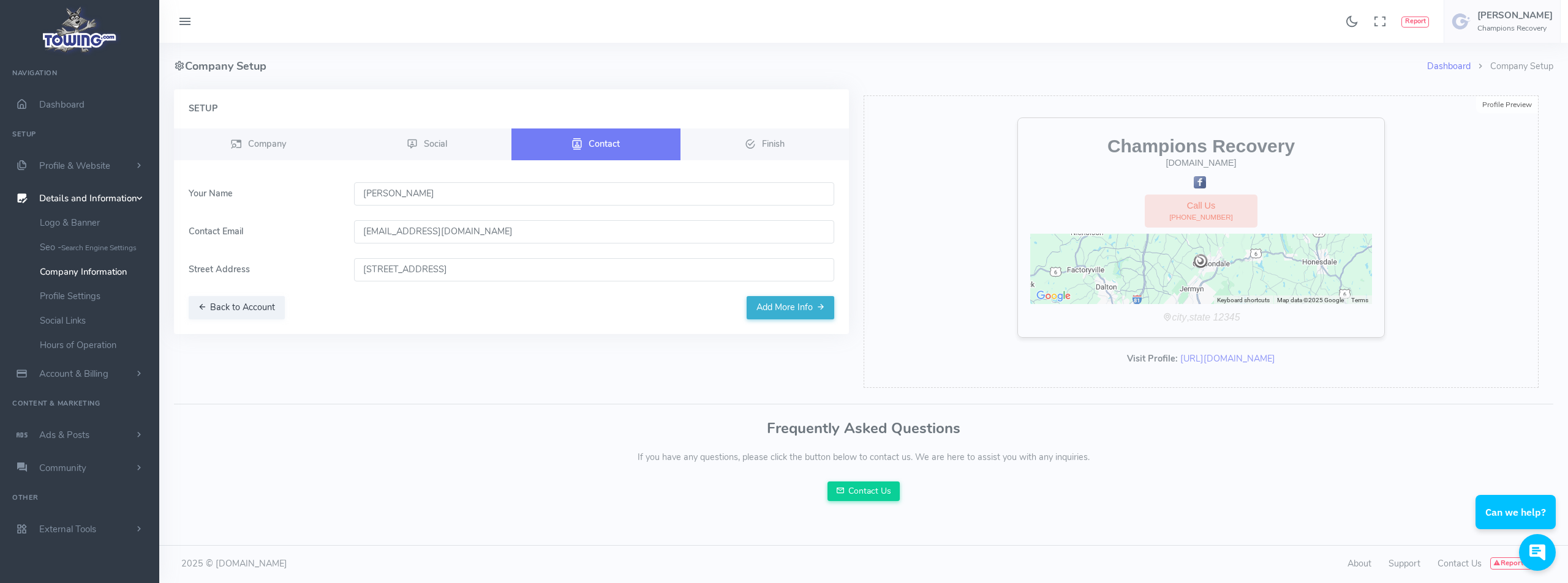
click at [557, 262] on input "[STREET_ADDRESS]" at bounding box center [594, 270] width 481 height 23
type input "222 Greenfield Rd, Carbondale, PA 18407, USA"
click at [763, 309] on button "Add More Info" at bounding box center [790, 307] width 88 height 23
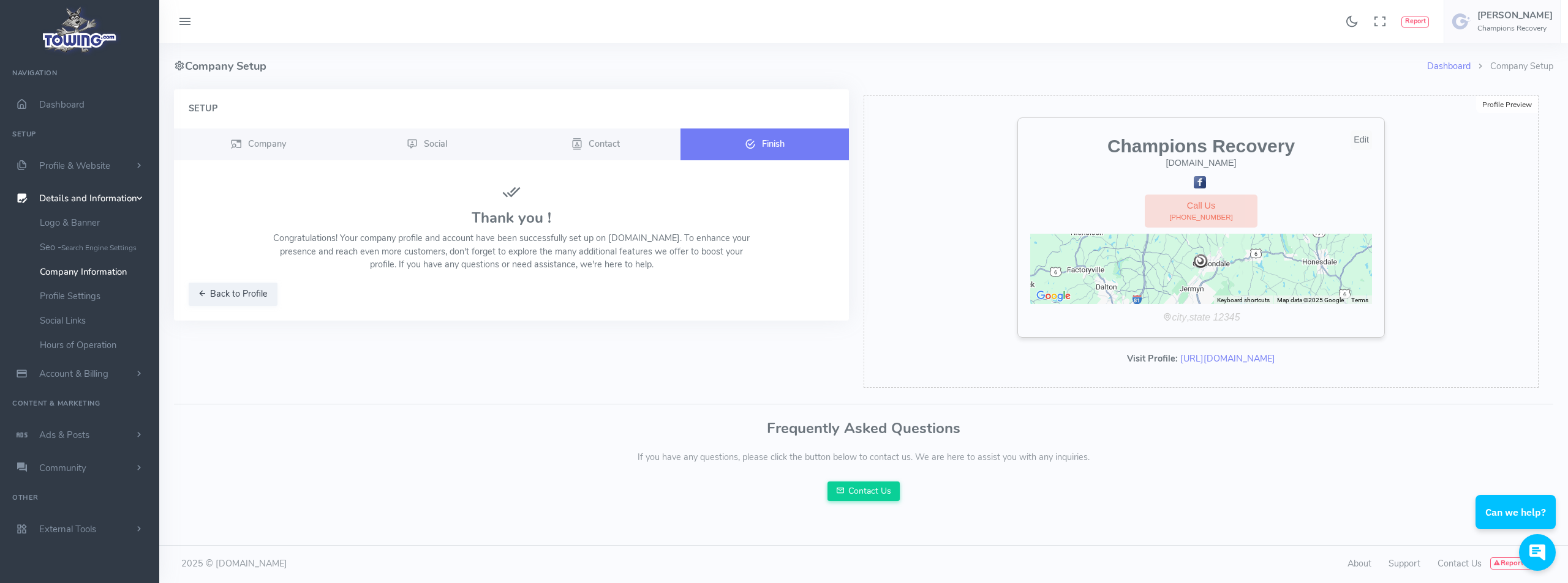
click at [1226, 318] on icon "12345" at bounding box center [1225, 317] width 27 height 10
click at [101, 166] on span "Profile & Website" at bounding box center [75, 165] width 71 height 12
click at [120, 391] on span "Details and Information" at bounding box center [88, 395] width 98 height 12
click at [79, 290] on link "Profile Settings" at bounding box center [94, 296] width 129 height 25
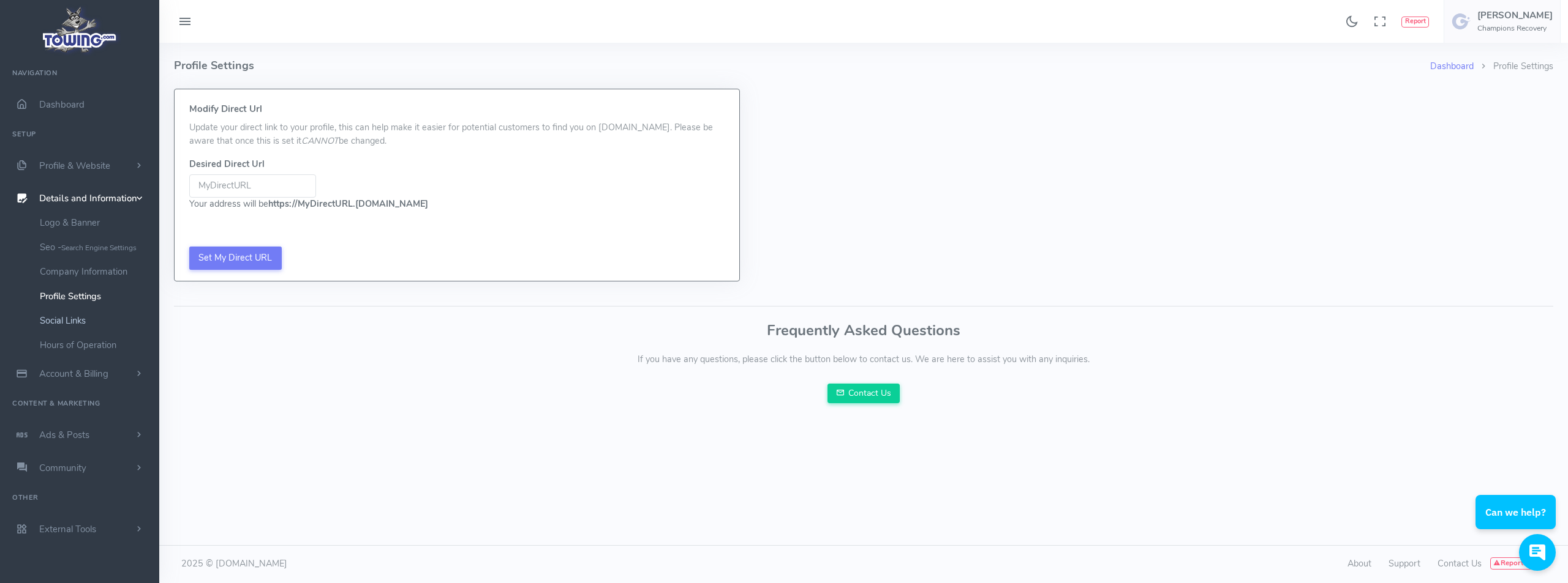
click at [73, 317] on link "Social Links" at bounding box center [94, 321] width 129 height 25
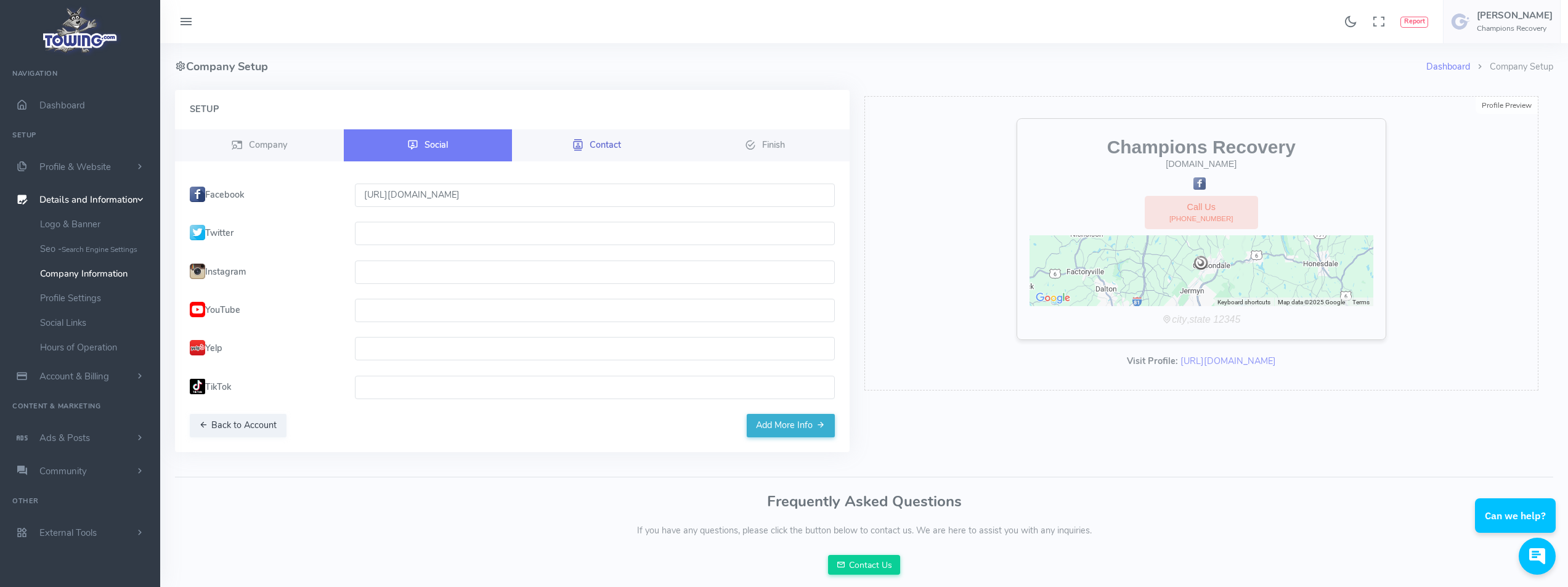
click at [605, 157] on link "Contact" at bounding box center [597, 145] width 169 height 32
click at [249, 425] on button "Back to Account" at bounding box center [237, 425] width 97 height 23
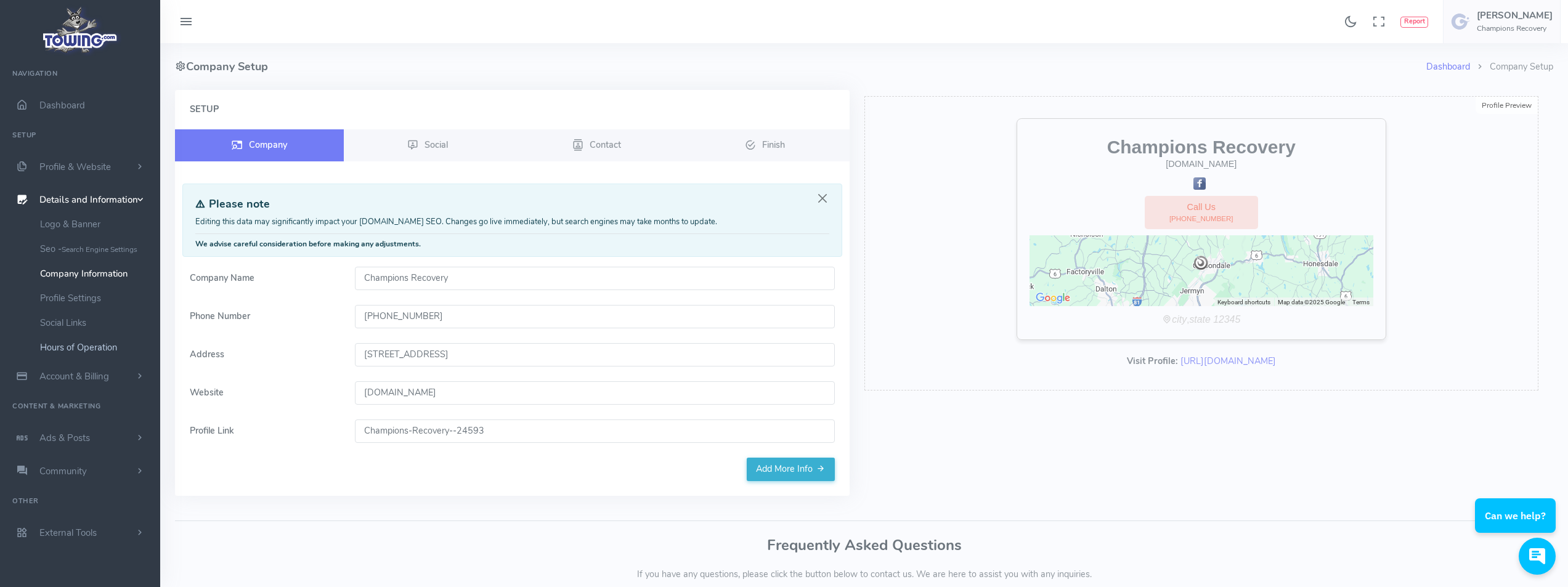
click at [102, 345] on link "Hours of Operation" at bounding box center [95, 347] width 130 height 25
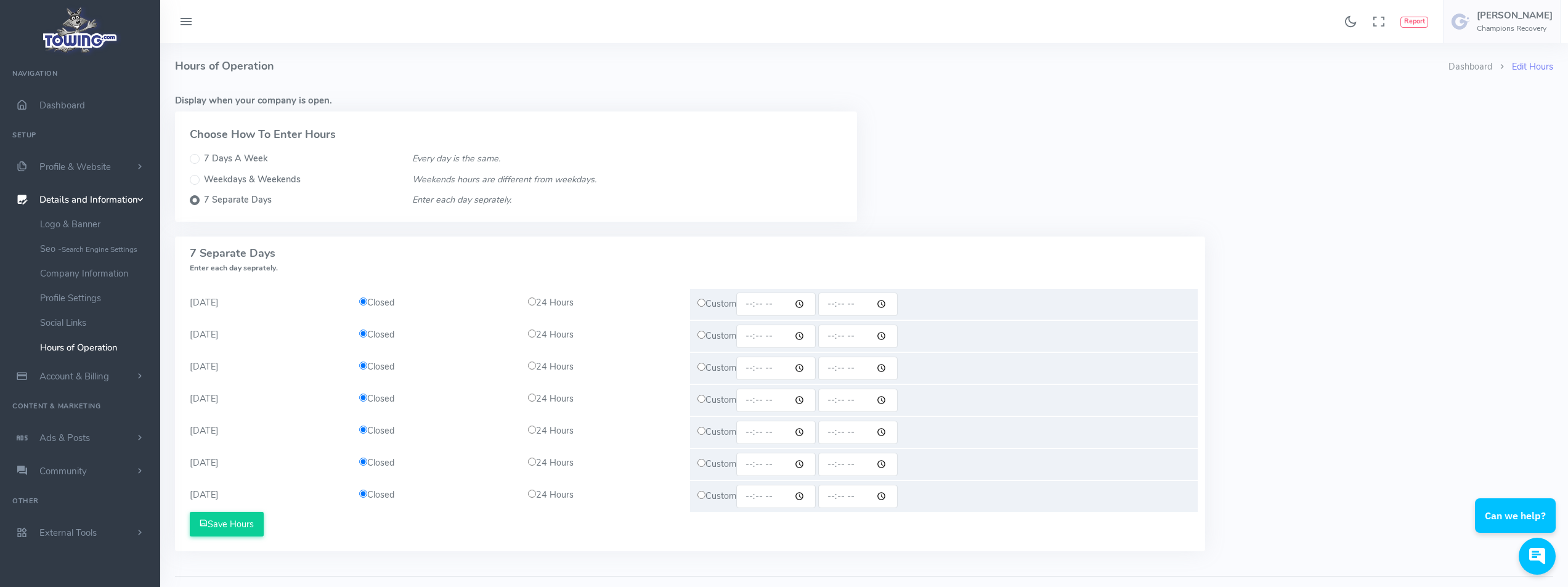
click at [529, 304] on input "radio" at bounding box center [532, 301] width 8 height 8
radio input "true"
drag, startPoint x: 533, startPoint y: 333, endPoint x: 533, endPoint y: 347, distance: 14.0
click at [533, 333] on input "radio" at bounding box center [532, 333] width 8 height 8
radio input "true"
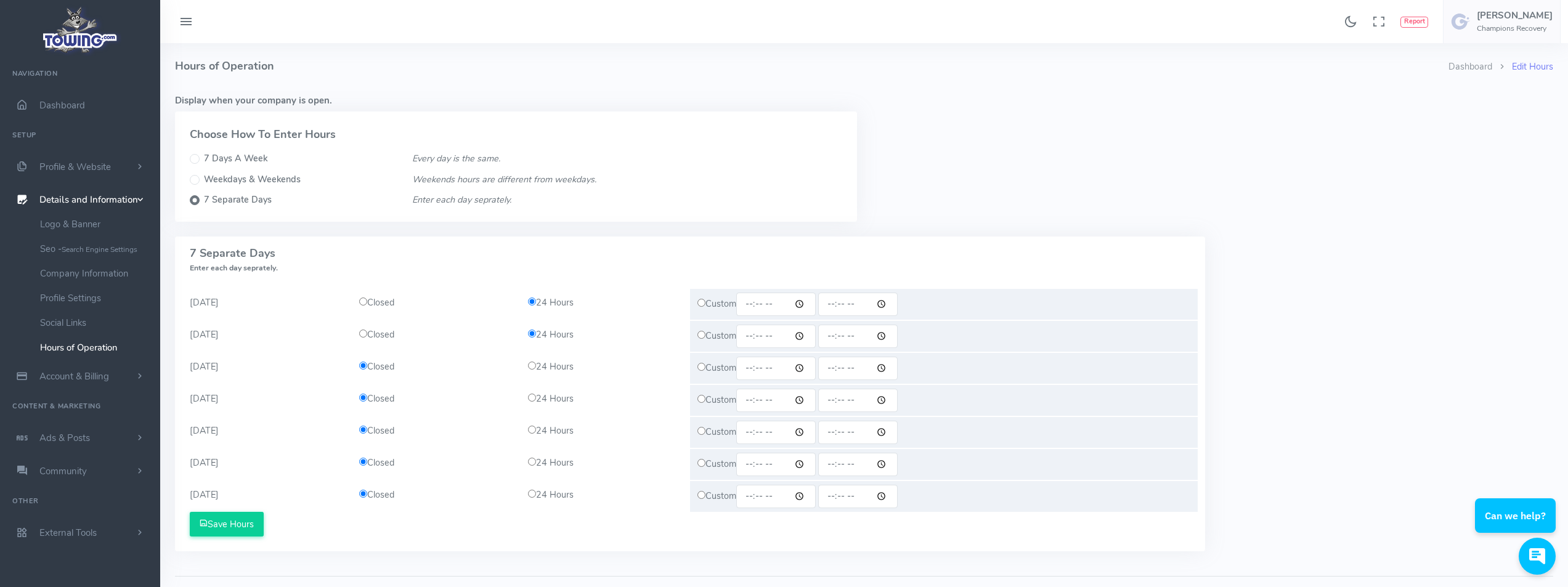
click at [534, 366] on input "radio" at bounding box center [532, 365] width 8 height 8
radio input "true"
click at [534, 398] on input "radio" at bounding box center [532, 397] width 8 height 8
radio input "true"
drag, startPoint x: 533, startPoint y: 430, endPoint x: 533, endPoint y: 438, distance: 8.0
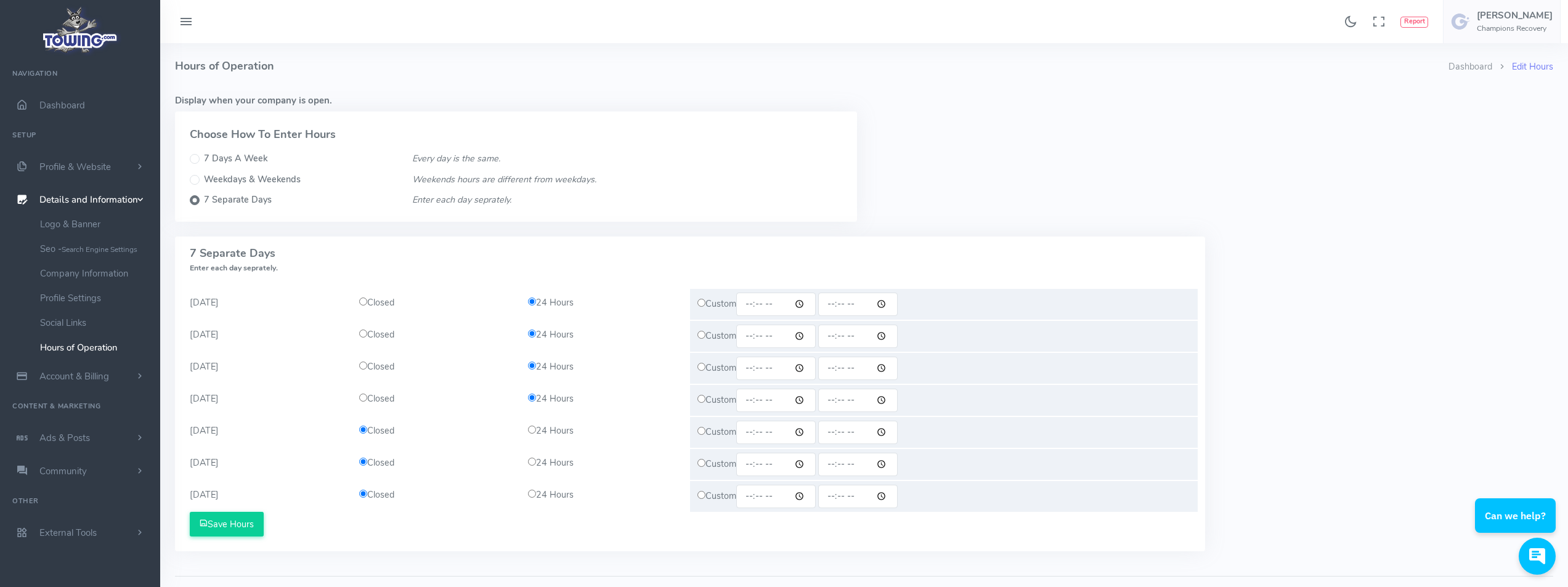
click at [533, 431] on input "radio" at bounding box center [532, 430] width 8 height 8
radio input "true"
click at [536, 464] on div "24 Hours" at bounding box center [605, 463] width 169 height 14
click at [532, 466] on div "24 Hours" at bounding box center [605, 463] width 169 height 14
click at [532, 459] on input "radio" at bounding box center [532, 462] width 8 height 8
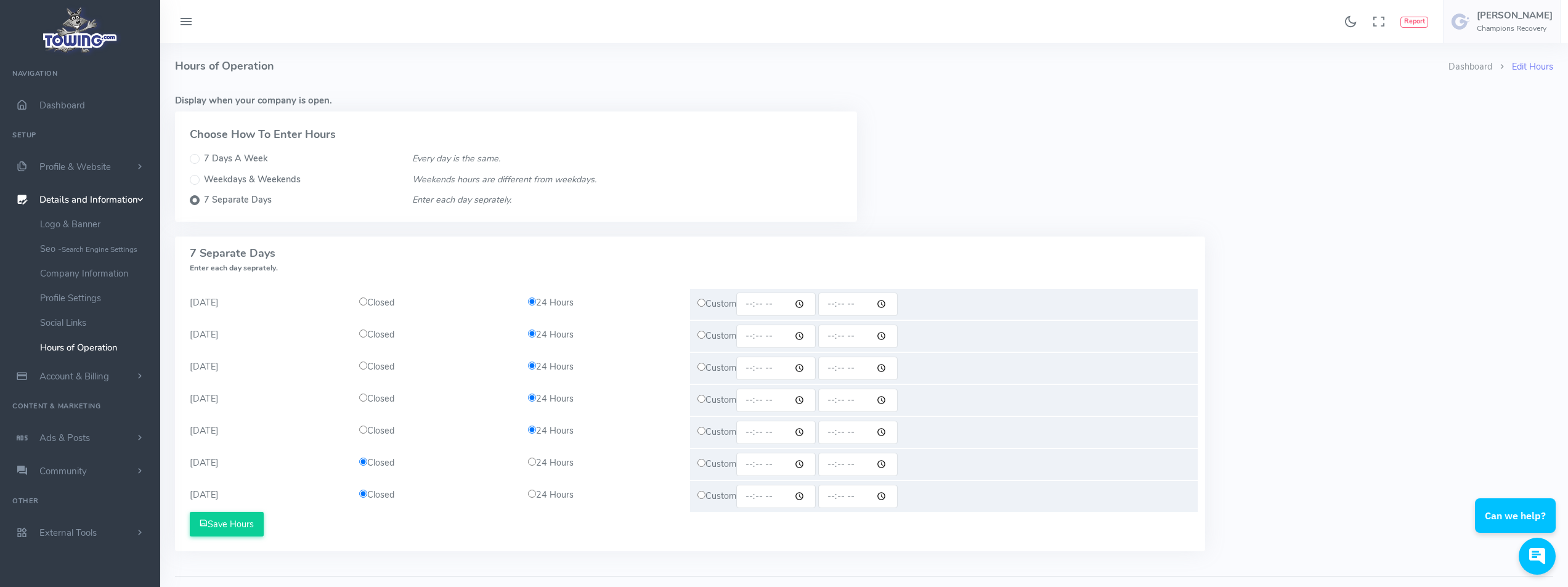
radio input "true"
click at [532, 497] on input "radio" at bounding box center [532, 493] width 8 height 8
radio input "true"
click at [235, 527] on button "Save Hours" at bounding box center [226, 524] width 74 height 25
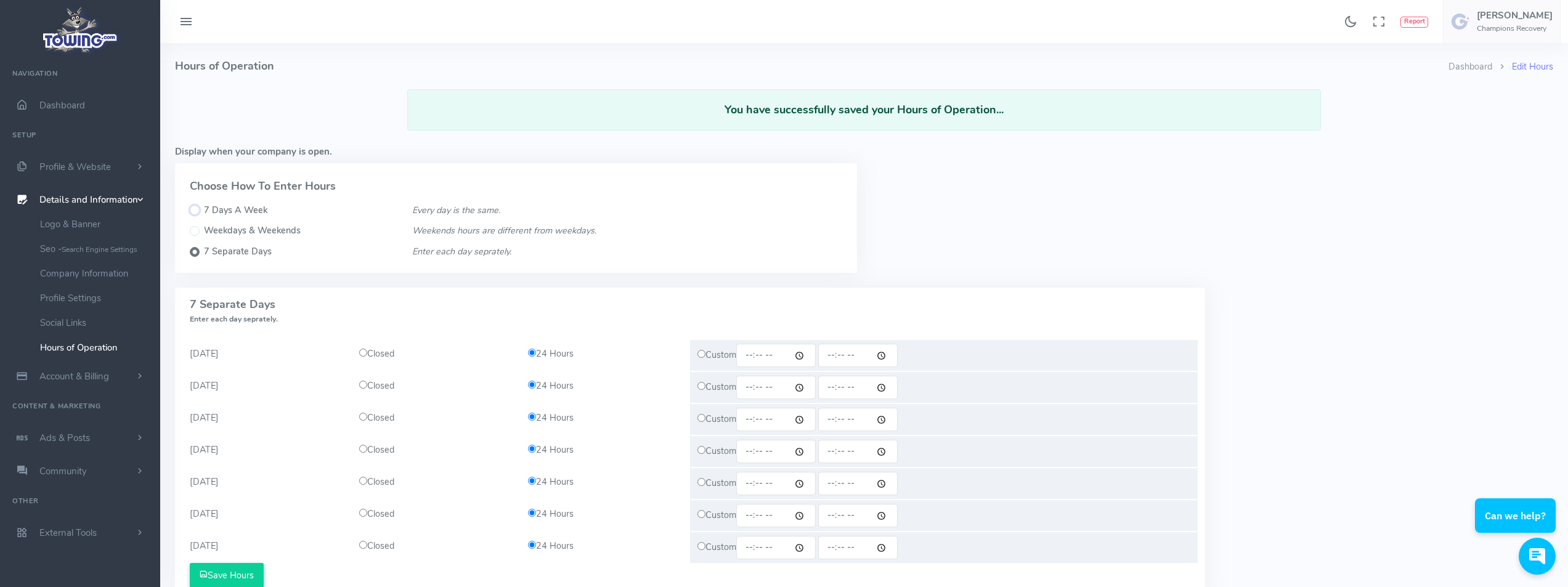
click at [197, 210] on input "7 Days A Week" at bounding box center [194, 210] width 10 height 10
radio input "true"
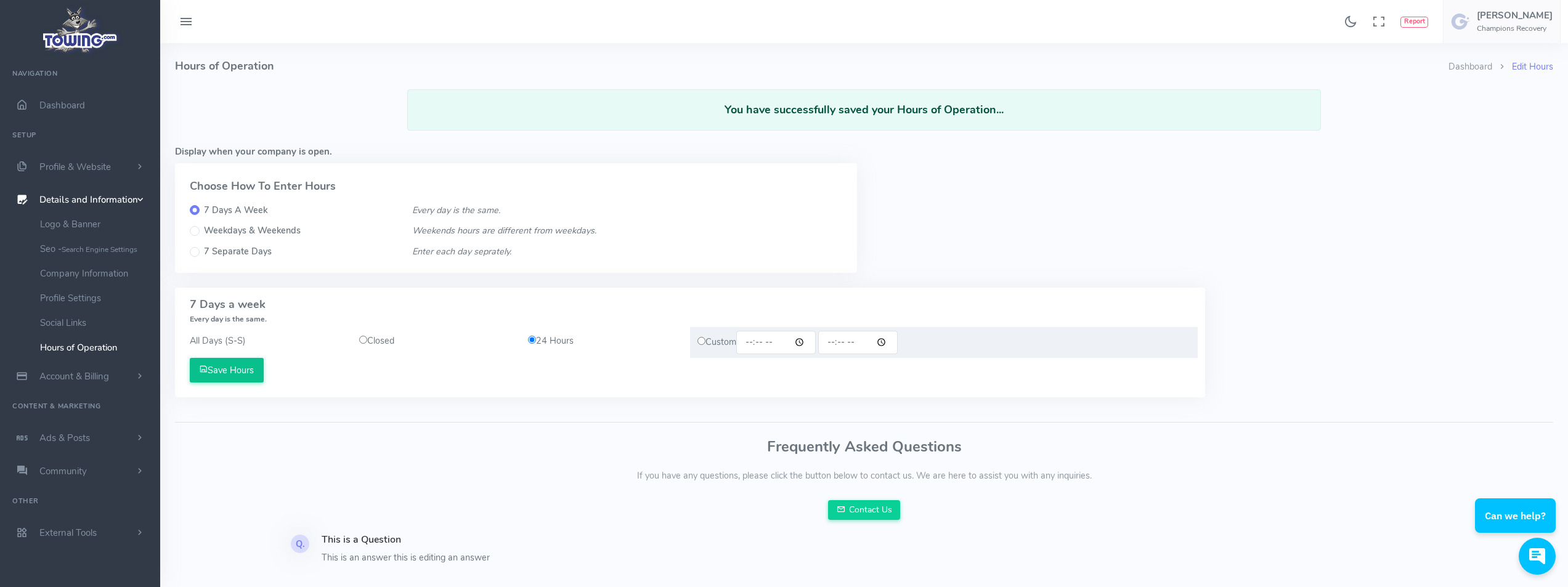
click at [234, 376] on button "Save Hours" at bounding box center [226, 370] width 74 height 25
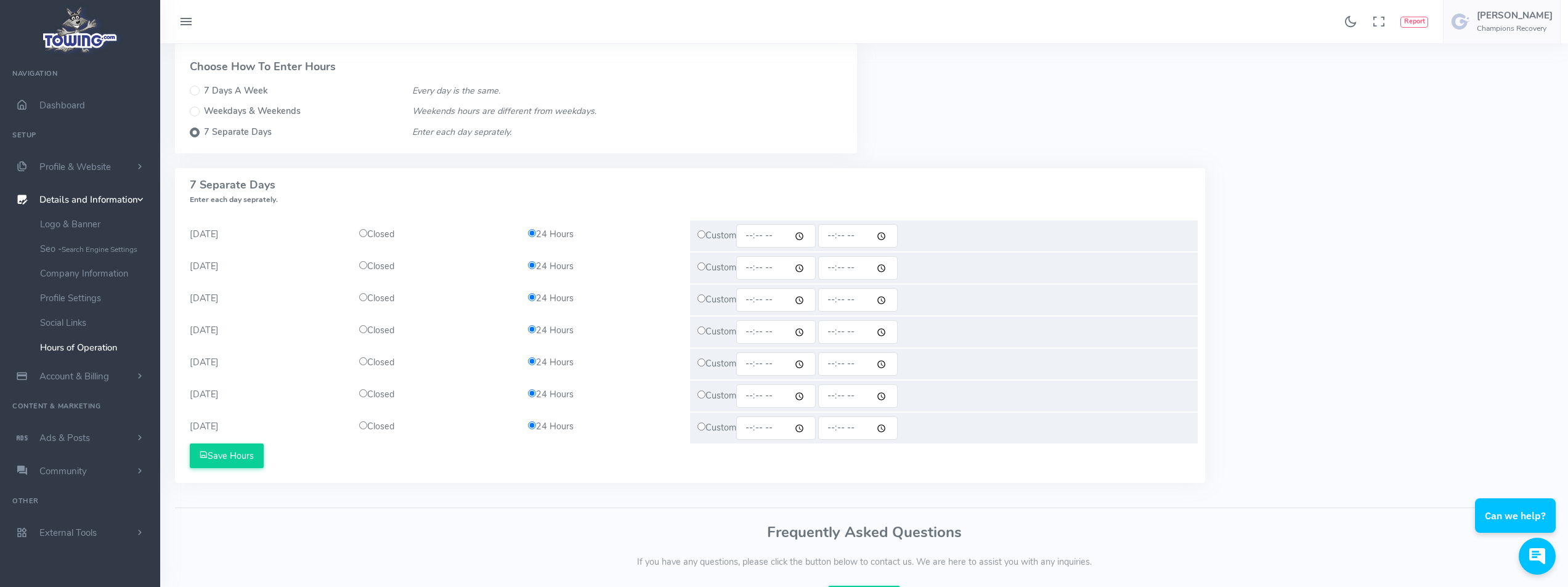
scroll to position [123, 0]
click at [86, 278] on link "Company Information" at bounding box center [95, 273] width 130 height 25
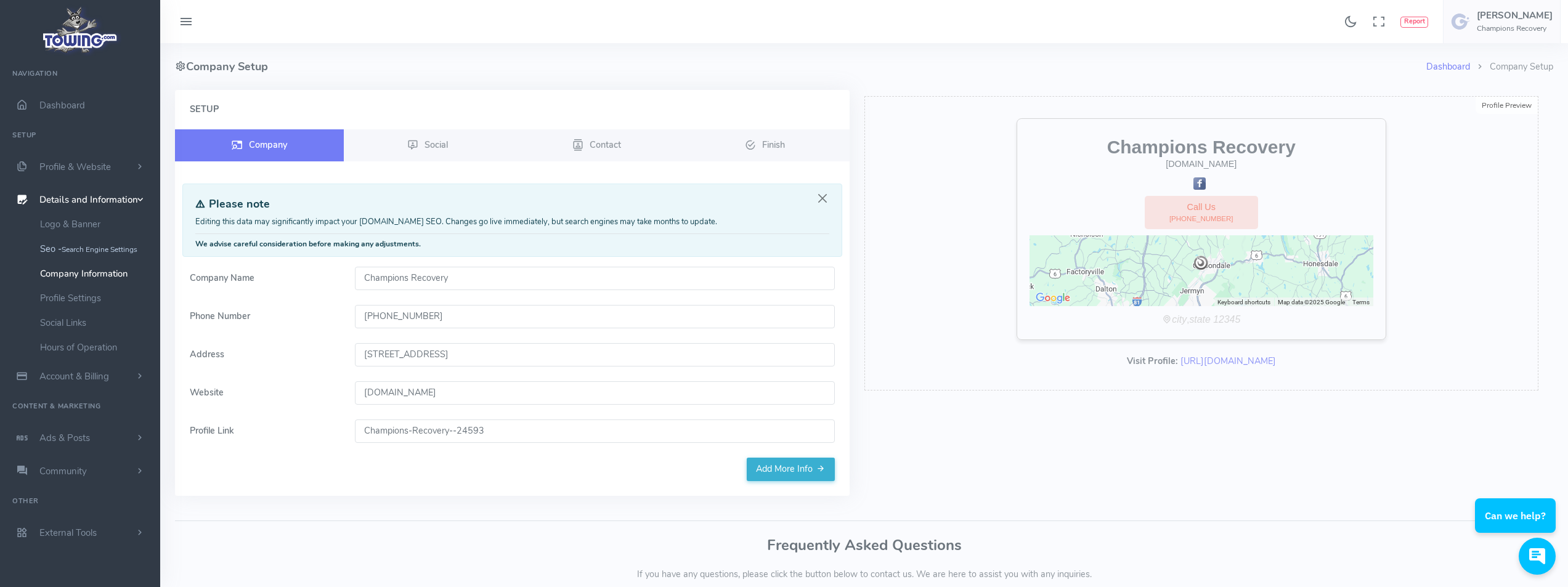
click at [102, 247] on small "Search Engine Settings" at bounding box center [99, 249] width 75 height 10
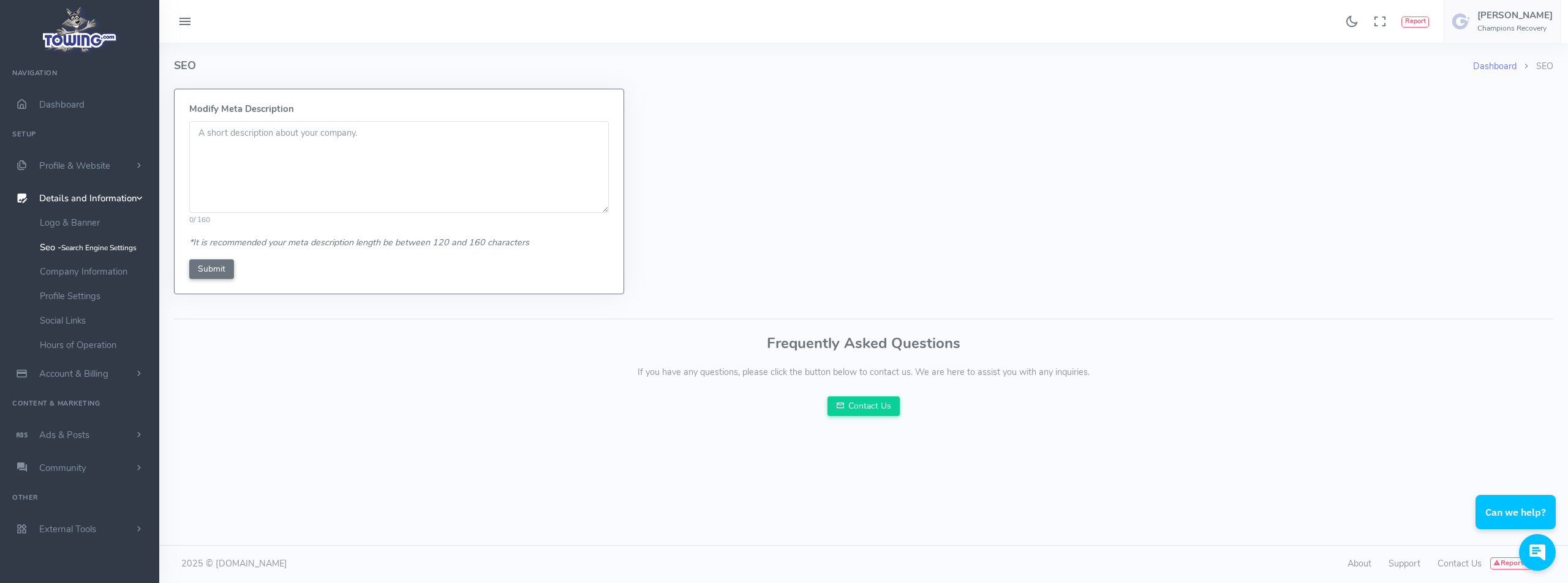
click at [264, 125] on textarea at bounding box center [399, 167] width 420 height 91
click at [300, 136] on textarea at bounding box center [399, 167] width 420 height 91
paste textarea "Car towing Battery Battery service Fuel delivery Local hauling Long distance ha…"
type textarea "Car towing Battery Battery service Fuel delivery Local hauling Long distance ha…"
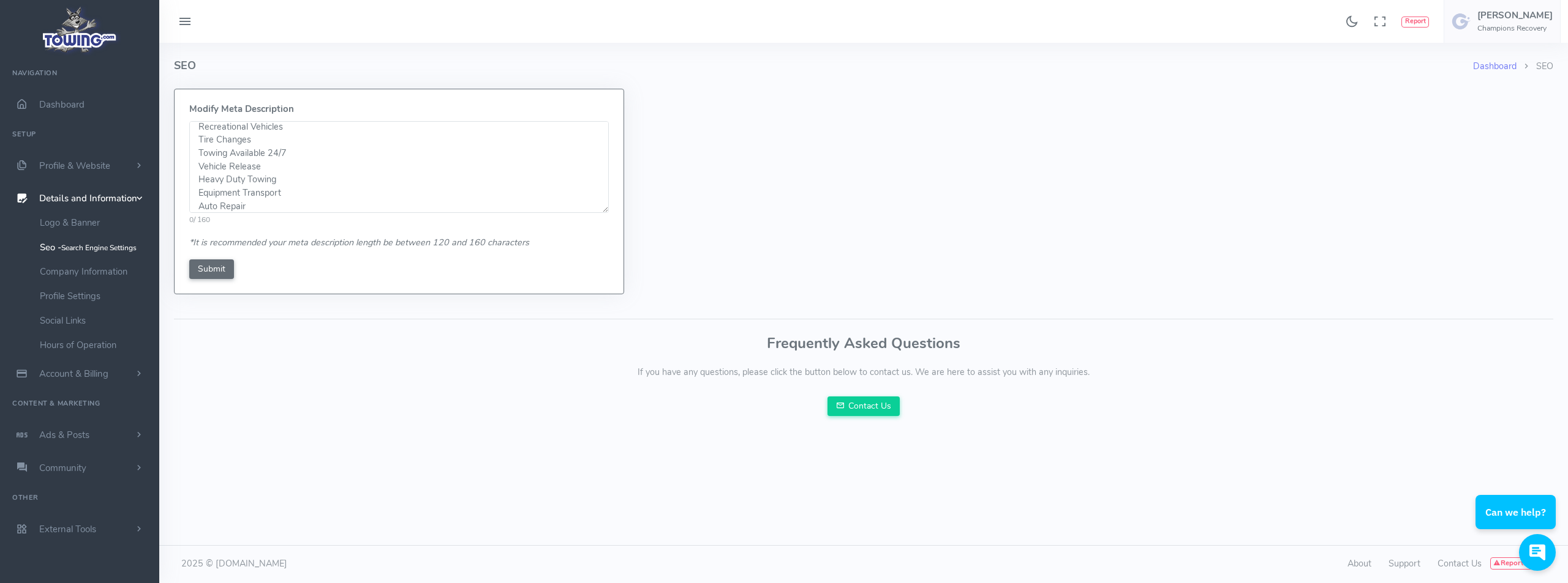
click at [219, 270] on input "Submit" at bounding box center [211, 269] width 45 height 19
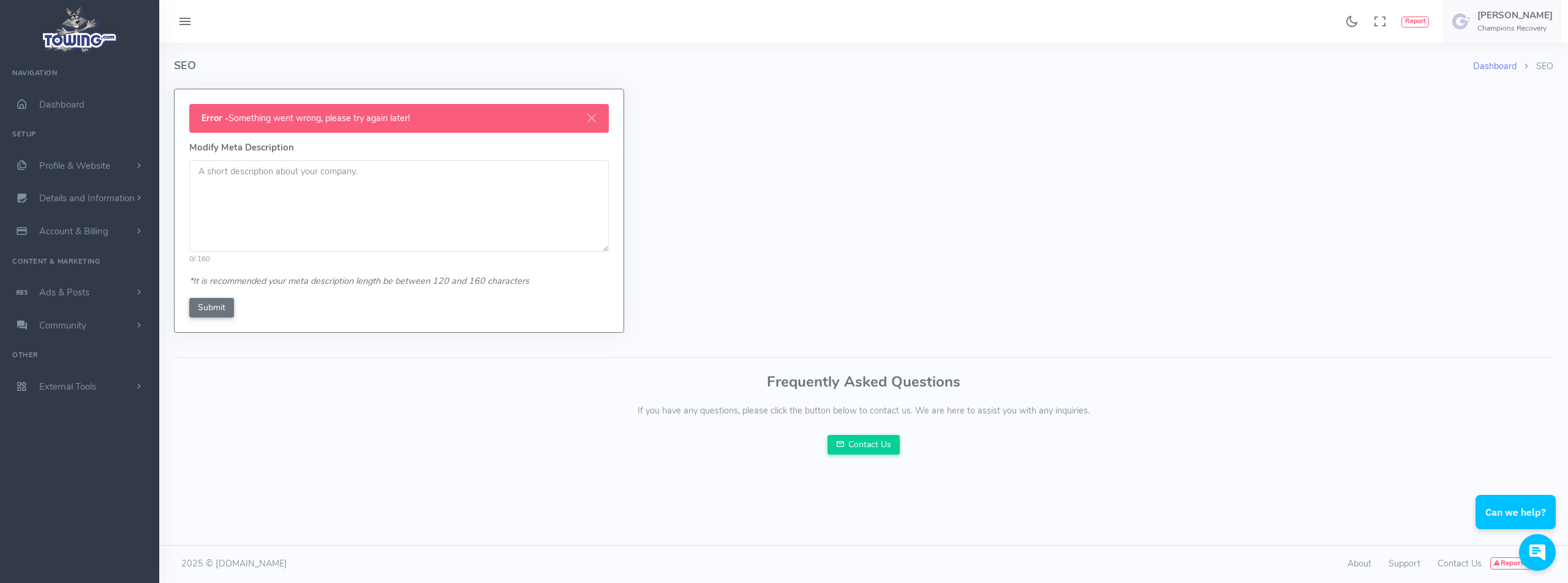
click at [335, 178] on textarea at bounding box center [399, 206] width 420 height 91
paste textarea "Car towing Battery Battery service Fuel delivery Local hauling Long distance ha…"
drag, startPoint x: 261, startPoint y: 207, endPoint x: 199, endPoint y: 207, distance: 62.0
click at [199, 207] on textarea "Car towing Battery Battery service Fuel delivery Local hauling Long distance ha…" at bounding box center [399, 206] width 420 height 91
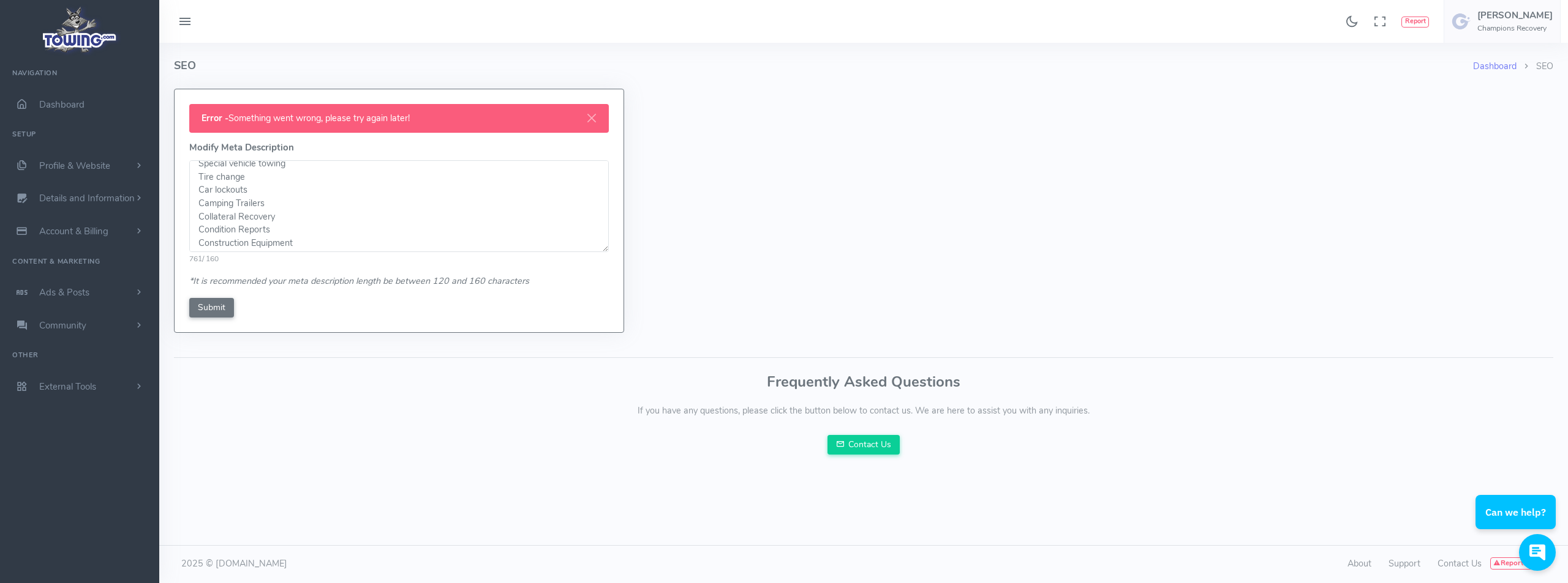
scroll to position [97, 0]
drag, startPoint x: 256, startPoint y: 227, endPoint x: 192, endPoint y: 219, distance: 64.5
click at [192, 219] on textarea "Car towing Battery Battery service Fuel delivery Local hauling Long distance ha…" at bounding box center [399, 206] width 420 height 91
drag, startPoint x: 222, startPoint y: 183, endPoint x: 509, endPoint y: 204, distance: 287.8
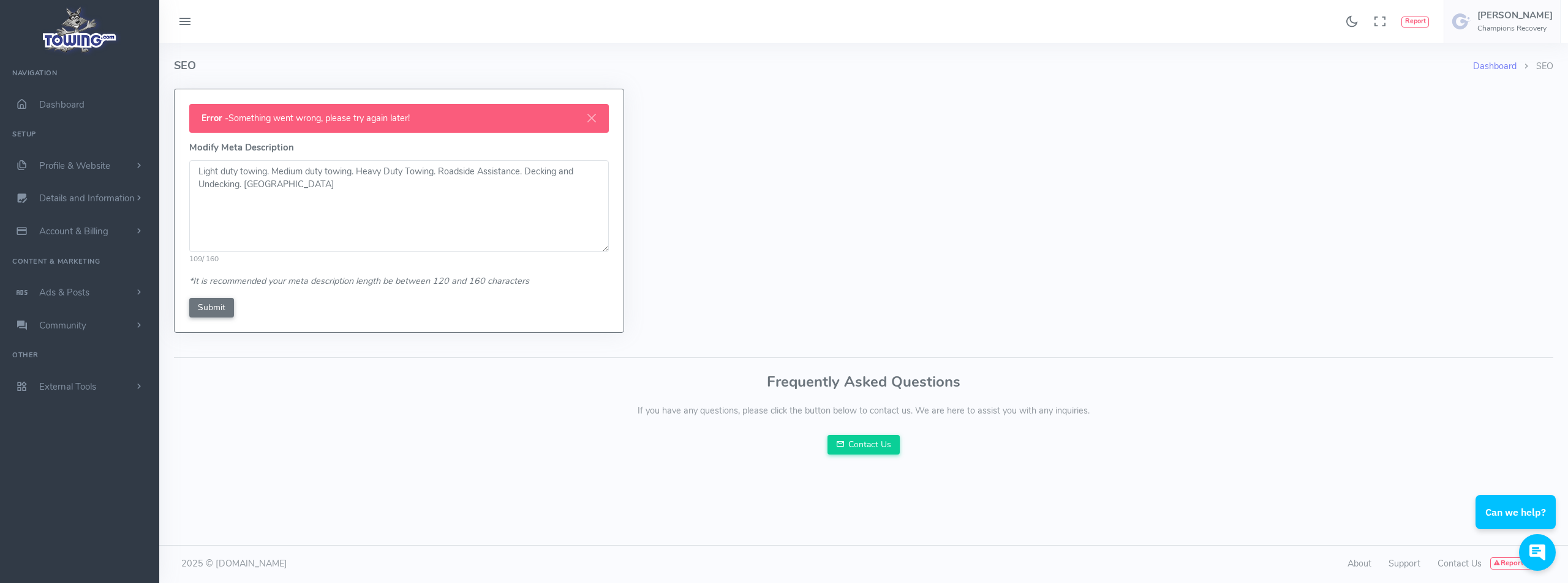
click at [509, 204] on textarea "Light duty towing. Medium duty towing. Heavy Duty Towing. Roadside Assistance. …" at bounding box center [399, 206] width 420 height 91
type textarea "Light duty towing. Medium duty towing. Heavy Duty Towing. Roadside Assistance. …"
click at [219, 314] on input "Submit" at bounding box center [211, 307] width 45 height 19
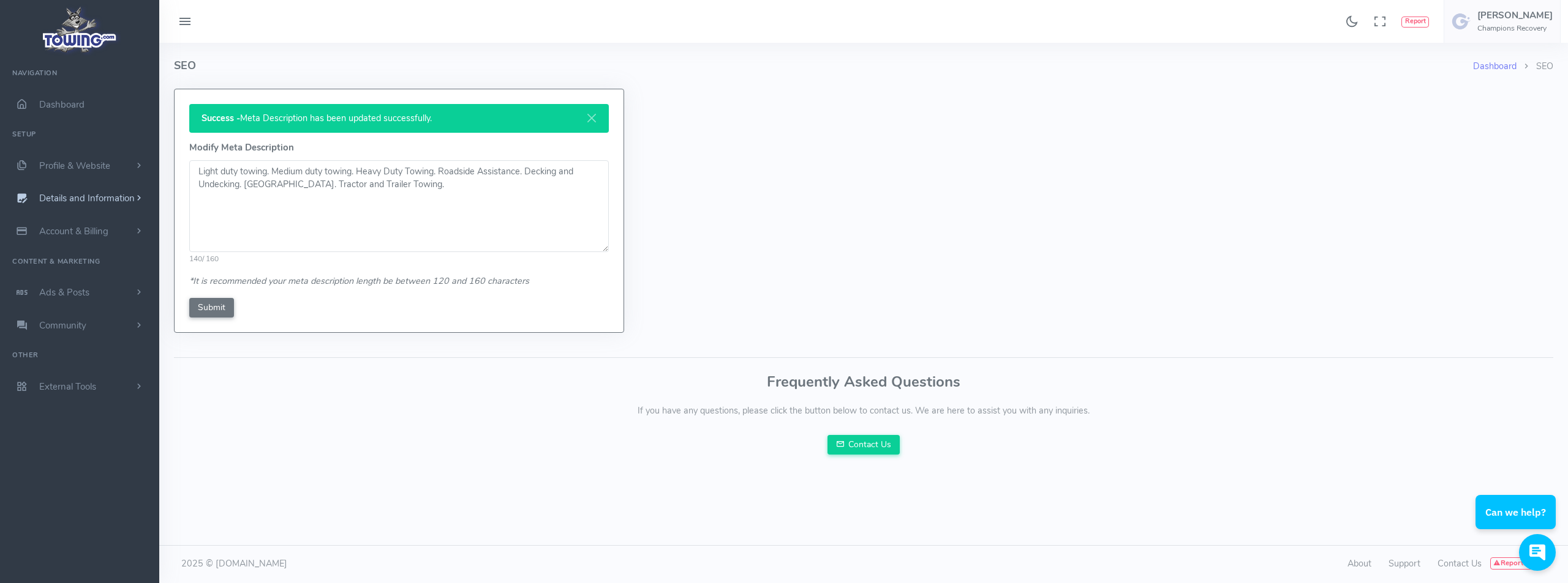
click at [113, 195] on span "Details and Information" at bounding box center [87, 198] width 95 height 12
click at [108, 246] on small "Search Engine Settings" at bounding box center [99, 248] width 75 height 10
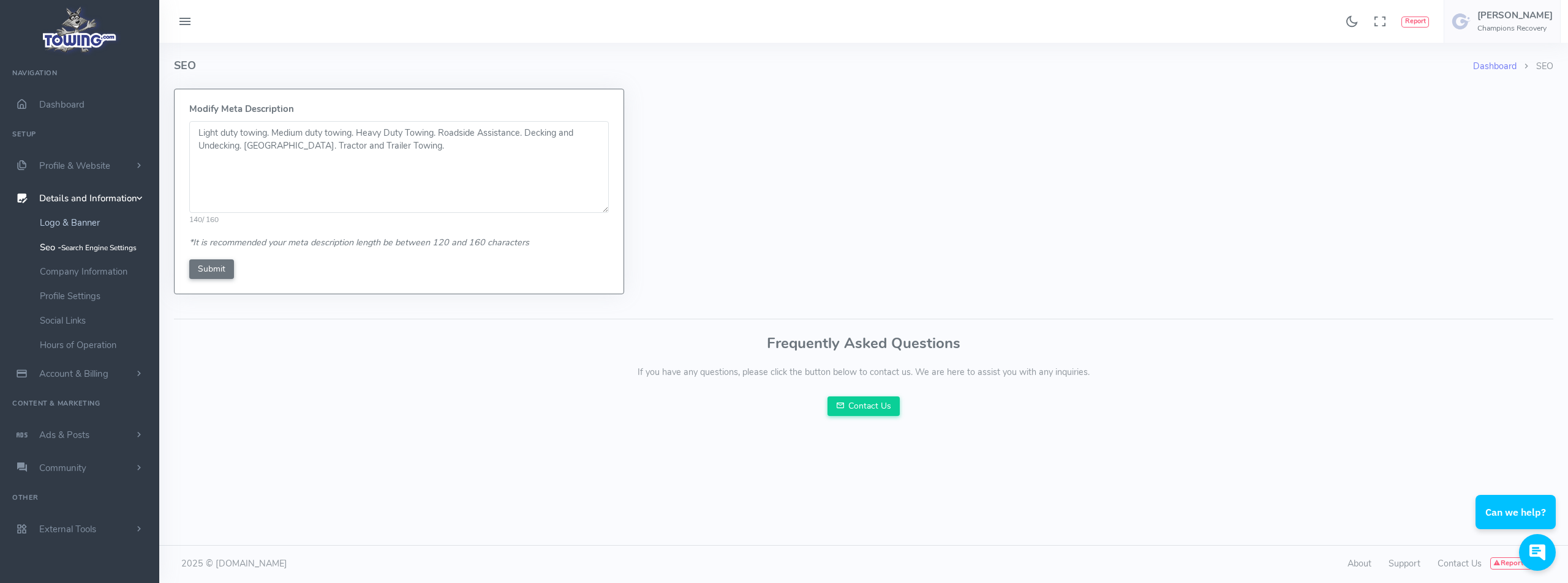
click at [69, 223] on link "Logo & Banner" at bounding box center [94, 222] width 129 height 25
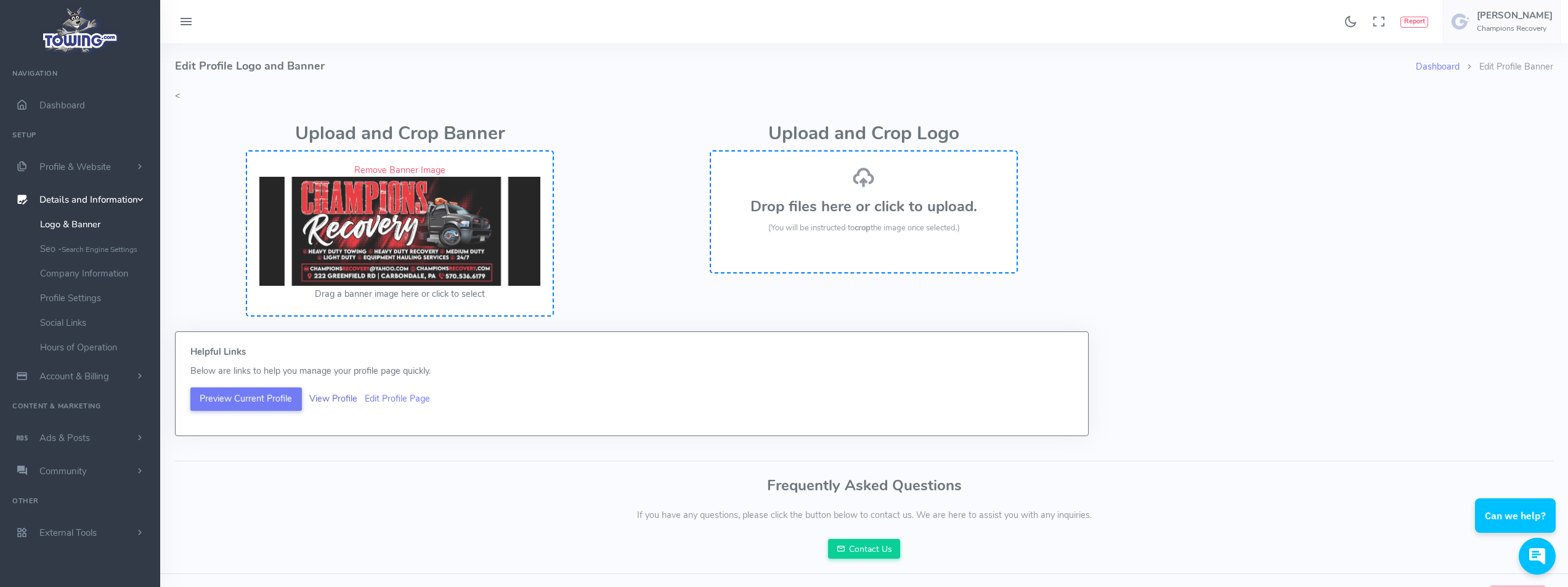
click at [346, 397] on link "View Profile" at bounding box center [333, 398] width 48 height 12
click at [96, 378] on span "Account & Billing" at bounding box center [74, 376] width 70 height 12
click at [102, 169] on span "Profile & Website" at bounding box center [75, 167] width 72 height 12
click at [97, 194] on link "Homepage Content" at bounding box center [95, 190] width 130 height 25
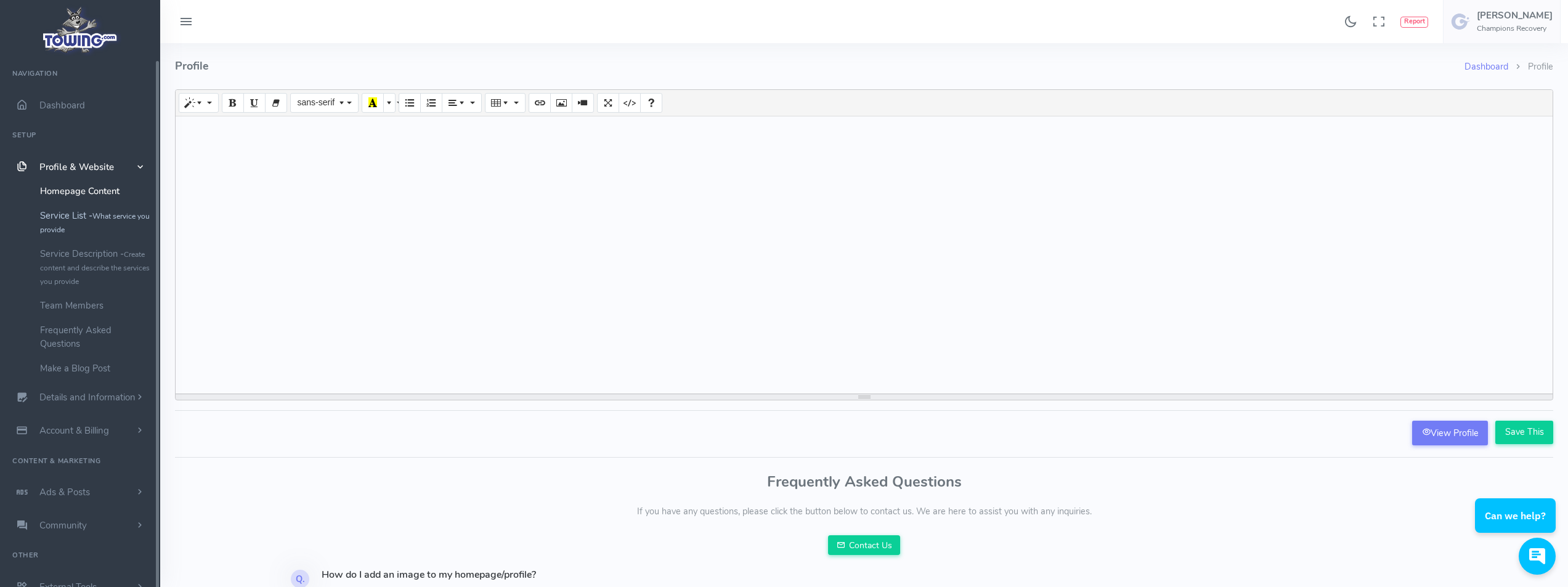
click at [72, 219] on link "Service List - What service you provide" at bounding box center [95, 223] width 130 height 39
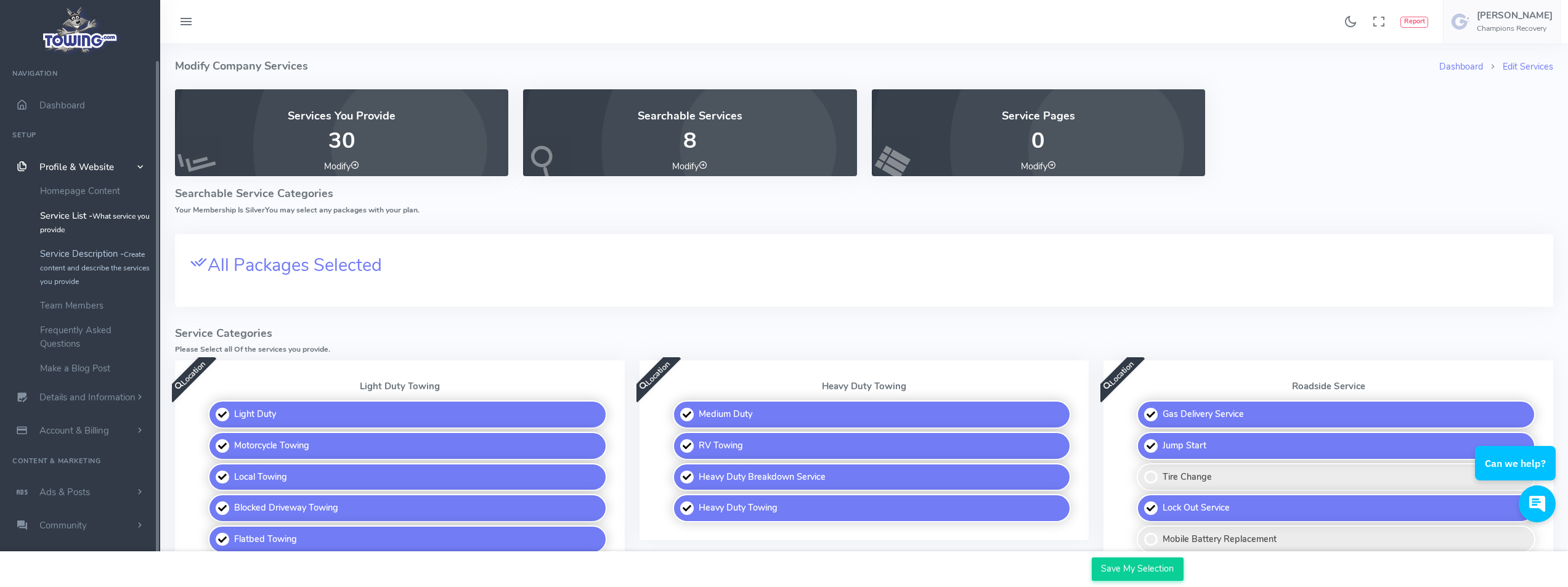
click at [74, 258] on link "Service Description - Create content and describe the services you provide" at bounding box center [95, 268] width 130 height 52
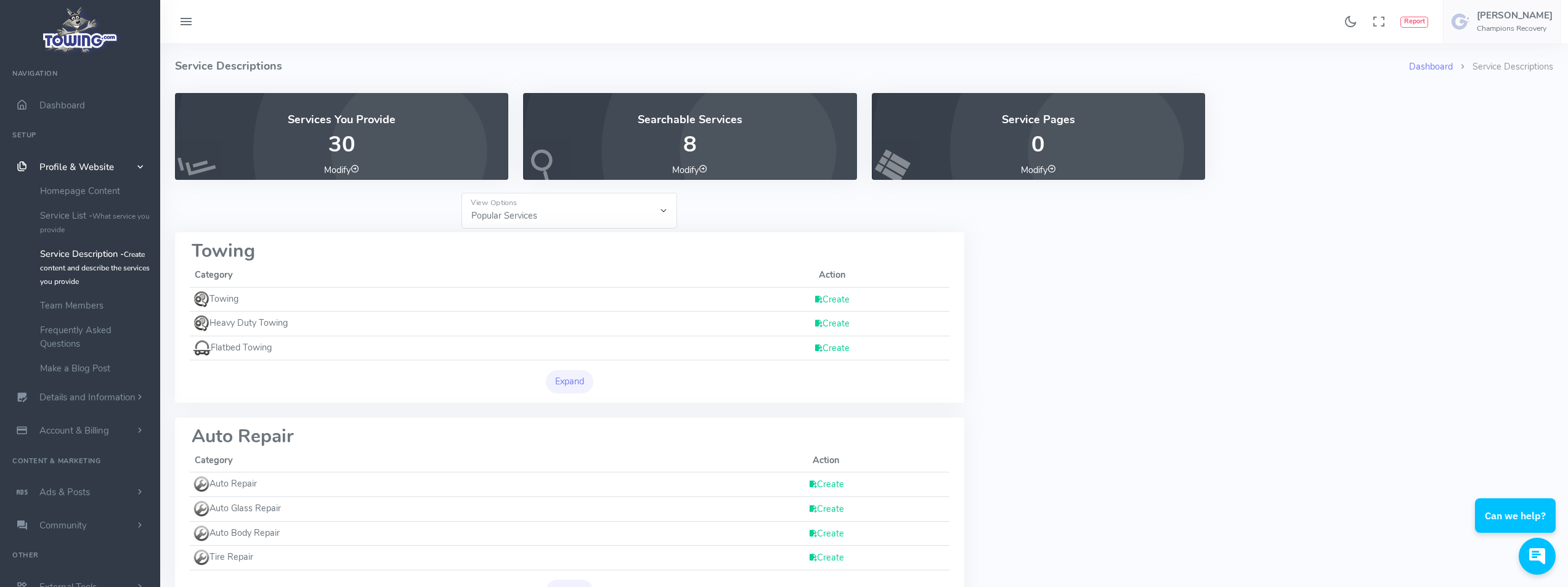
scroll to position [62, 0]
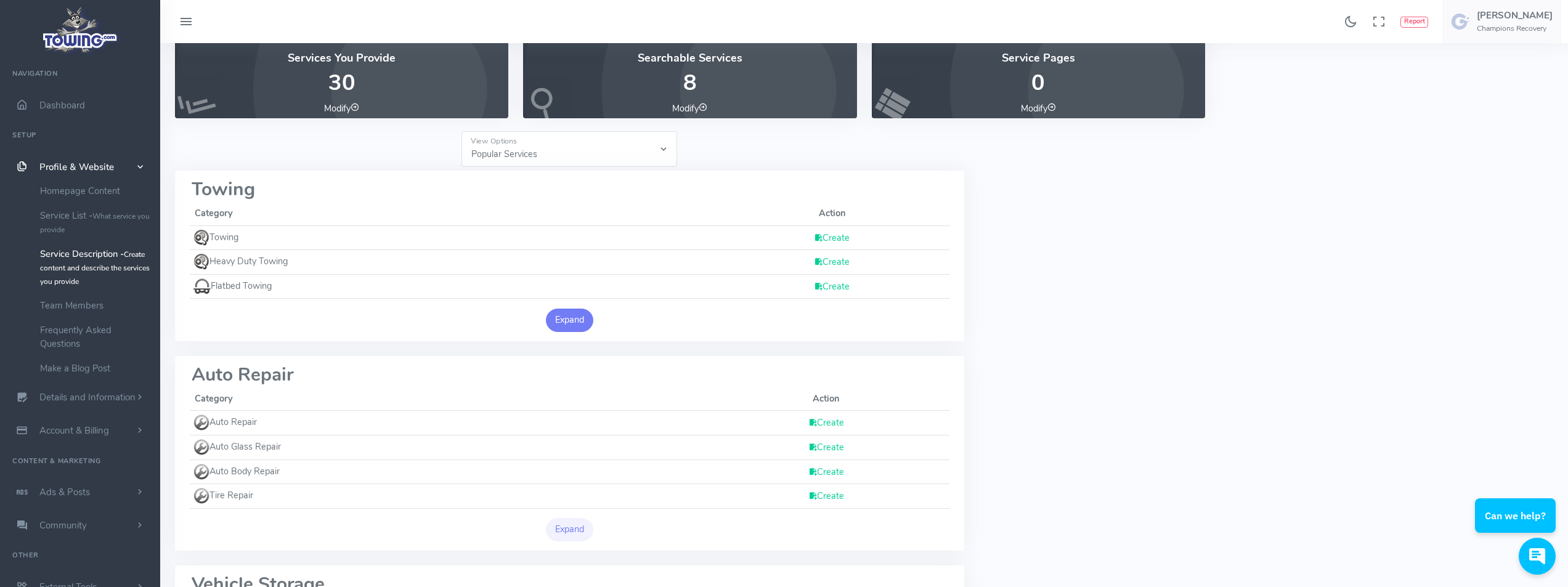
click at [572, 323] on button "Expand" at bounding box center [569, 320] width 48 height 23
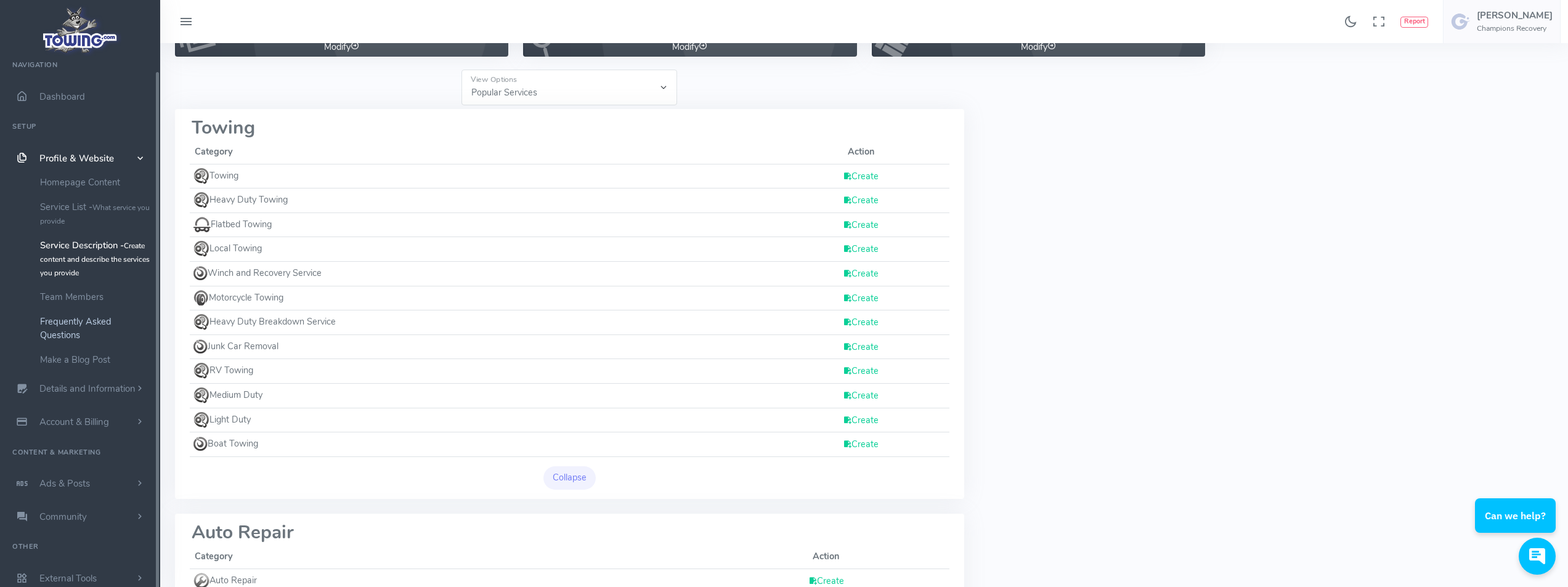
scroll to position [11, 0]
click at [74, 294] on link "Team Members" at bounding box center [95, 294] width 130 height 25
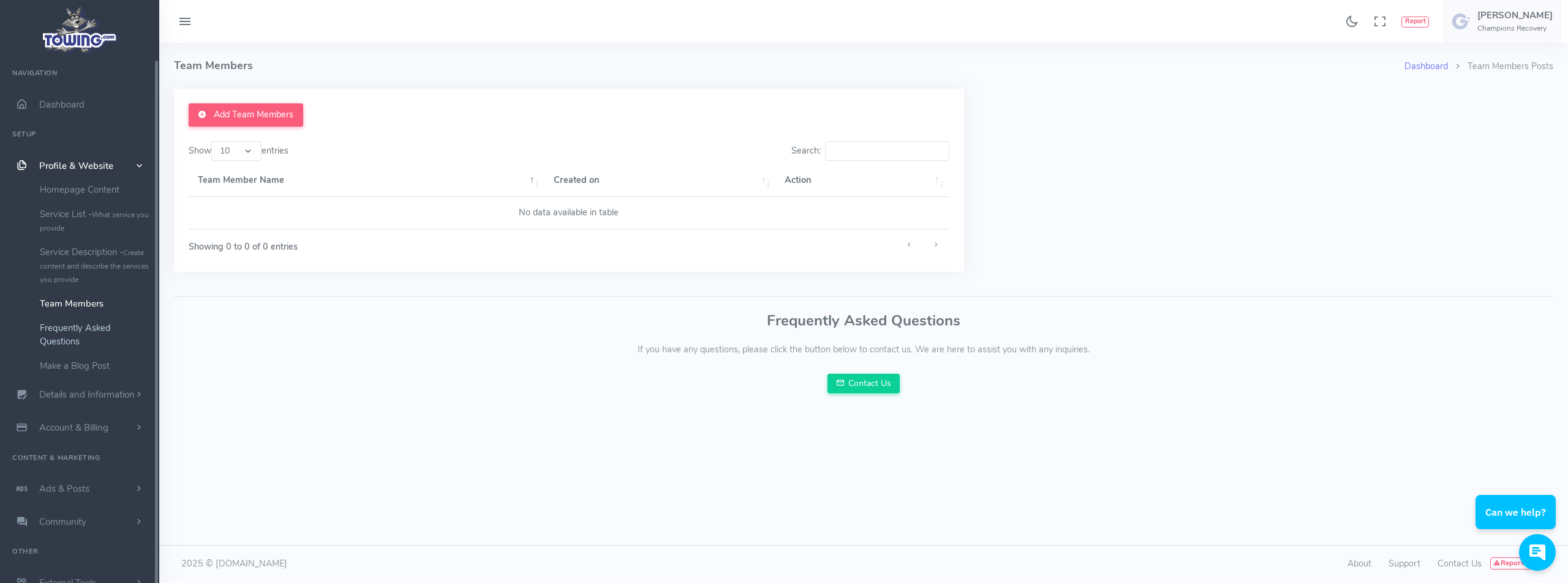
click at [73, 332] on link "Frequently Asked Questions" at bounding box center [94, 335] width 129 height 38
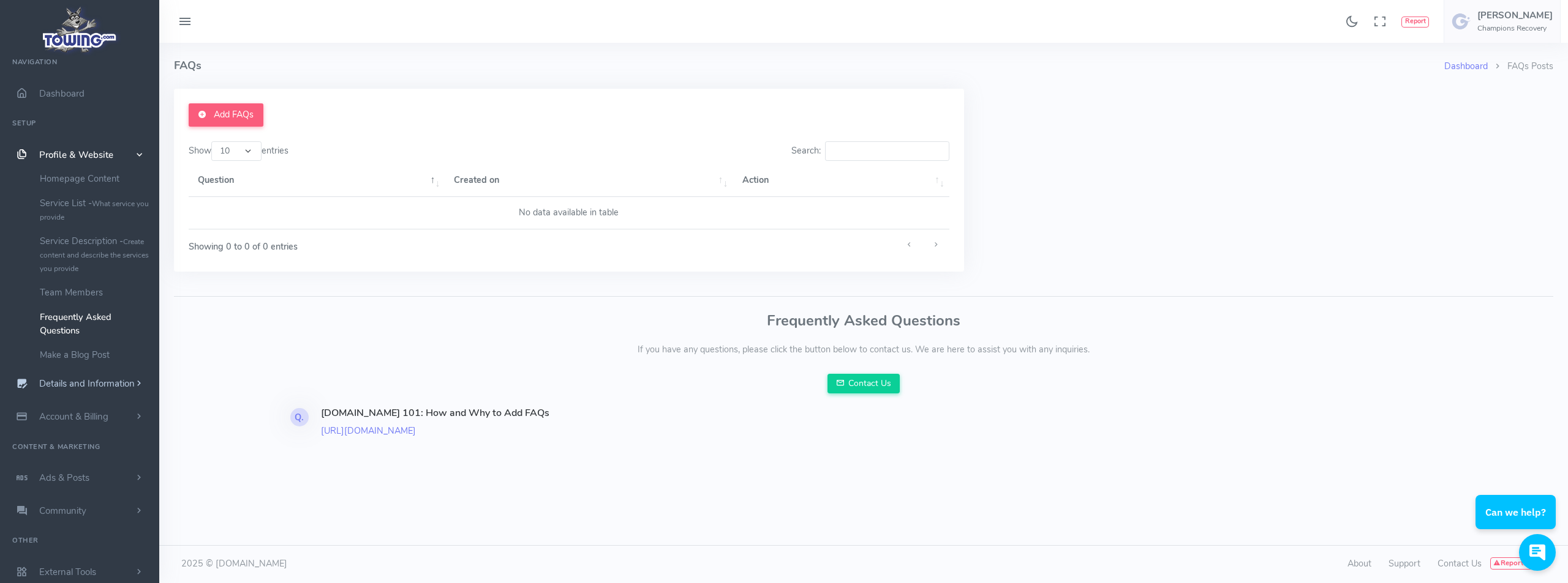
click at [107, 380] on span "Details and Information" at bounding box center [87, 384] width 95 height 12
click at [80, 224] on link "Logo & Banner" at bounding box center [94, 222] width 129 height 25
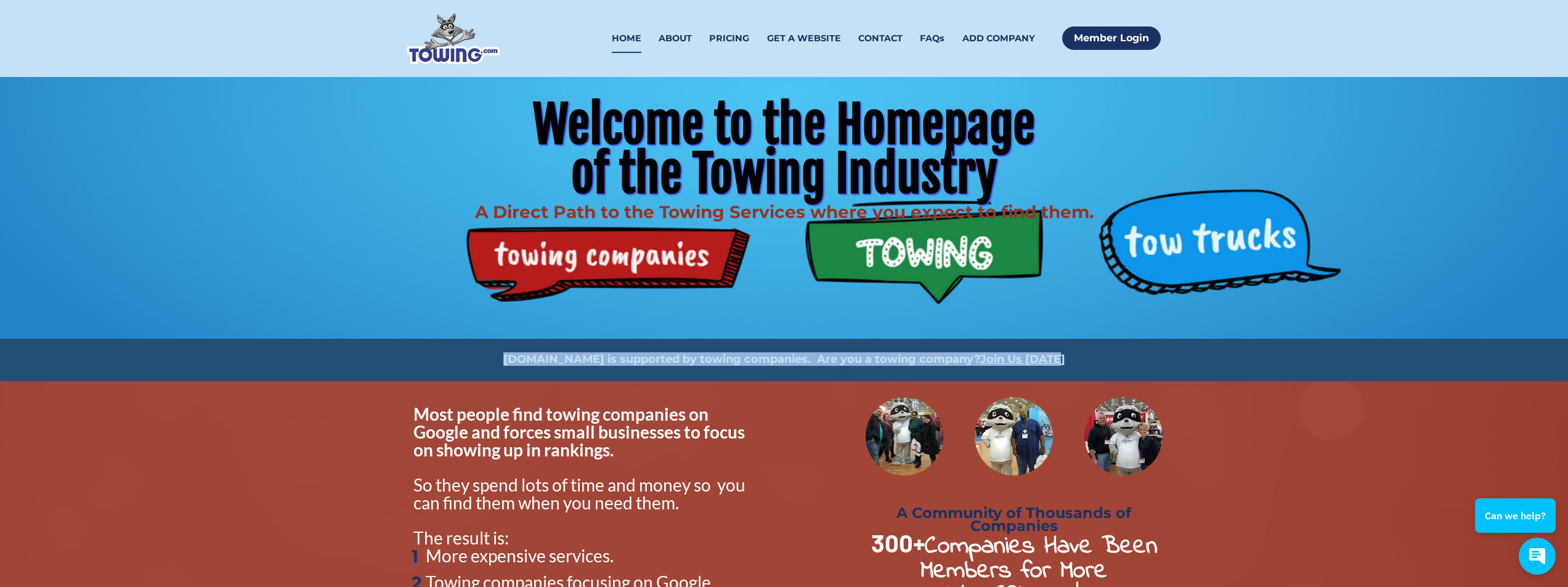
click at [452, 46] on img at bounding box center [453, 39] width 92 height 52
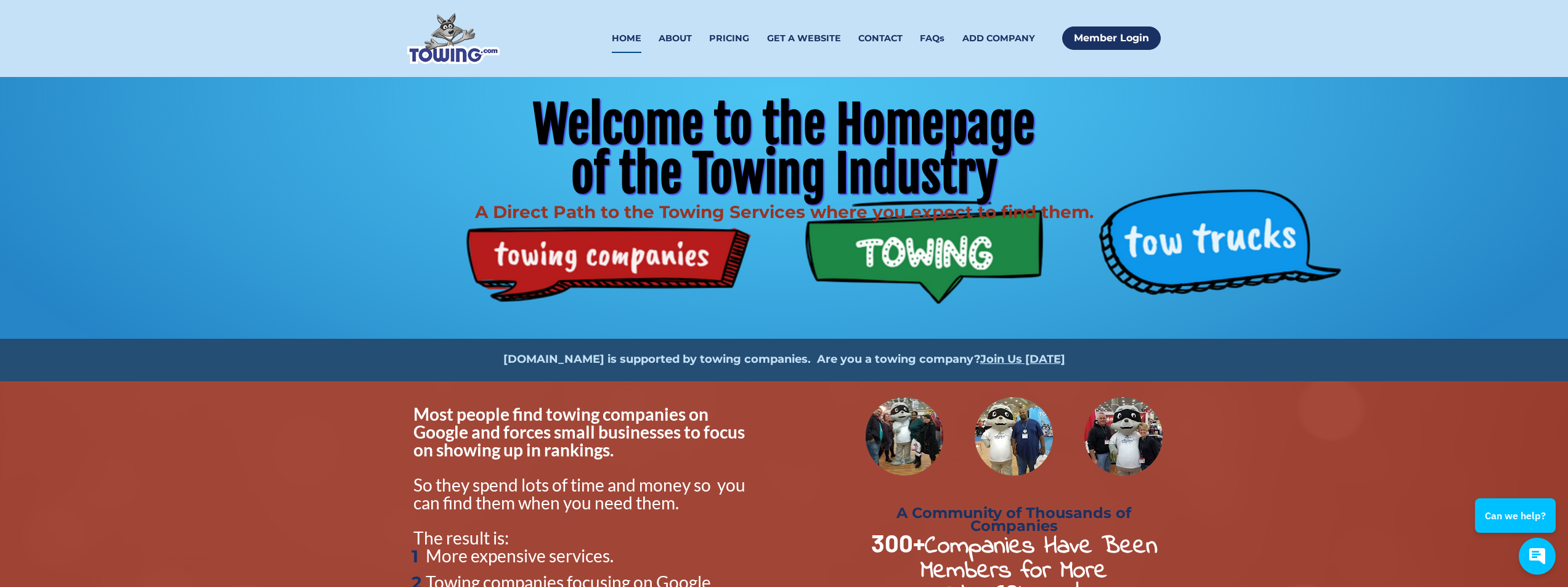
click at [922, 258] on div "Welcome to the Homepage of the Towing Industry A Direct Path to the Towing Serv…" at bounding box center [784, 169] width 788 height 184
click at [682, 32] on link "ABOUT" at bounding box center [675, 38] width 33 height 29
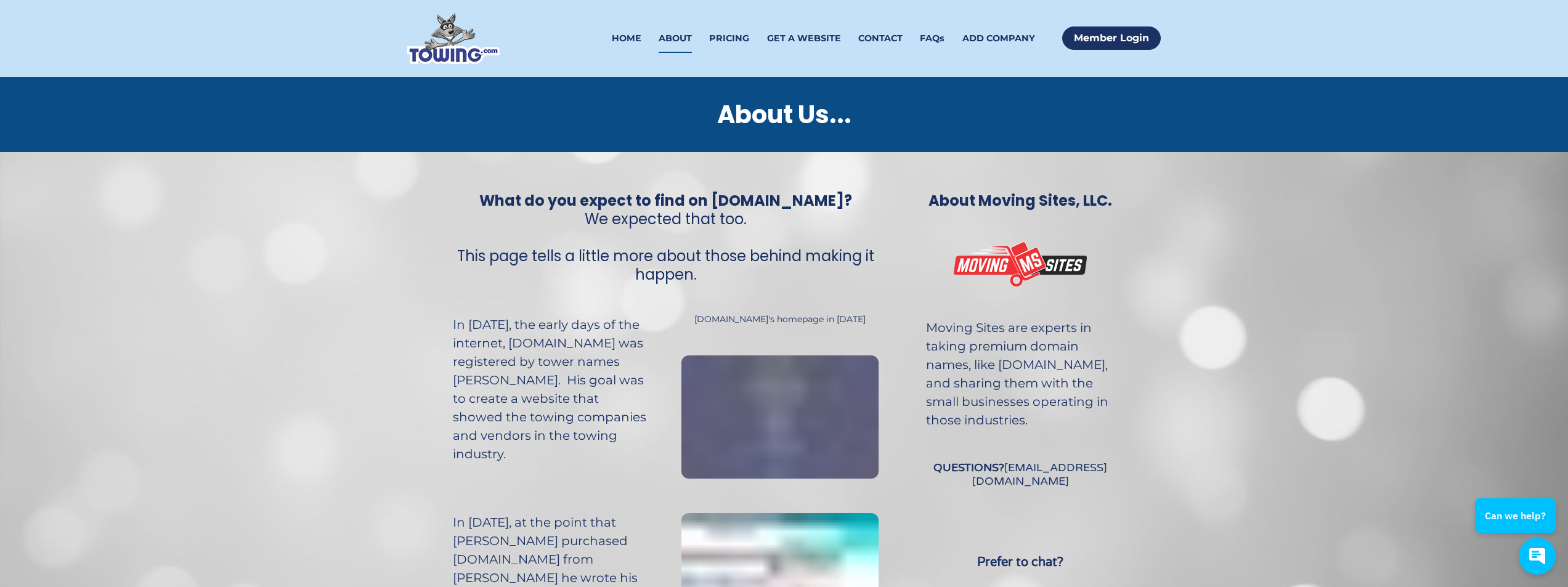
click at [448, 39] on img at bounding box center [453, 39] width 92 height 52
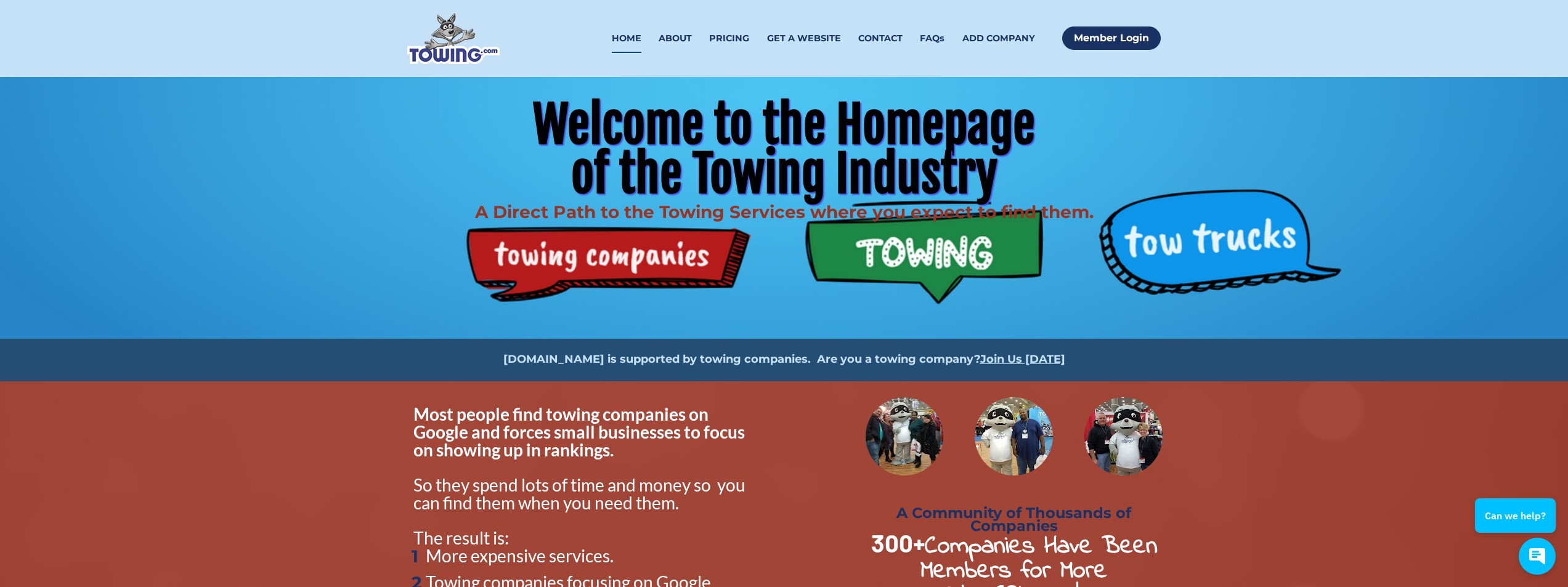
click at [611, 262] on div "Welcome to the Homepage of the Towing Industry A Direct Path to the Towing Serv…" at bounding box center [784, 208] width 788 height 262
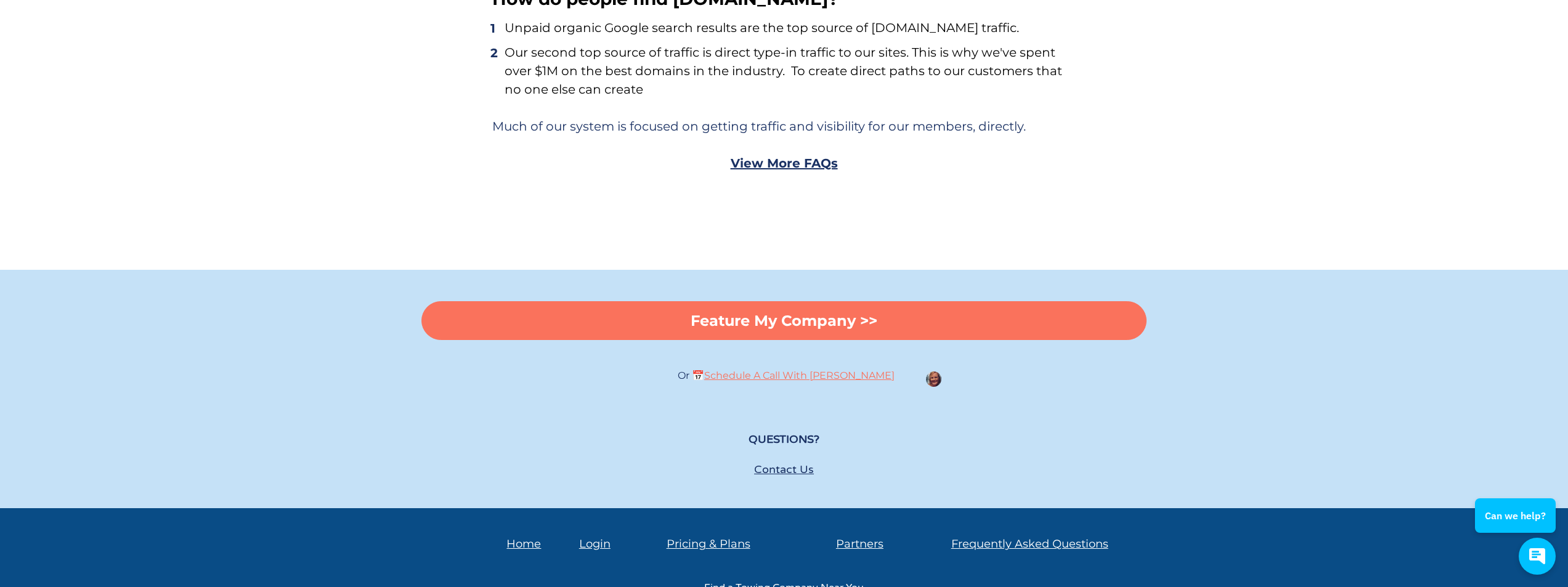
scroll to position [7456, 0]
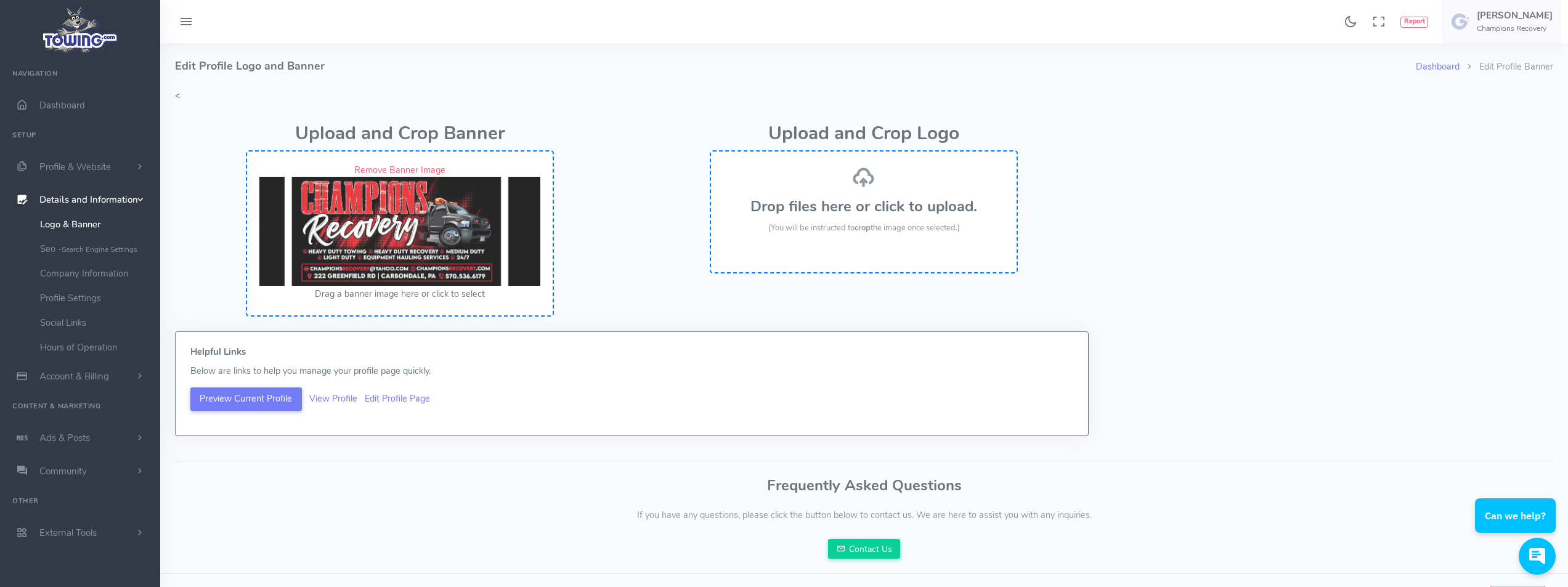
click at [868, 205] on h3 "Drop files here or click to upload." at bounding box center [863, 206] width 280 height 16
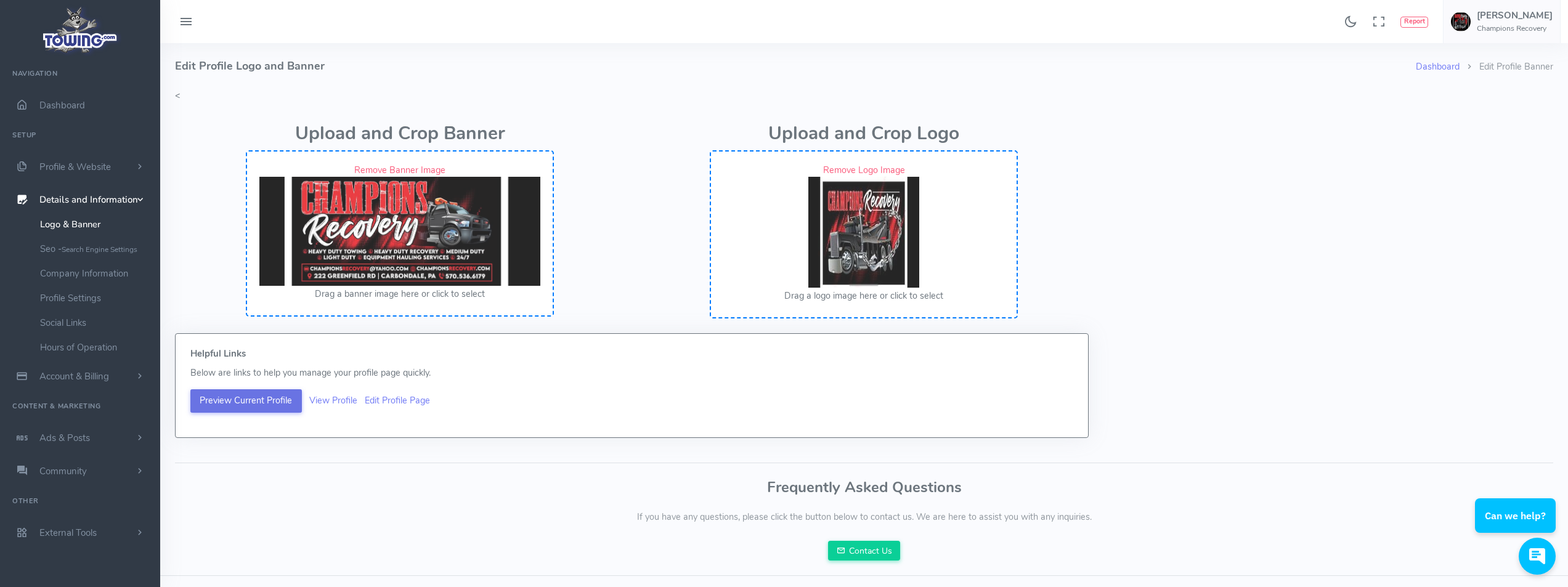
click at [245, 405] on button "Preview Current Profile" at bounding box center [246, 400] width 111 height 23
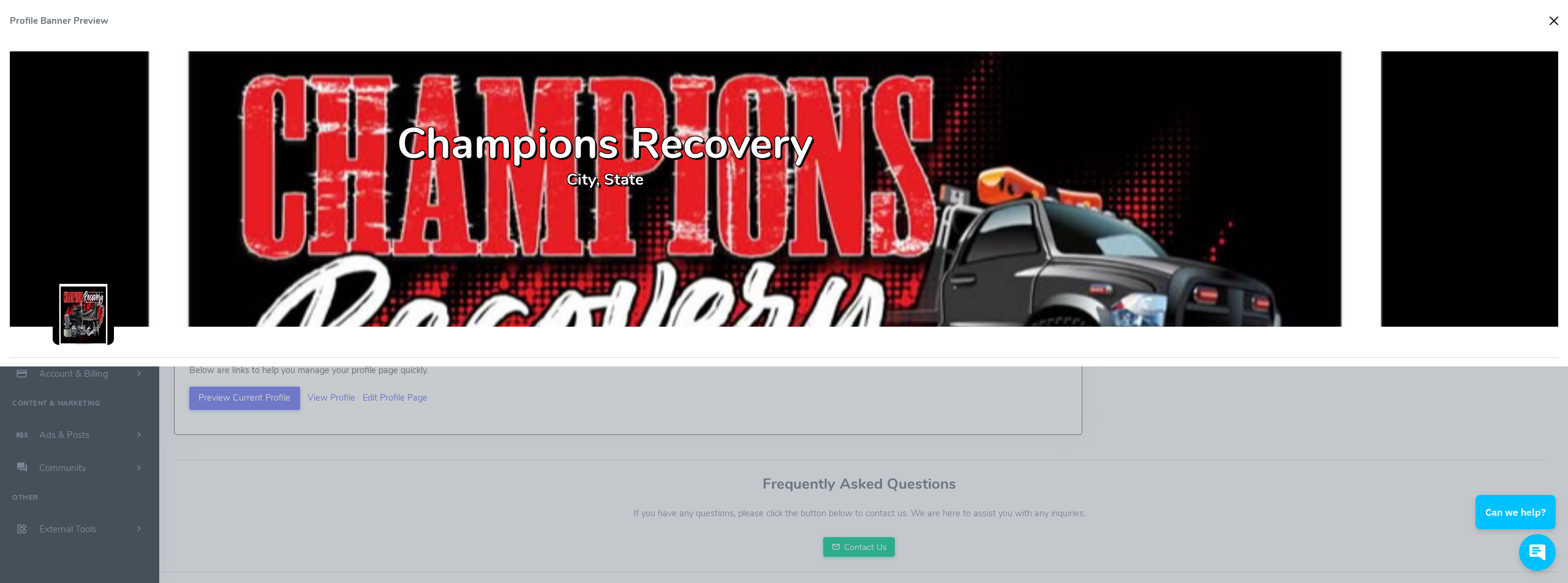
click at [1556, 23] on button "Close" at bounding box center [1553, 21] width 18 height 18
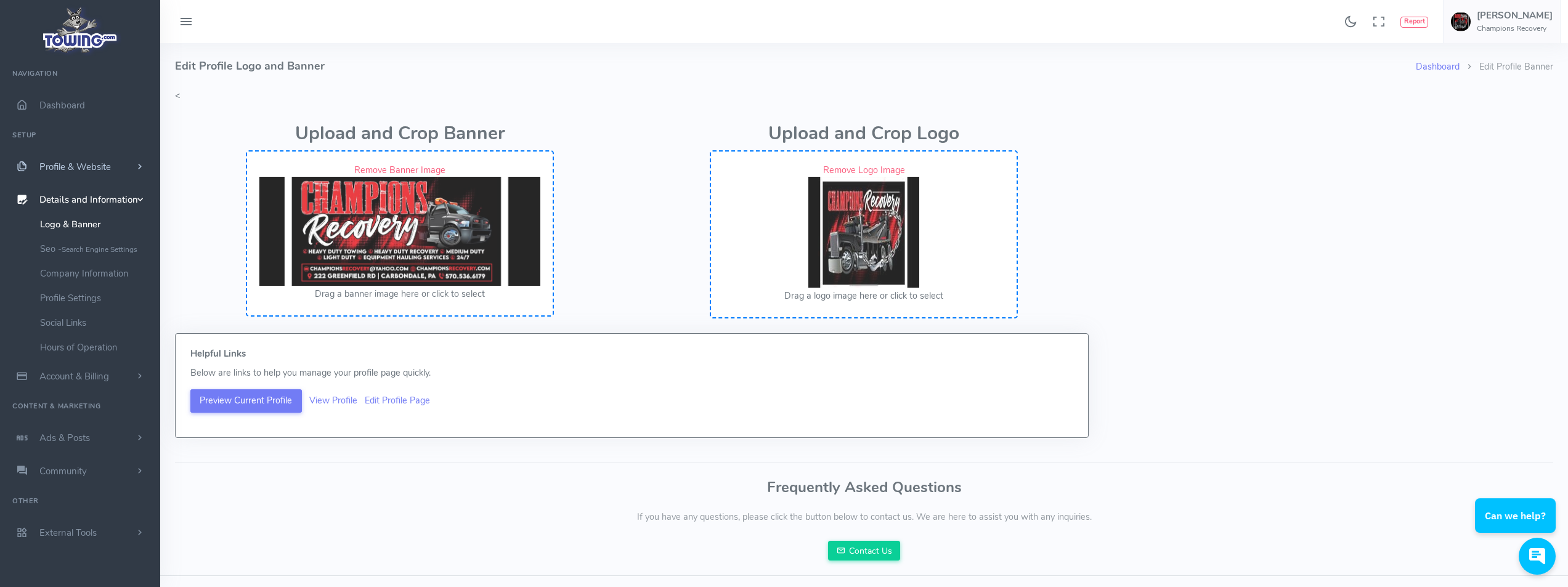
click at [78, 161] on span "Profile & Website" at bounding box center [75, 167] width 72 height 12
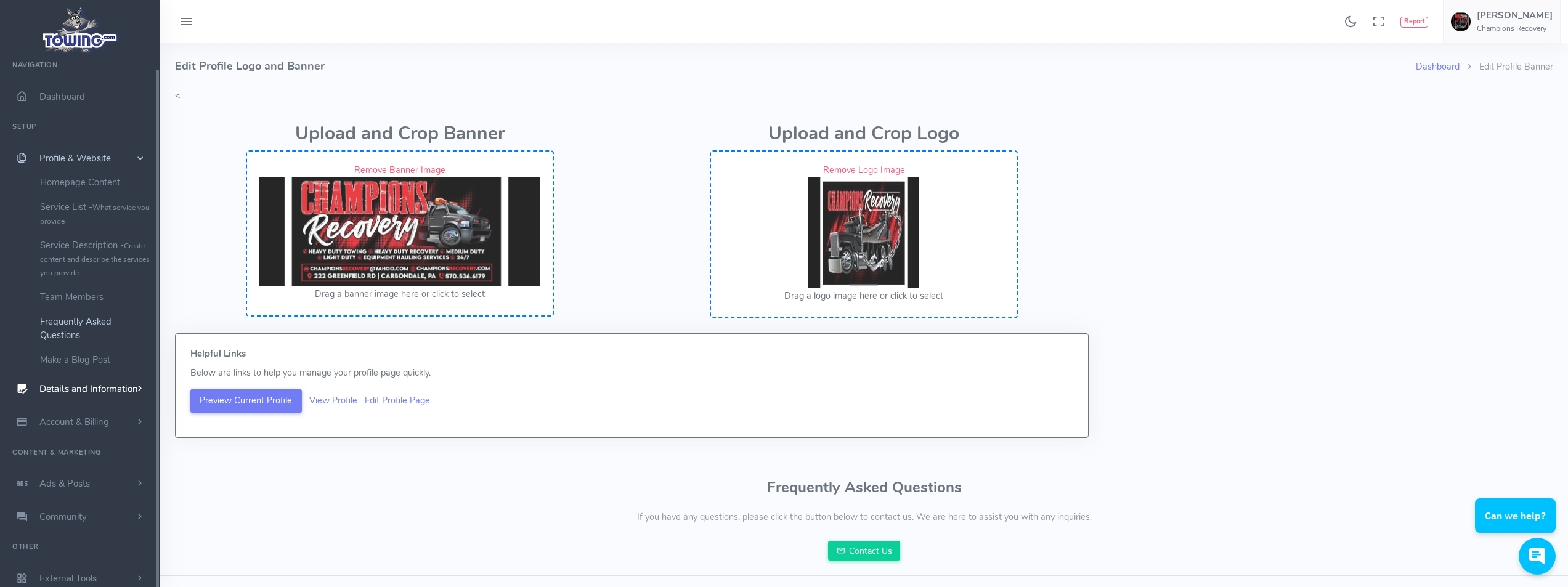
scroll to position [11, 0]
click at [90, 419] on span "Account & Billing" at bounding box center [74, 419] width 70 height 12
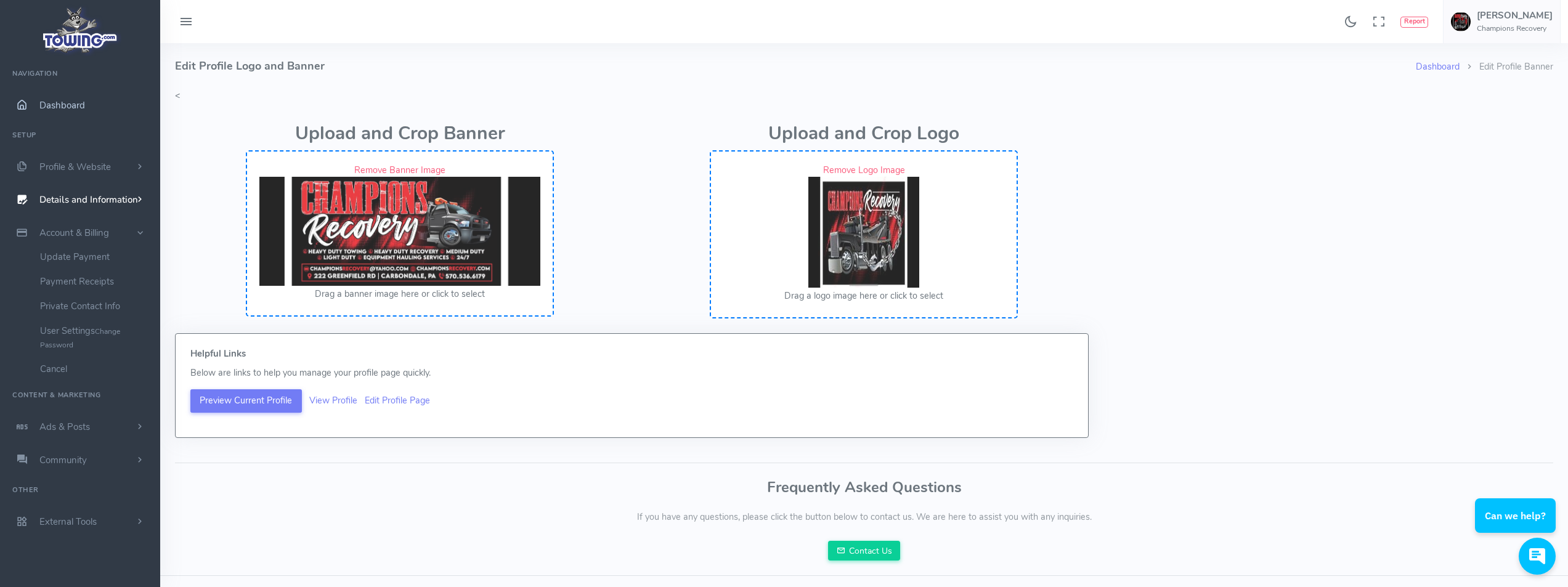
click at [88, 105] on link "Dashboard" at bounding box center [80, 105] width 160 height 33
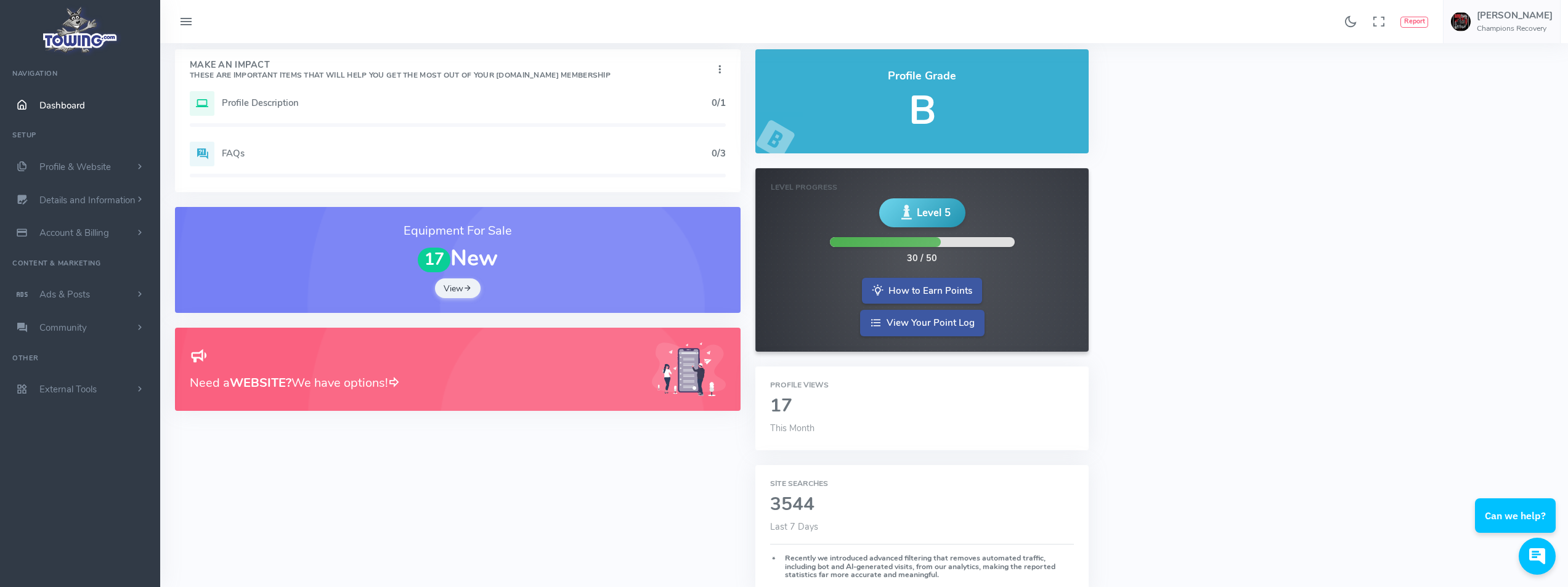
scroll to position [62, 0]
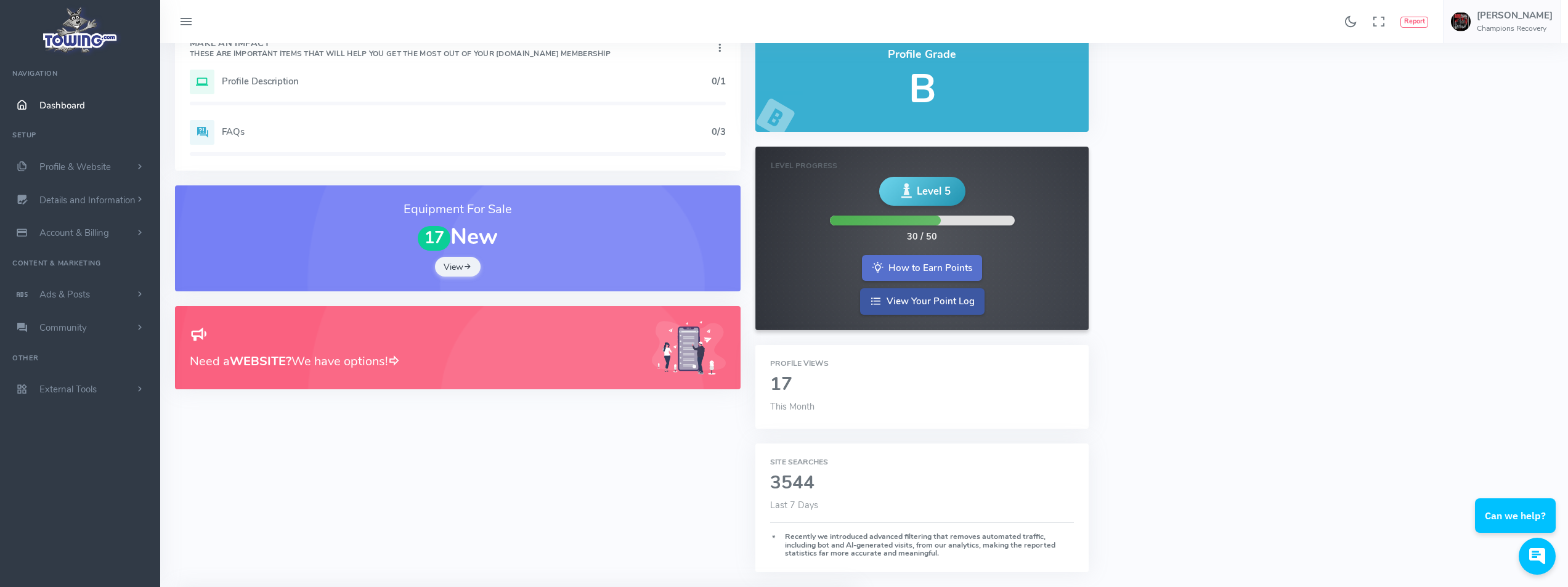
click at [932, 271] on link "How to Earn Points" at bounding box center [921, 268] width 120 height 27
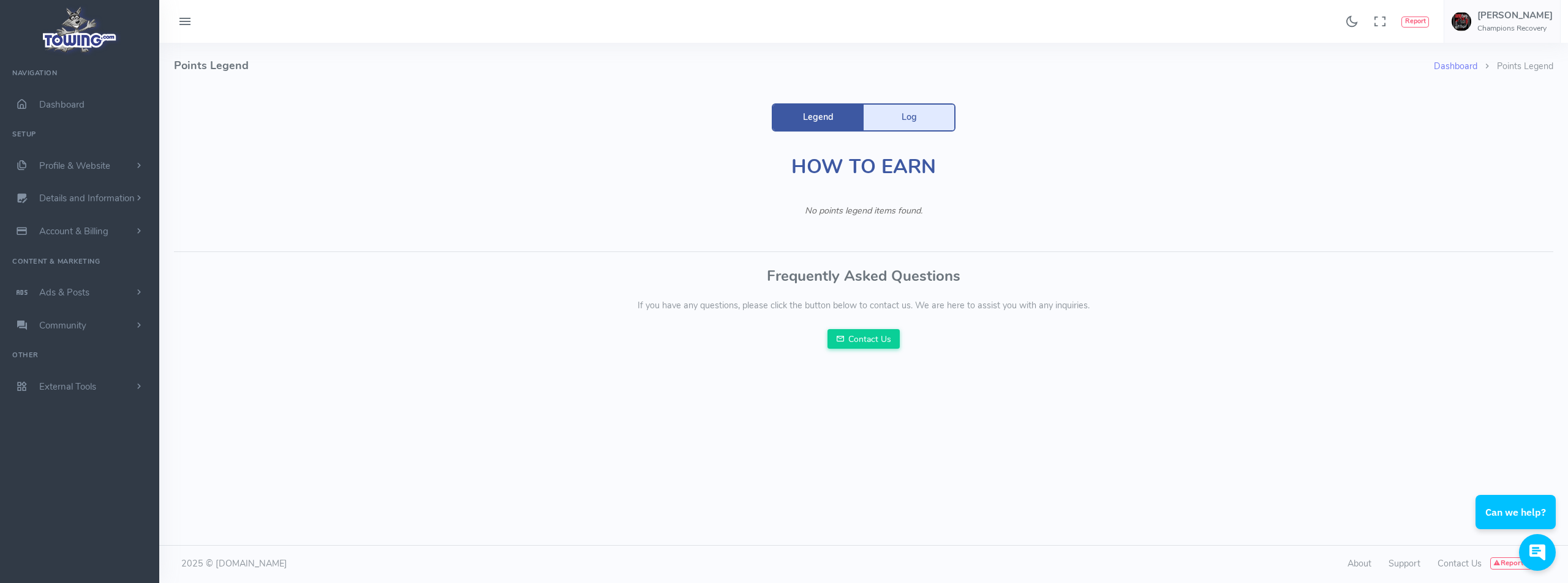
click at [908, 122] on link "Log" at bounding box center [908, 118] width 91 height 26
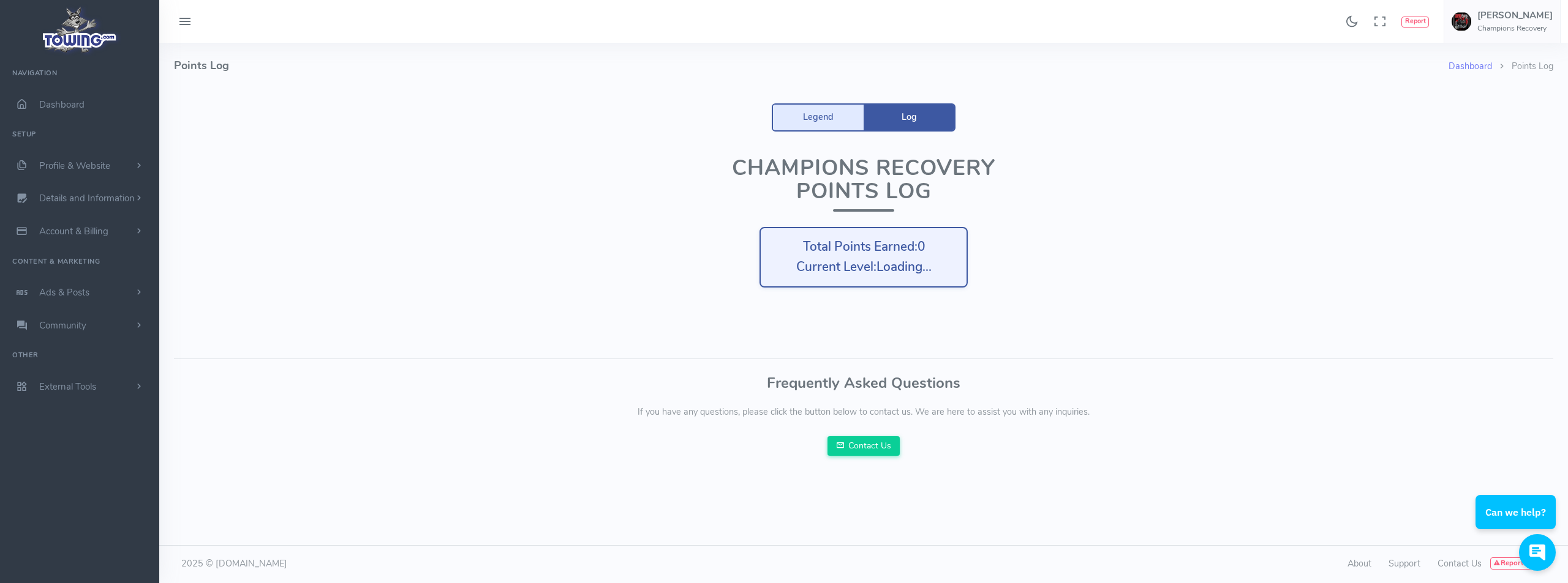
click at [827, 116] on link "Legend" at bounding box center [817, 118] width 91 height 26
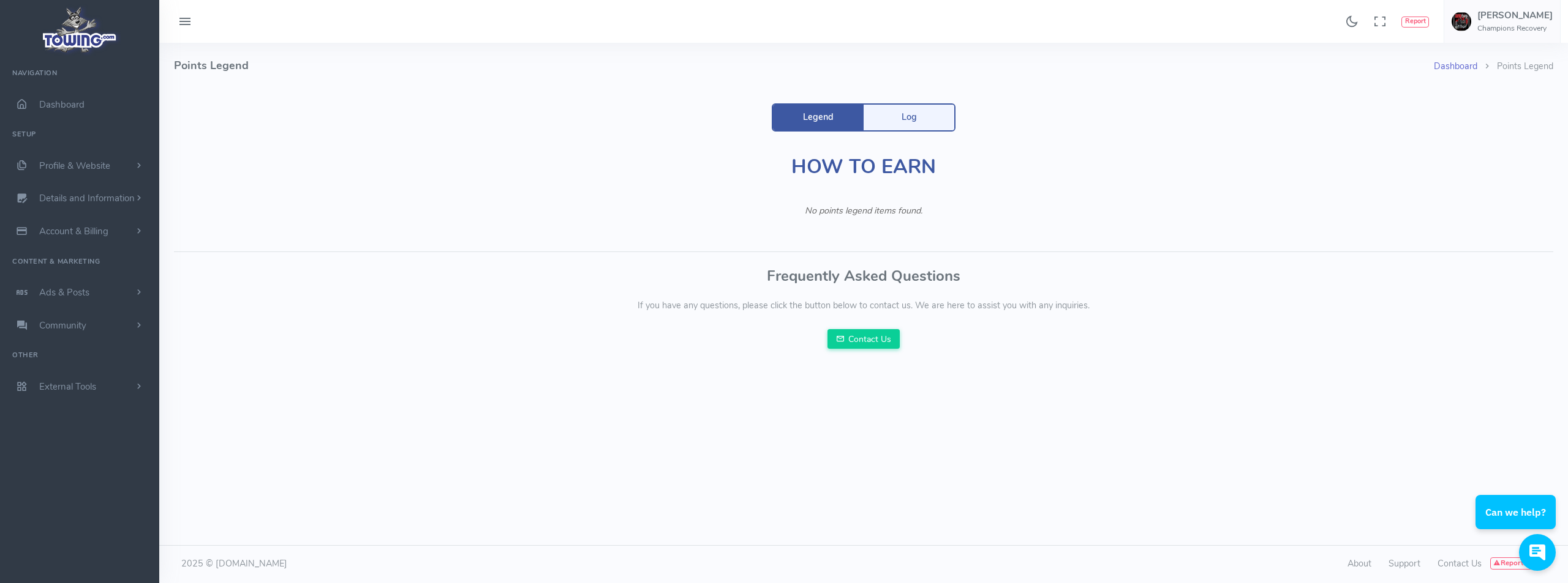
click at [1440, 68] on link "Dashboard" at bounding box center [1456, 66] width 44 height 12
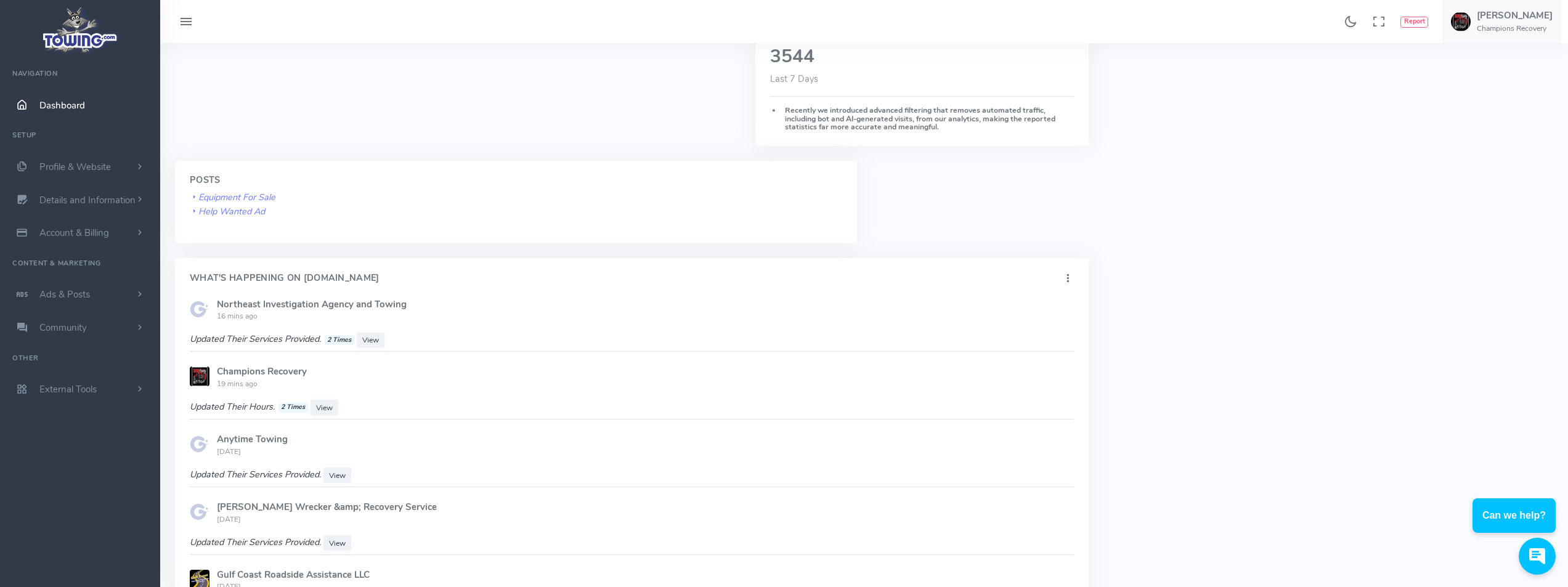
scroll to position [493, 0]
click at [378, 335] on span "View" at bounding box center [371, 335] width 17 height 10
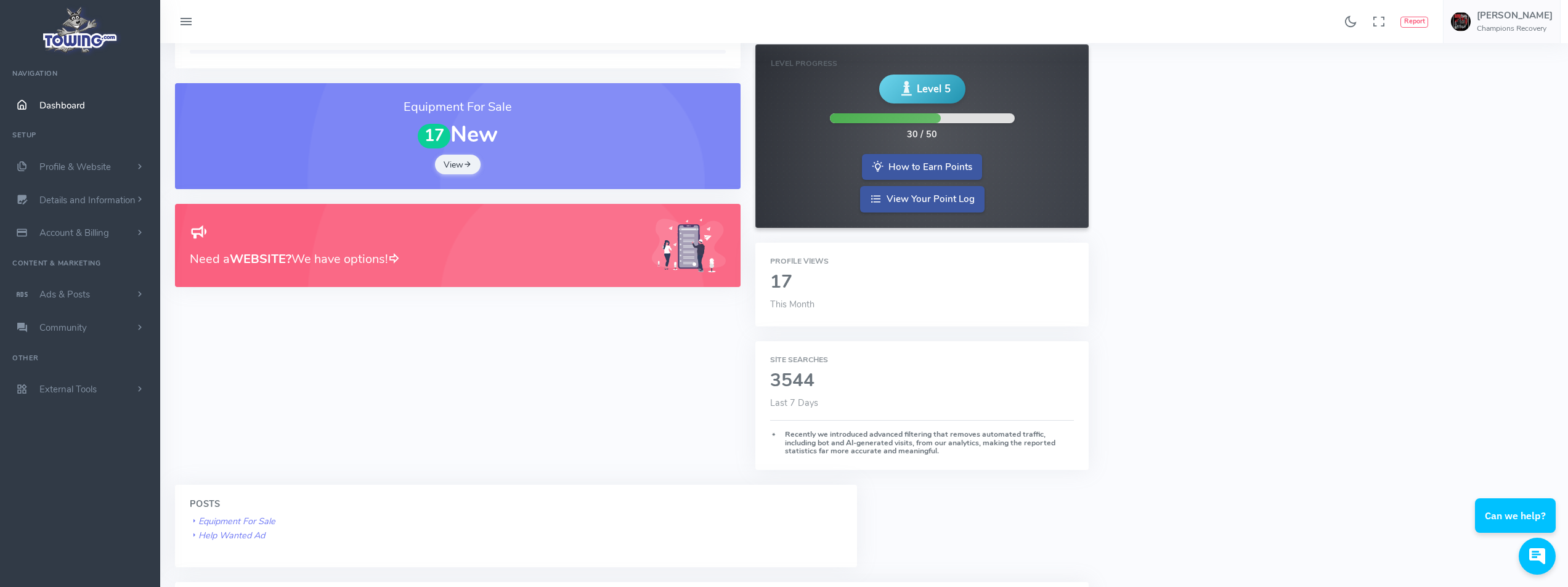
scroll to position [62, 0]
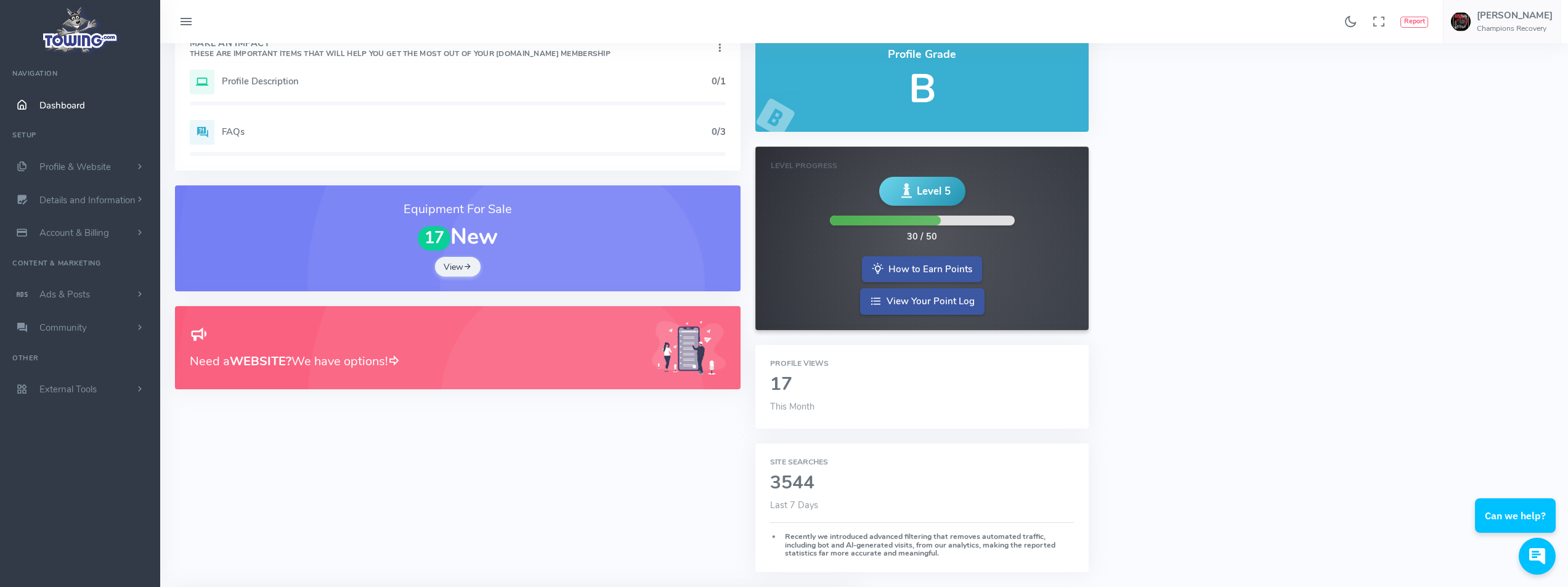
click at [913, 94] on h5 "B" at bounding box center [921, 89] width 303 height 44
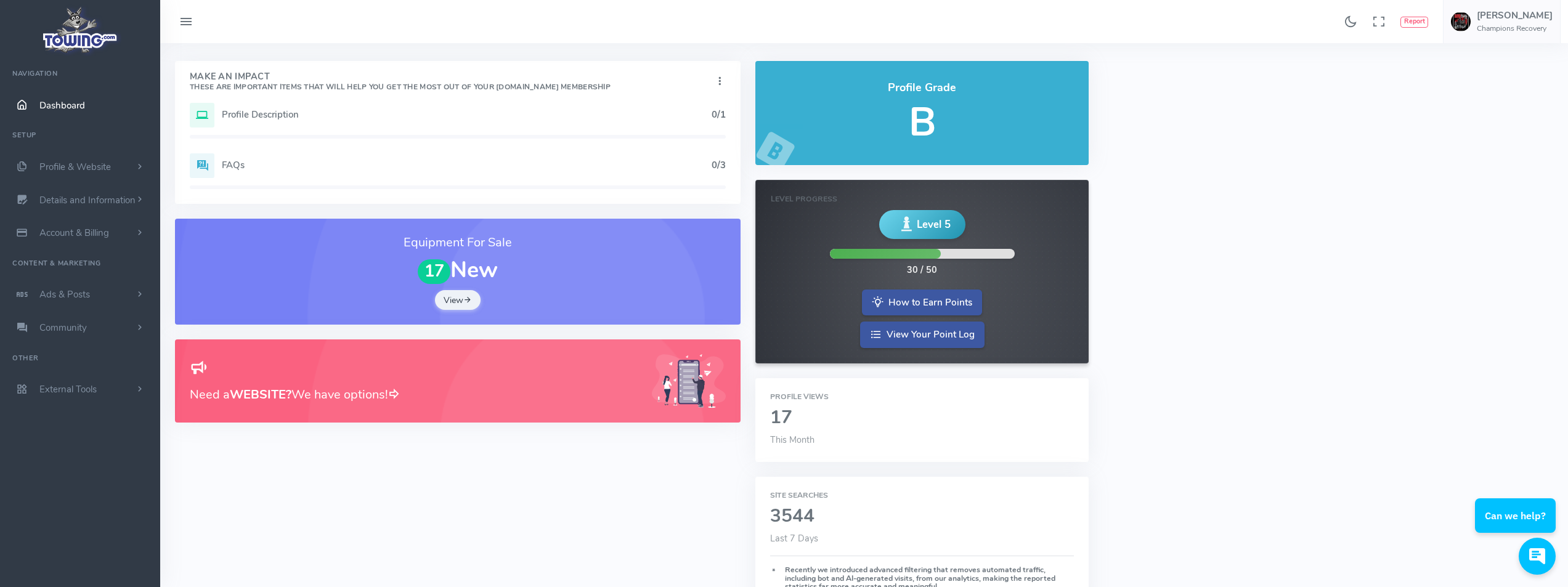
scroll to position [0, 0]
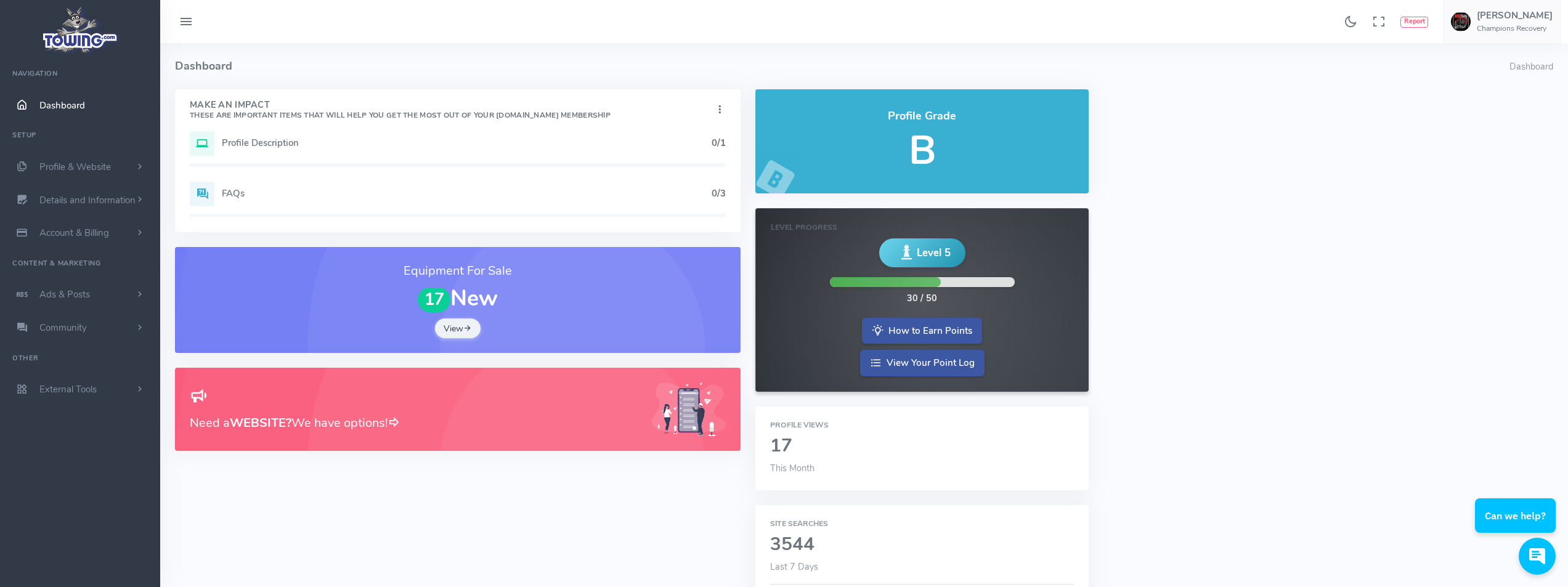
click at [671, 148] on h5 "Profile Description" at bounding box center [466, 143] width 489 height 10
click at [600, 139] on h5 "Profile Description" at bounding box center [466, 143] width 489 height 10
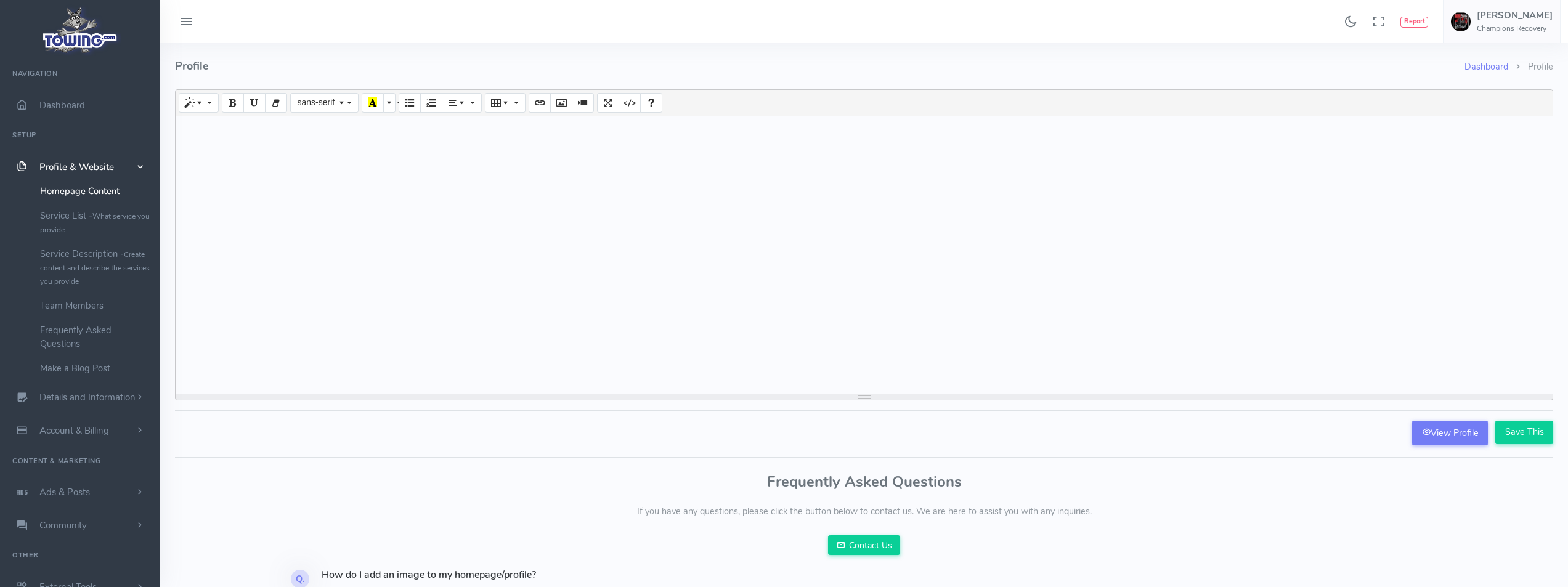
click at [277, 201] on div at bounding box center [864, 255] width 1377 height 277
paste div
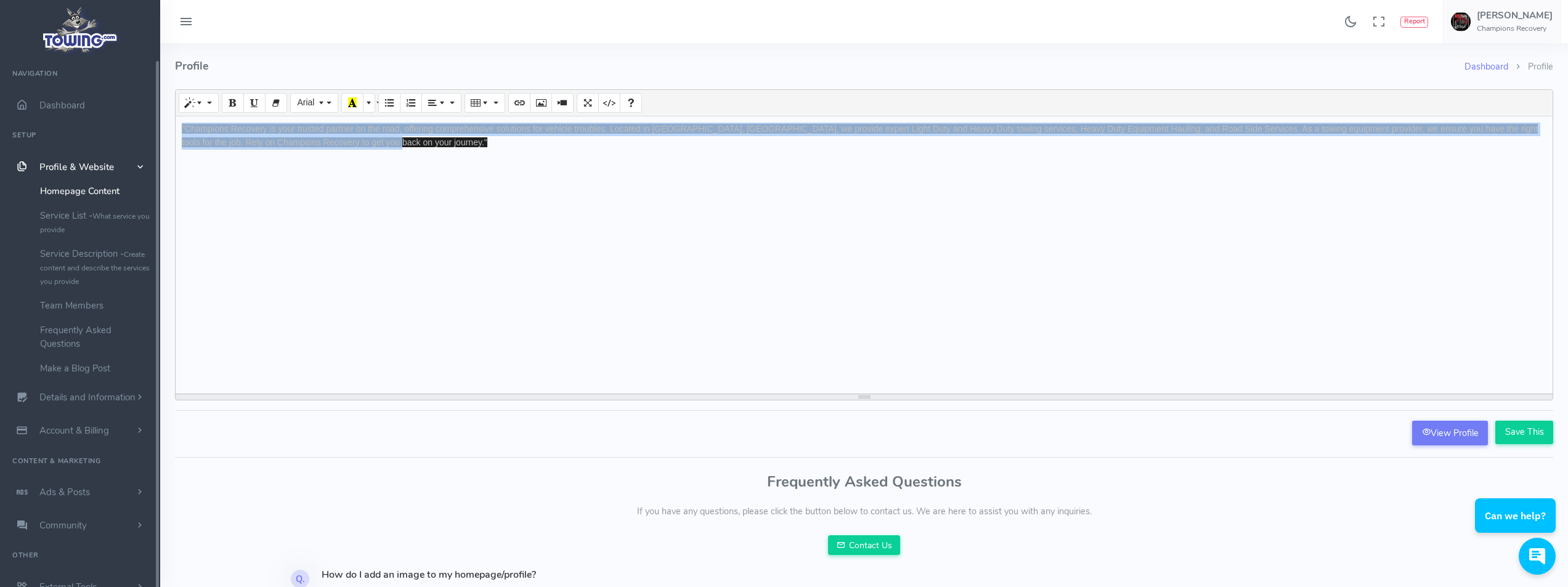
drag, startPoint x: 592, startPoint y: 199, endPoint x: 61, endPoint y: 68, distance: 546.9
click at [61, 68] on div "Found 17 results Analytics Report" at bounding box center [784, 337] width 1568 height 674
click at [536, 186] on div ""Champions Recovery is your trusted partner on the road, offering comprehensive…" at bounding box center [864, 255] width 1377 height 277
drag, startPoint x: 464, startPoint y: 171, endPoint x: 97, endPoint y: 105, distance: 372.9
click at [97, 106] on div "Found 17 results Analytics Report" at bounding box center [784, 337] width 1568 height 674
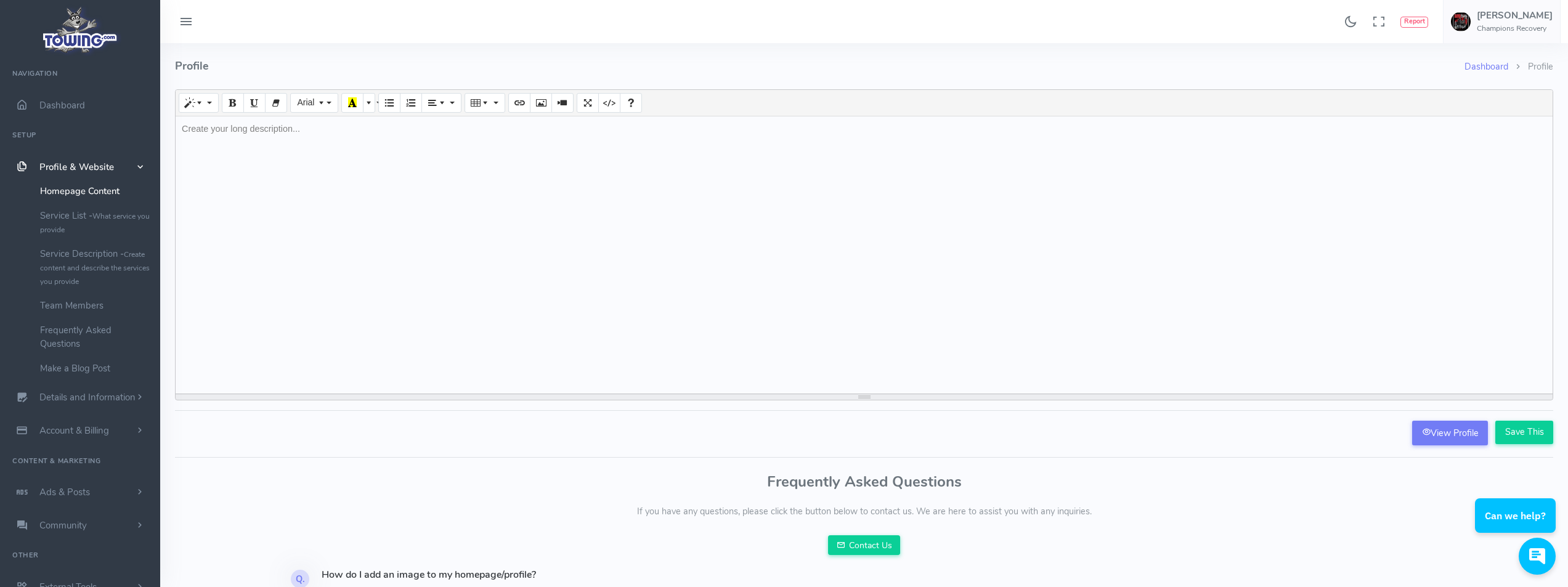
drag, startPoint x: 241, startPoint y: 121, endPoint x: 212, endPoint y: 147, distance: 38.9
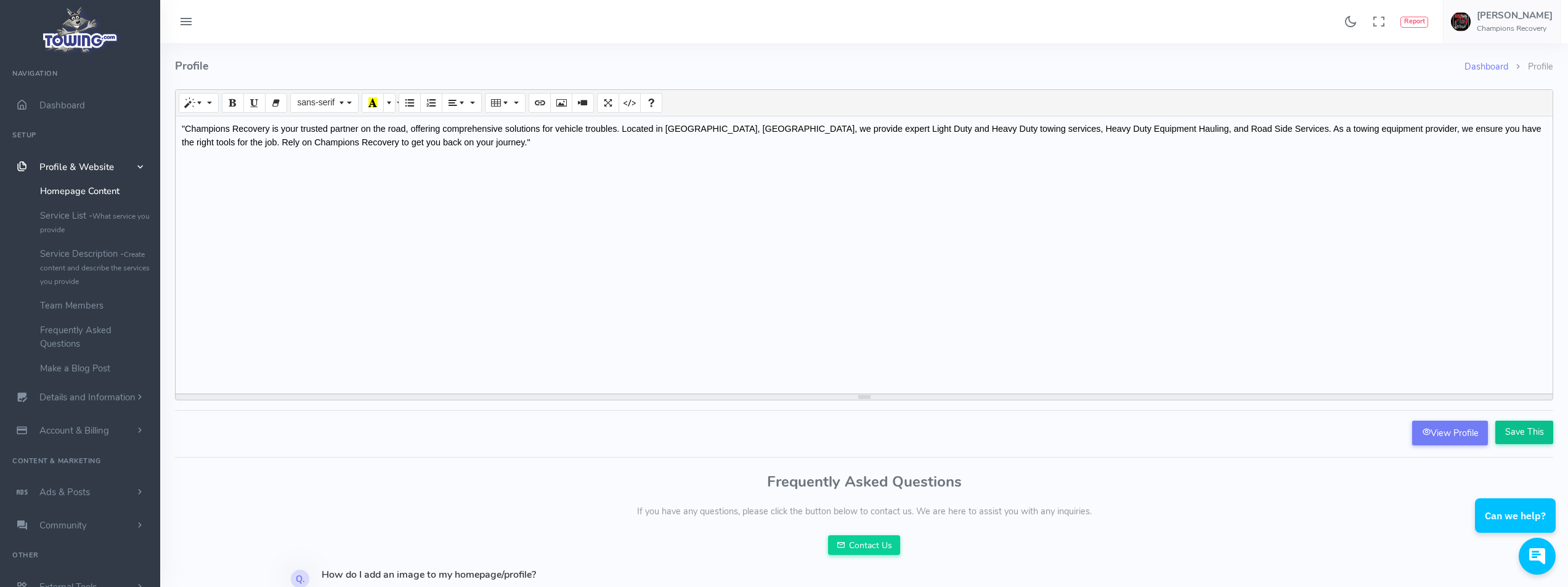
click at [1524, 436] on input "Save This" at bounding box center [1523, 432] width 58 height 23
